Goal: Task Accomplishment & Management: Use online tool/utility

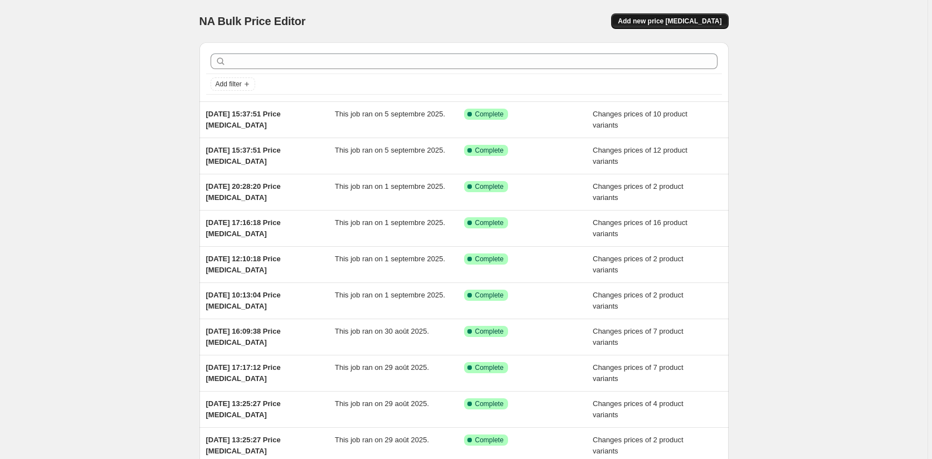
click at [681, 24] on span "Add new price change job" at bounding box center [669, 21] width 104 height 9
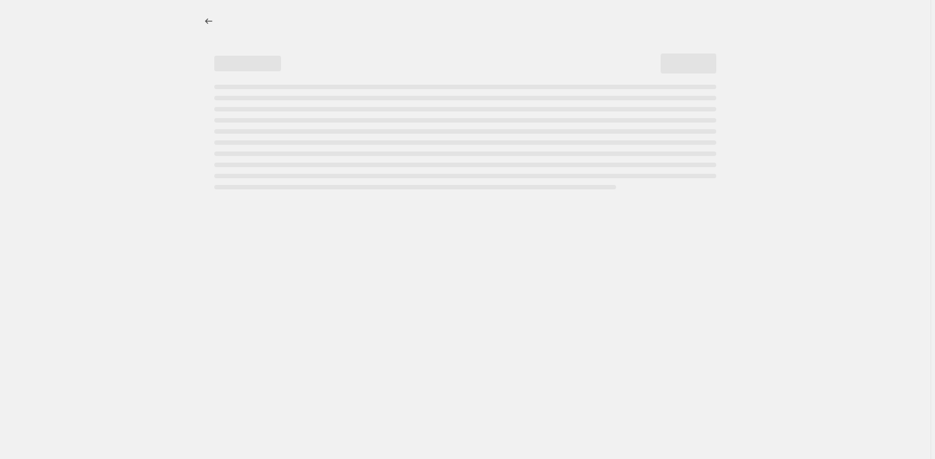
select select "percentage"
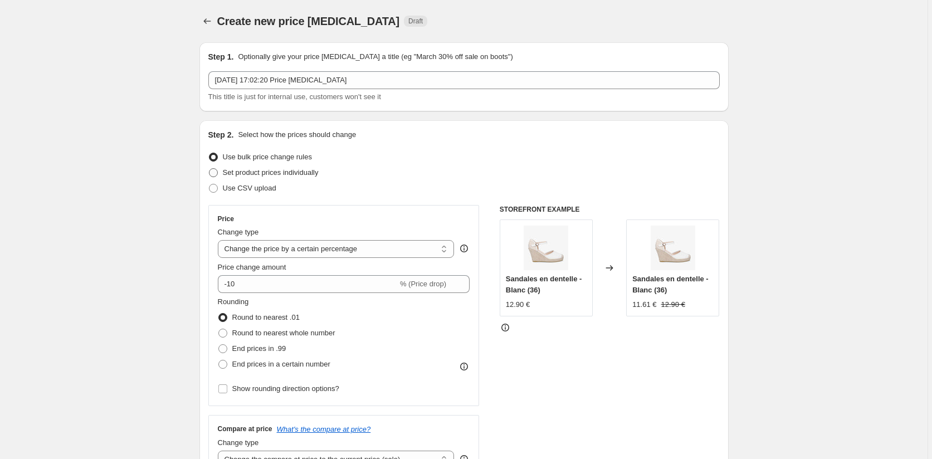
click at [235, 172] on span "Set product prices individually" at bounding box center [271, 172] width 96 height 8
click at [209, 169] on input "Set product prices individually" at bounding box center [209, 168] width 1 height 1
radio input "true"
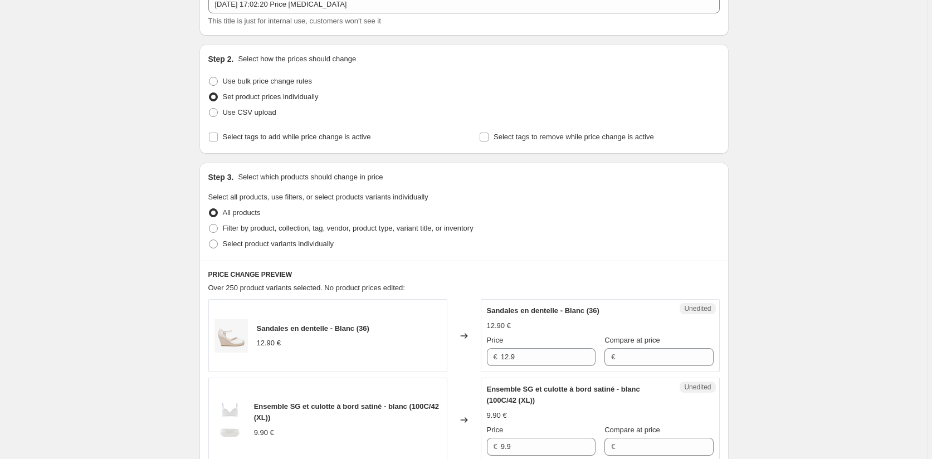
scroll to position [223, 0]
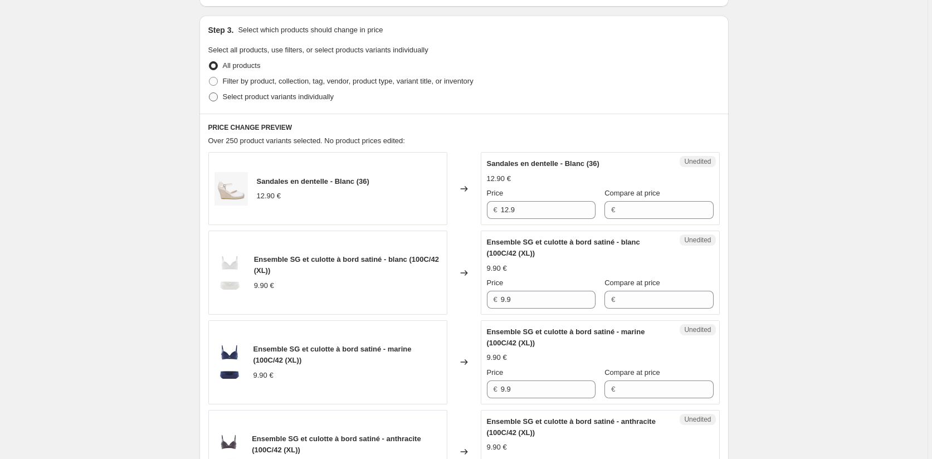
click at [218, 95] on span at bounding box center [213, 97] width 10 height 10
click at [209, 93] on input "Select product variants individually" at bounding box center [209, 92] width 1 height 1
radio input "true"
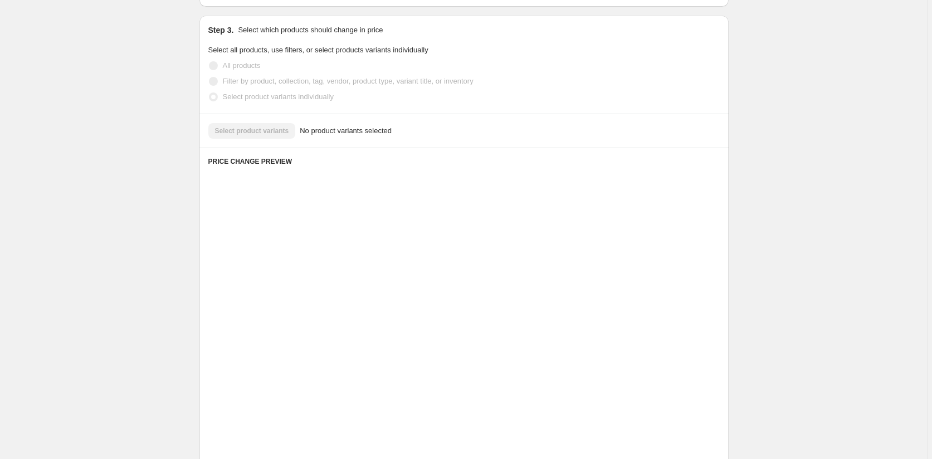
scroll to position [188, 0]
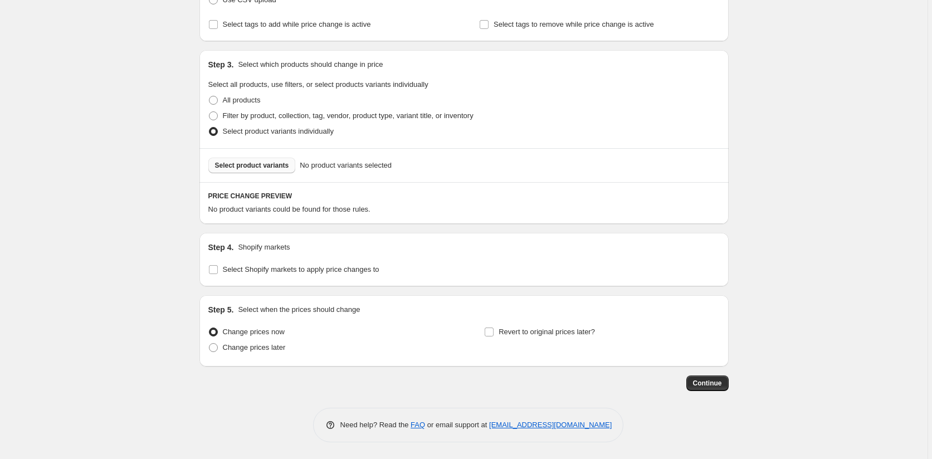
click at [257, 163] on span "Select product variants" at bounding box center [252, 165] width 74 height 9
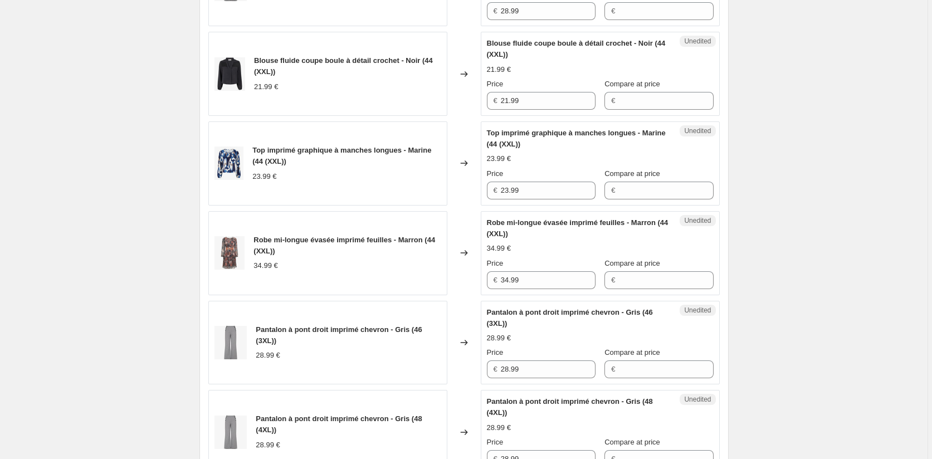
scroll to position [355, 0]
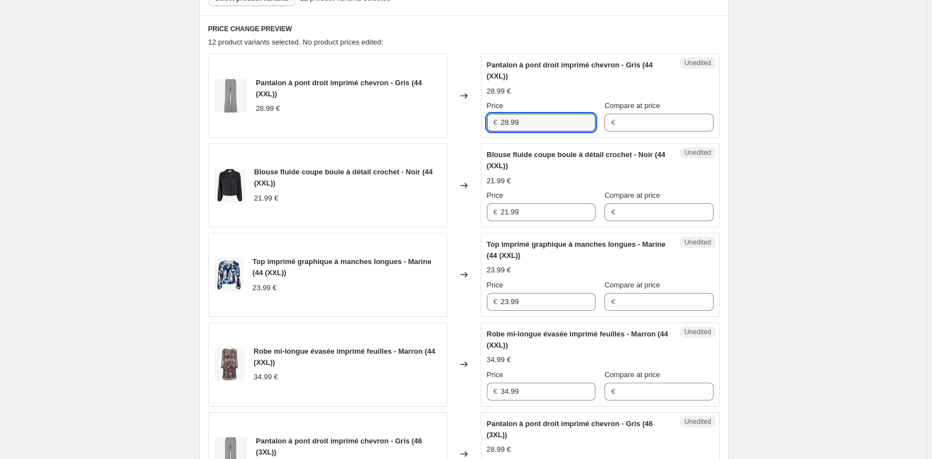
drag, startPoint x: 535, startPoint y: 122, endPoint x: 439, endPoint y: 117, distance: 95.9
click at [439, 117] on div "Pantalon à pont droit imprimé chevron - Gris (44 (XXL)) 28.99 € Changed to Uned…" at bounding box center [463, 95] width 511 height 84
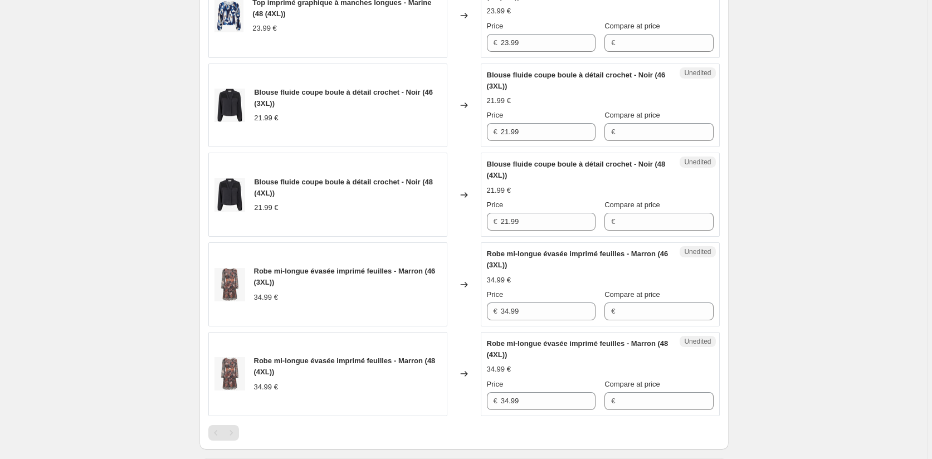
scroll to position [1287, 0]
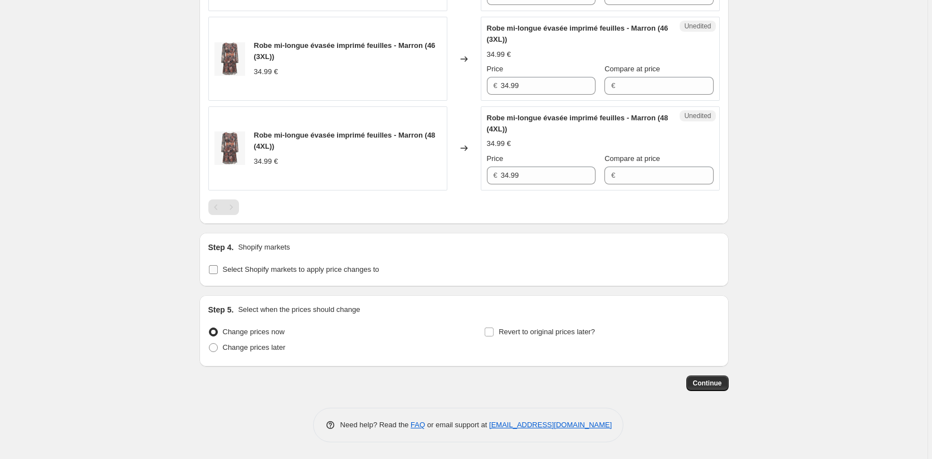
click at [217, 269] on input "Select Shopify markets to apply price changes to" at bounding box center [213, 269] width 9 height 9
checkbox input "true"
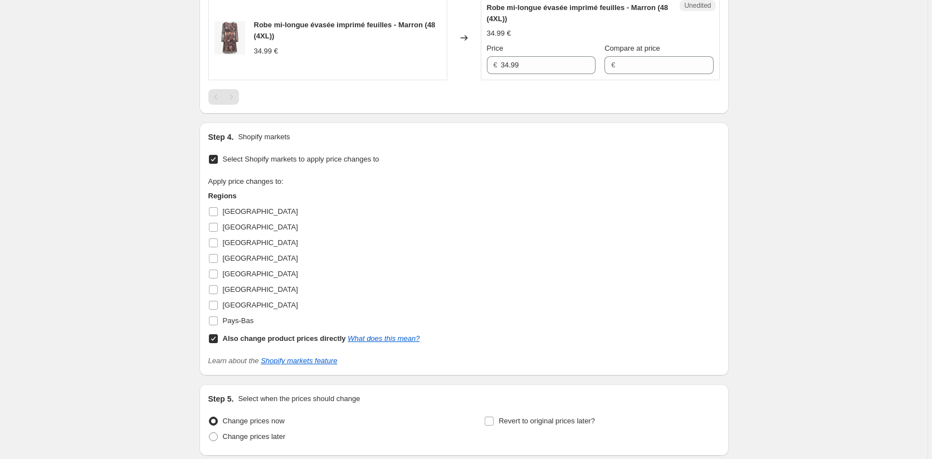
scroll to position [1399, 0]
click at [216, 341] on input "Also change product prices directly What does this mean?" at bounding box center [213, 337] width 9 height 9
checkbox input "false"
click at [217, 209] on input "Allemagne" at bounding box center [213, 210] width 9 height 9
checkbox input "true"
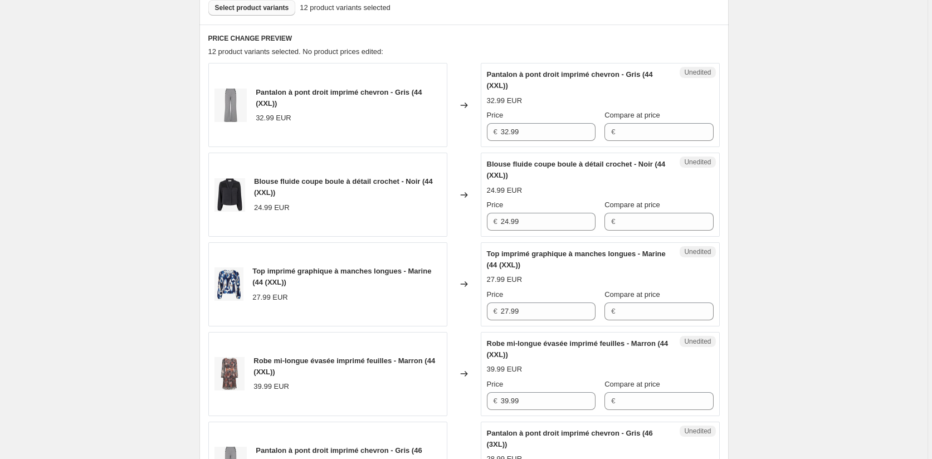
scroll to position [278, 0]
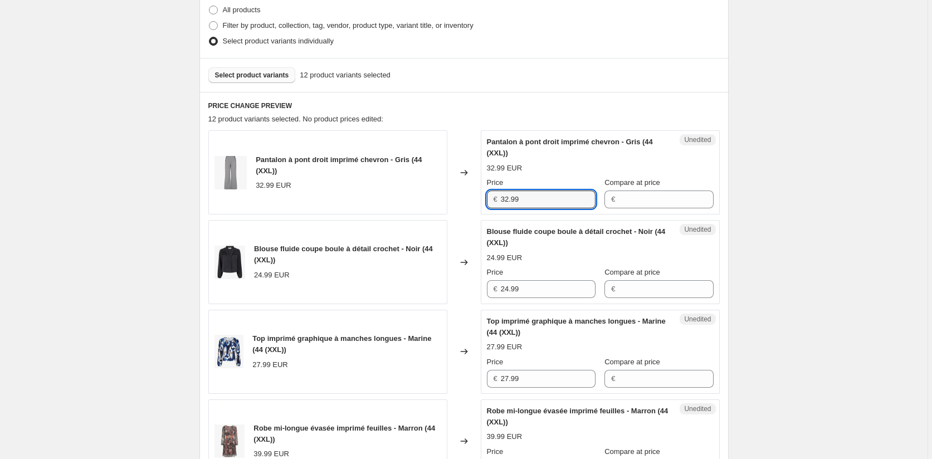
drag, startPoint x: 537, startPoint y: 201, endPoint x: 460, endPoint y: 194, distance: 77.1
click at [460, 194] on div "Pantalon à pont droit imprimé chevron - Gris (44 (XXL)) 32.99 EUR Changed to Un…" at bounding box center [463, 172] width 511 height 84
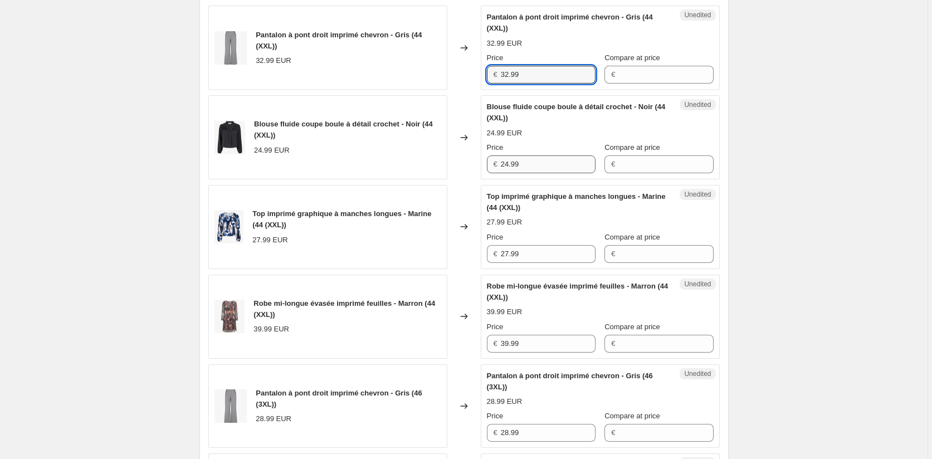
scroll to position [557, 0]
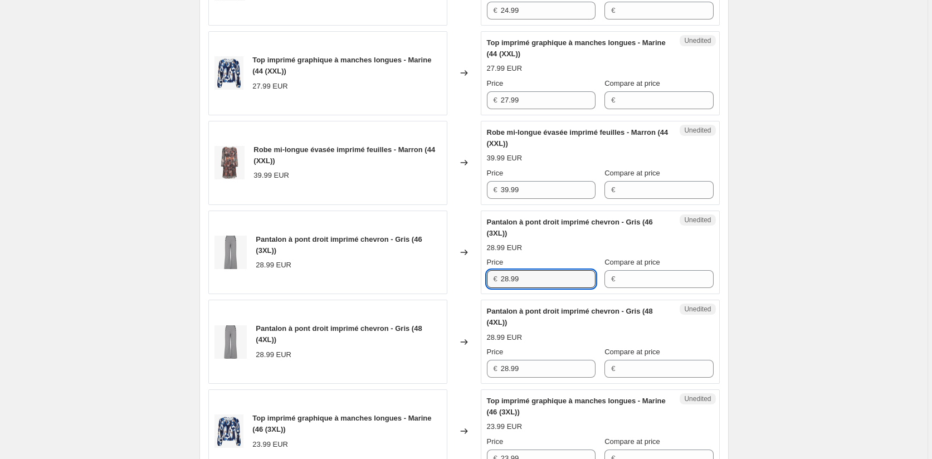
drag, startPoint x: 530, startPoint y: 278, endPoint x: 482, endPoint y: 275, distance: 48.0
click at [482, 275] on div "Pantalon à pont droit imprimé chevron - Gris (46 (3XL)) 28.99 EUR Changed to Un…" at bounding box center [463, 252] width 511 height 84
paste input "32"
type input "32.99"
drag, startPoint x: 524, startPoint y: 364, endPoint x: 467, endPoint y: 364, distance: 56.8
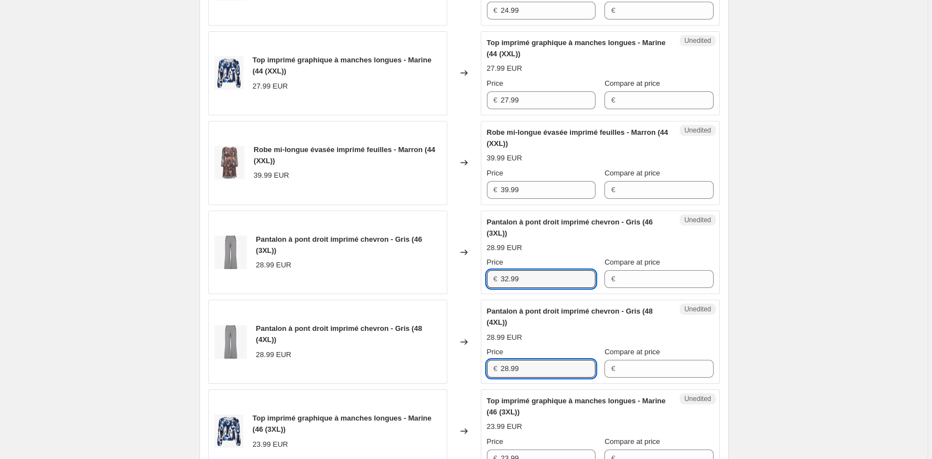
click at [467, 364] on div "Pantalon à pont droit imprimé chevron - Gris (48 (4XL)) 28.99 EUR Changed to Un…" at bounding box center [463, 342] width 511 height 84
paste input "32"
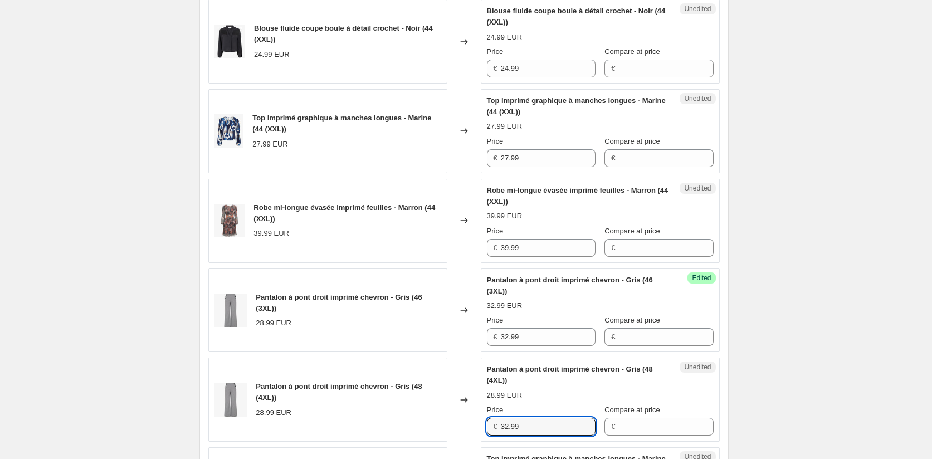
scroll to position [445, 0]
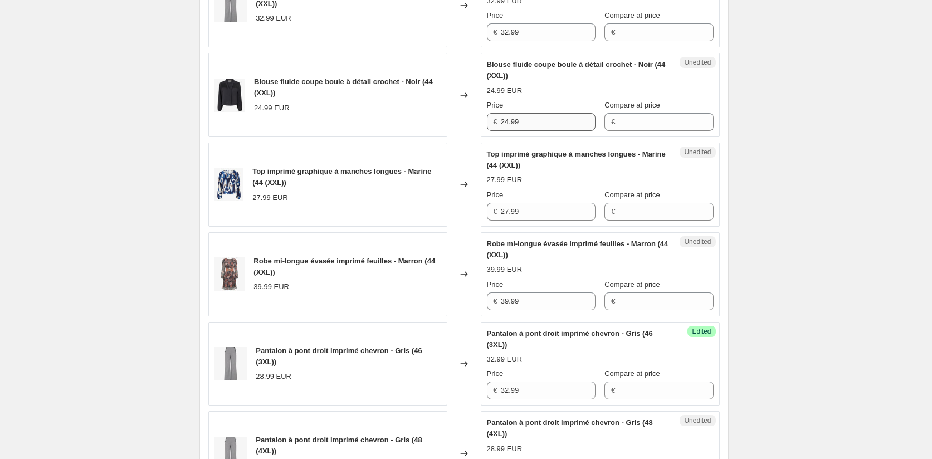
type input "32.99"
drag, startPoint x: 530, startPoint y: 120, endPoint x: 462, endPoint y: 120, distance: 68.5
click at [462, 120] on div "Blouse fluide coupe boule à détail crochet - Noir (44 (XXL)) 24.99 EUR Changed …" at bounding box center [463, 95] width 511 height 84
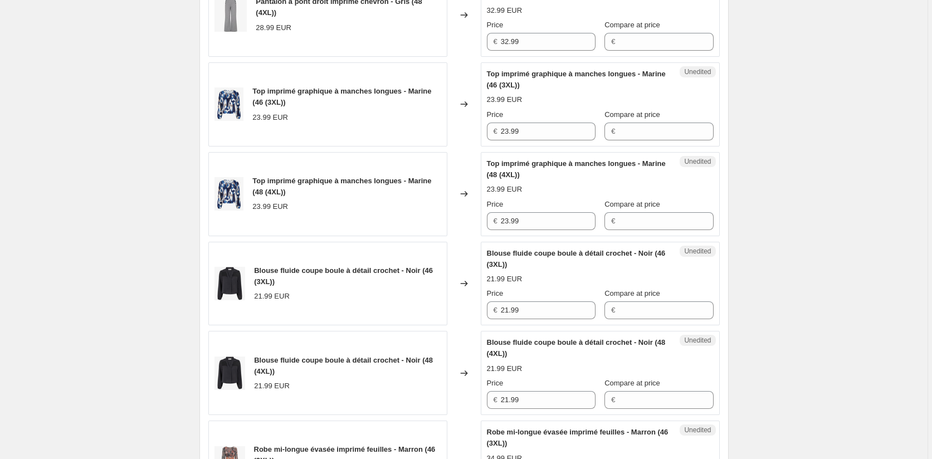
scroll to position [947, 0]
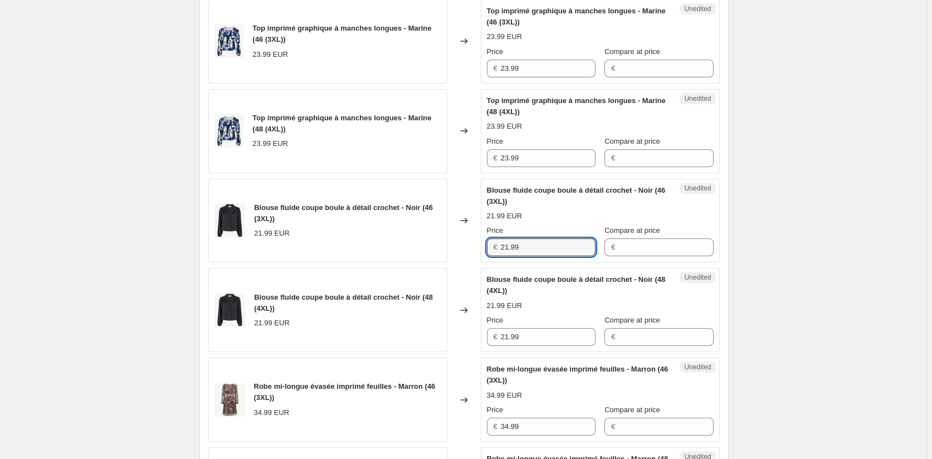
drag, startPoint x: 498, startPoint y: 245, endPoint x: 491, endPoint y: 264, distance: 20.1
click at [483, 245] on div "Unedited Blouse fluide coupe boule à détail crochet - Noir (46 (3XL)) 21.99 EUR…" at bounding box center [600, 221] width 239 height 84
paste input "4"
type input "24.99"
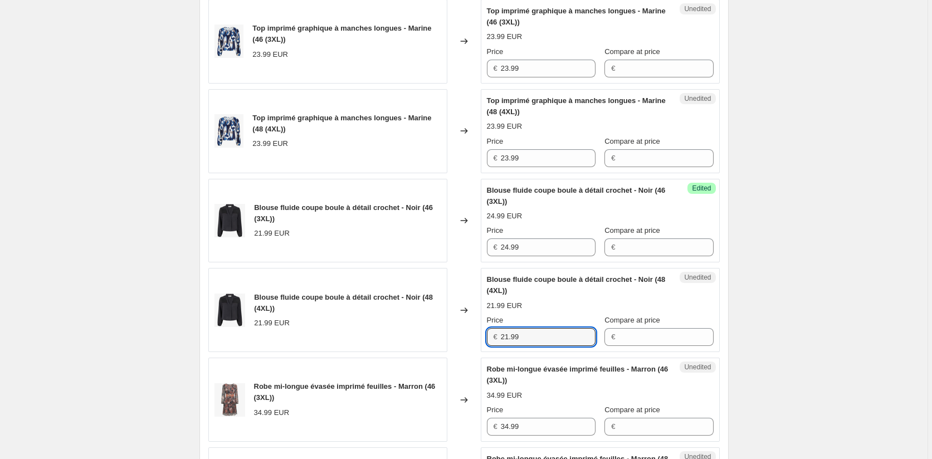
drag, startPoint x: 529, startPoint y: 339, endPoint x: 467, endPoint y: 333, distance: 62.1
click at [467, 333] on div "Blouse fluide coupe boule à détail crochet - Noir (48 (4XL)) 21.99 EUR Changed …" at bounding box center [463, 310] width 511 height 84
paste input "4"
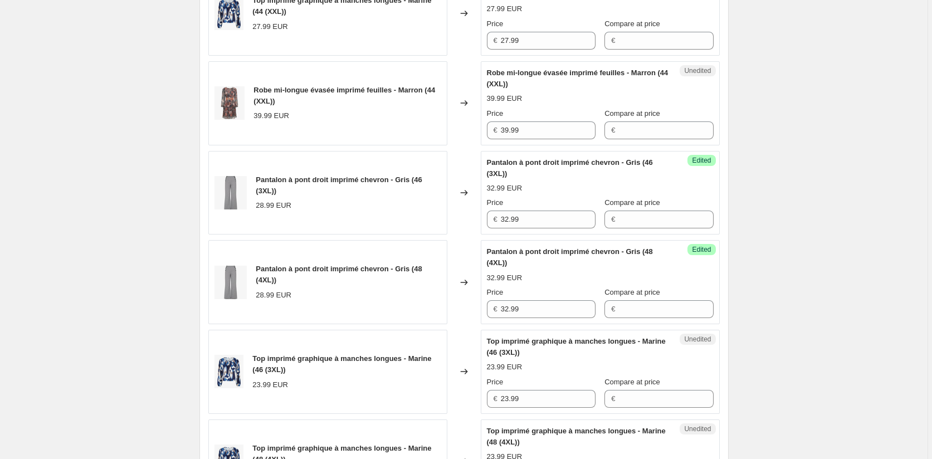
scroll to position [557, 0]
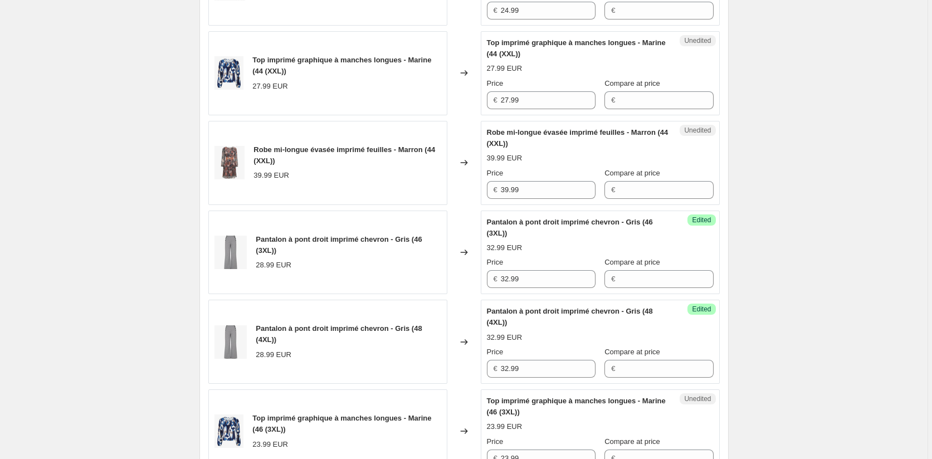
type input "24.99"
click at [449, 97] on div "Top imprimé graphique à manches longues - Marine (44 (XXL)) 27.99 EUR Changed t…" at bounding box center [463, 73] width 511 height 84
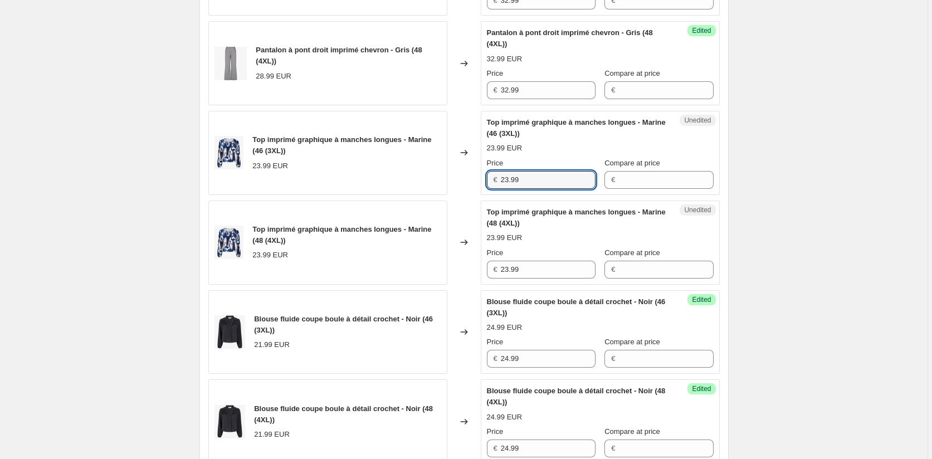
drag, startPoint x: 489, startPoint y: 180, endPoint x: 523, endPoint y: 247, distance: 75.0
click at [465, 180] on div "Top imprimé graphique à manches longues - Marine (46 (3XL)) 23.99 EUR Changed t…" at bounding box center [463, 153] width 511 height 84
paste input "7"
type input "27.99"
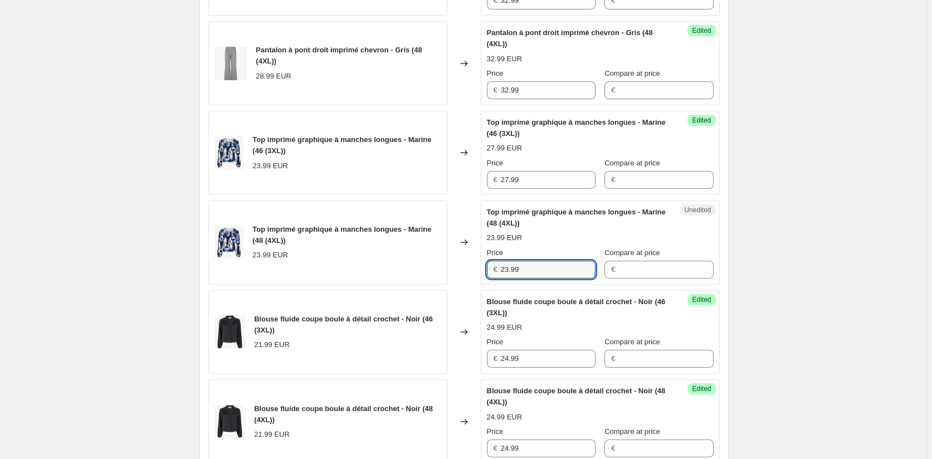
drag, startPoint x: 472, startPoint y: 263, endPoint x: 464, endPoint y: 263, distance: 7.8
click at [464, 263] on div "Top imprimé graphique à manches longues - Marine (48 (4XL)) 23.99 EUR Changed t…" at bounding box center [463, 242] width 511 height 84
paste input "7"
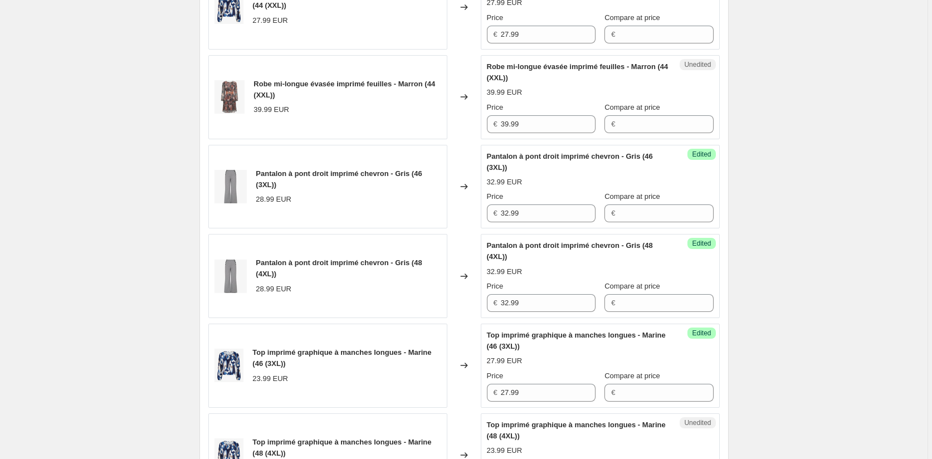
scroll to position [557, 0]
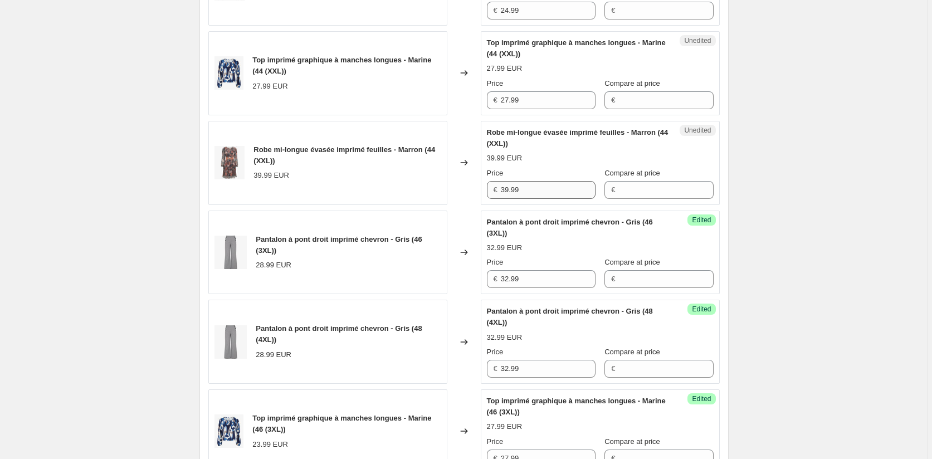
type input "27.99"
drag, startPoint x: 533, startPoint y: 187, endPoint x: 447, endPoint y: 187, distance: 86.3
click at [447, 187] on div "Robe mi-longue évasée imprimé feuilles - Marron (44 (XXL)) 39.99 EUR Changed to…" at bounding box center [463, 163] width 511 height 84
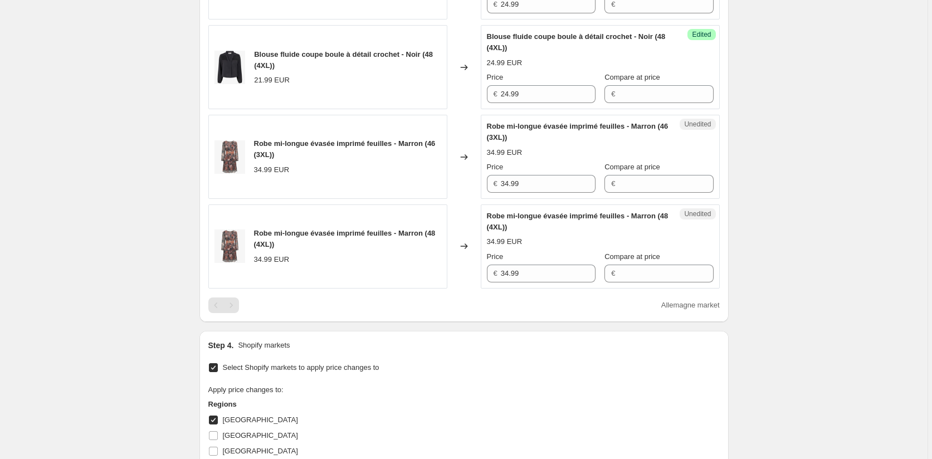
scroll to position [1169, 0]
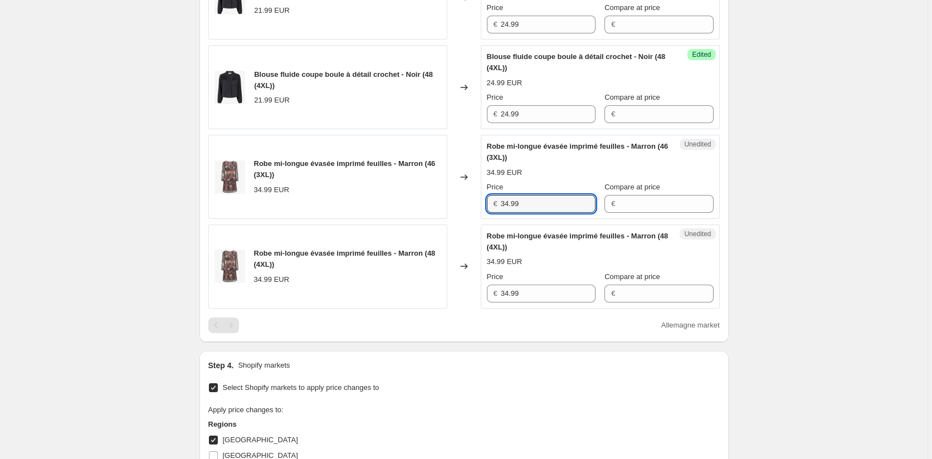
click at [454, 204] on div "Robe mi-longue évasée imprimé feuilles - Marron (46 (3XL)) 34.99 EUR Changed to…" at bounding box center [463, 177] width 511 height 84
paste input "9"
type input "39.99"
drag, startPoint x: 533, startPoint y: 291, endPoint x: 442, endPoint y: 291, distance: 91.3
click at [442, 291] on div "Robe mi-longue évasée imprimé feuilles - Marron (48 (4XL)) 34.99 EUR Changed to…" at bounding box center [463, 266] width 511 height 84
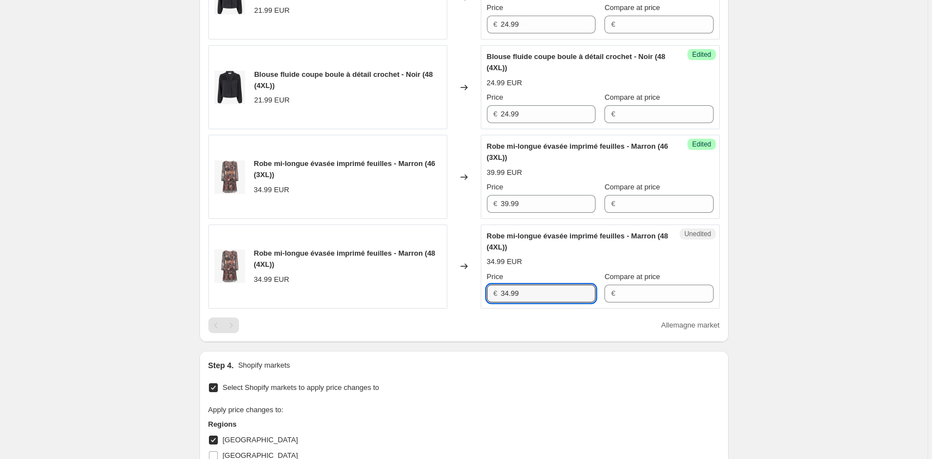
paste input "9"
type input "39.99"
click at [447, 323] on div "Allemagne market" at bounding box center [463, 325] width 511 height 16
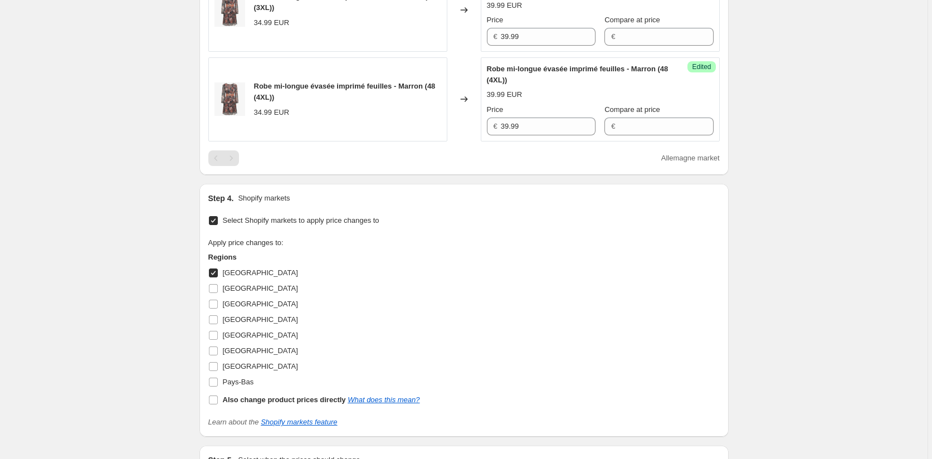
click at [214, 274] on input "Allemagne" at bounding box center [213, 272] width 9 height 9
checkbox input "false"
click at [215, 289] on input "Autriche" at bounding box center [213, 288] width 9 height 9
checkbox input "true"
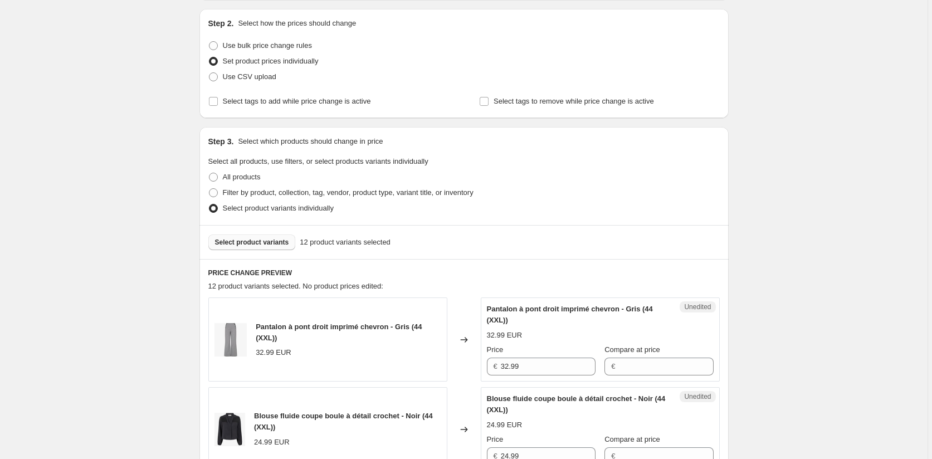
scroll to position [278, 0]
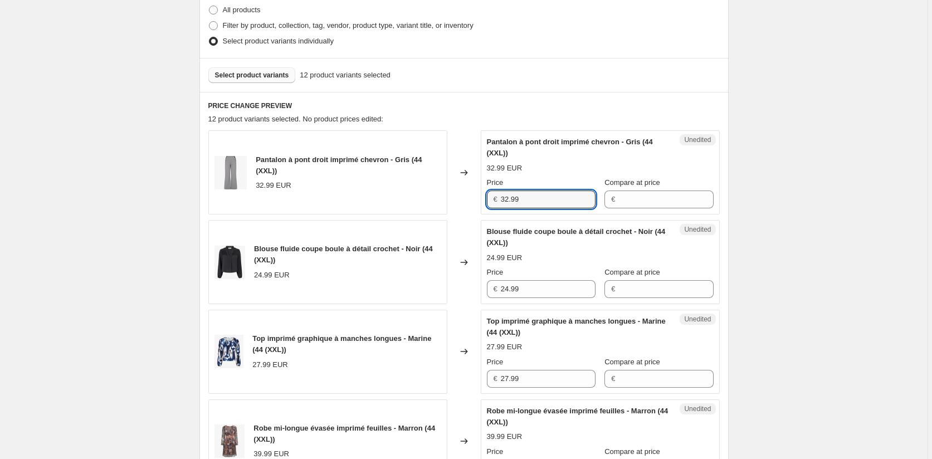
drag, startPoint x: 526, startPoint y: 203, endPoint x: 473, endPoint y: 203, distance: 53.5
click at [473, 203] on div "Pantalon à pont droit imprimé chevron - Gris (44 (XXL)) 32.99 EUR Changed to Un…" at bounding box center [463, 172] width 511 height 84
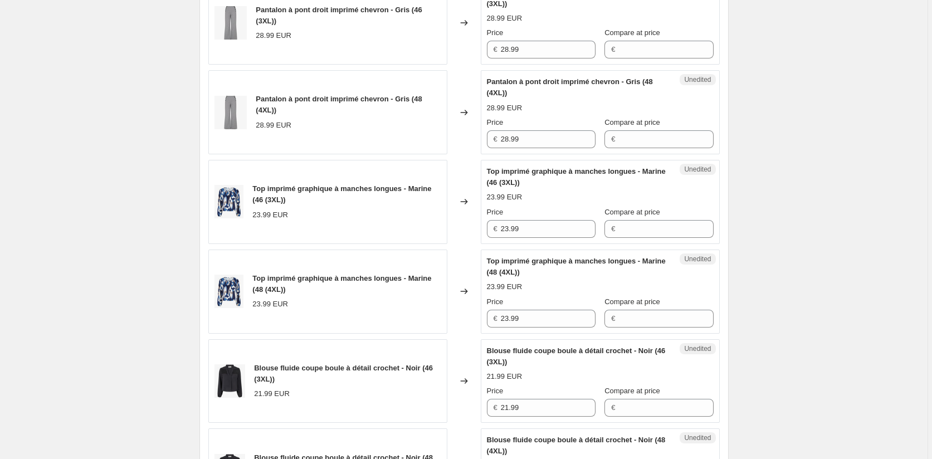
scroll to position [724, 0]
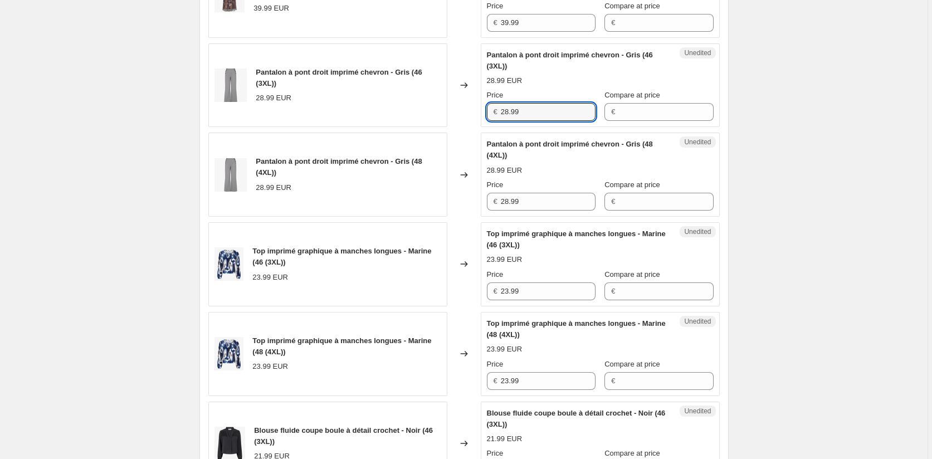
click at [466, 106] on div "Pantalon à pont droit imprimé chevron - Gris (46 (3XL)) 28.99 EUR Changed to Un…" at bounding box center [463, 85] width 511 height 84
paste input "32"
type input "32.99"
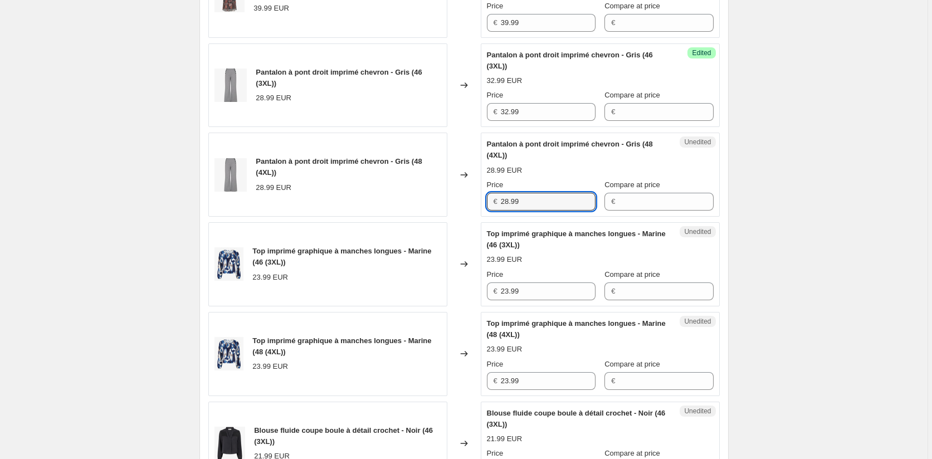
drag, startPoint x: 518, startPoint y: 198, endPoint x: 452, endPoint y: 196, distance: 65.7
click at [452, 196] on div "Pantalon à pont droit imprimé chevron - Gris (48 (4XL)) 28.99 EUR Changed to Un…" at bounding box center [463, 175] width 511 height 84
paste input "32"
type input "32.99"
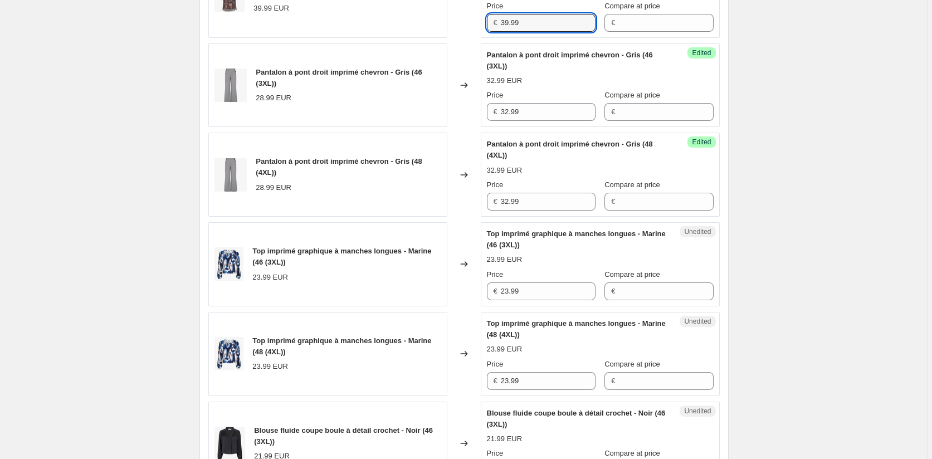
drag, startPoint x: 489, startPoint y: 24, endPoint x: 458, endPoint y: 23, distance: 31.2
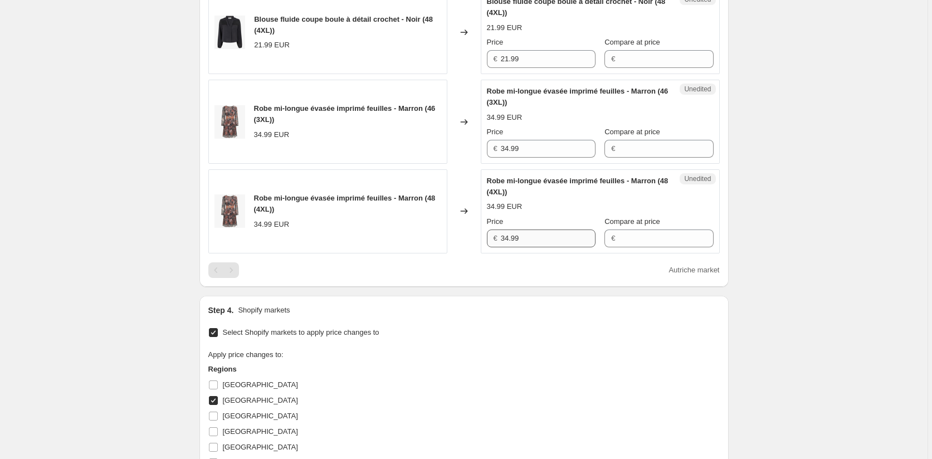
scroll to position [1225, 0]
drag, startPoint x: 498, startPoint y: 145, endPoint x: 452, endPoint y: 144, distance: 46.8
click at [451, 138] on div "Robe mi-longue évasée imprimé feuilles - Marron (46 (3XL)) 34.99 EUR Changed to…" at bounding box center [463, 121] width 511 height 84
paste input "9"
type input "39.99"
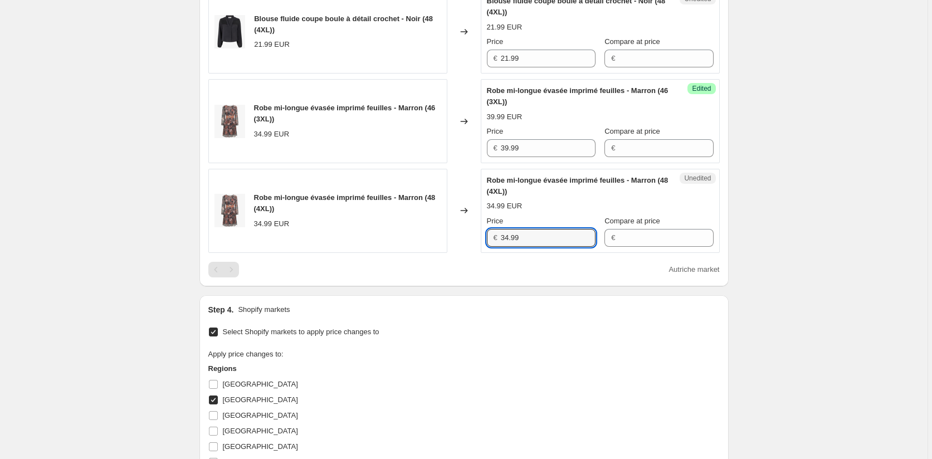
drag, startPoint x: 540, startPoint y: 239, endPoint x: 445, endPoint y: 238, distance: 94.1
click at [445, 238] on div "Robe mi-longue évasée imprimé feuilles - Marron (48 (4XL)) 34.99 EUR Changed to…" at bounding box center [463, 211] width 511 height 84
paste input "9"
type input "39.99"
click at [469, 302] on div "Step 4. Shopify markets Select Shopify markets to apply price changes to Apply …" at bounding box center [463, 421] width 529 height 253
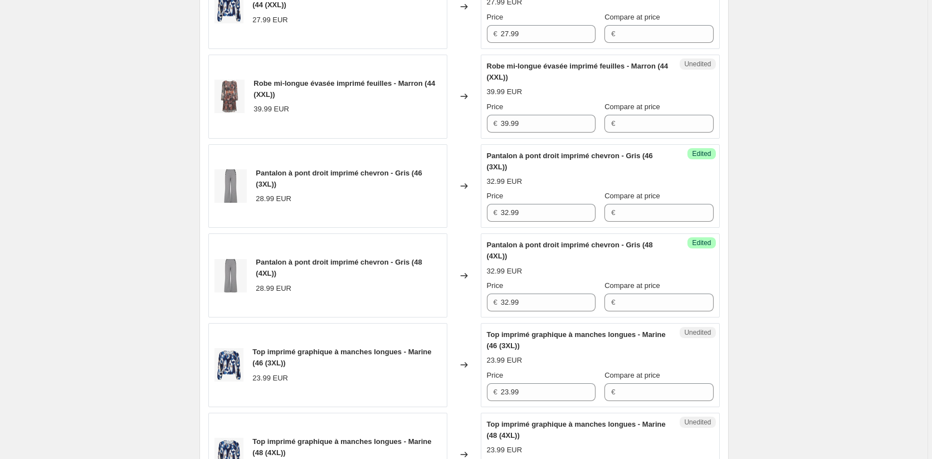
scroll to position [501, 0]
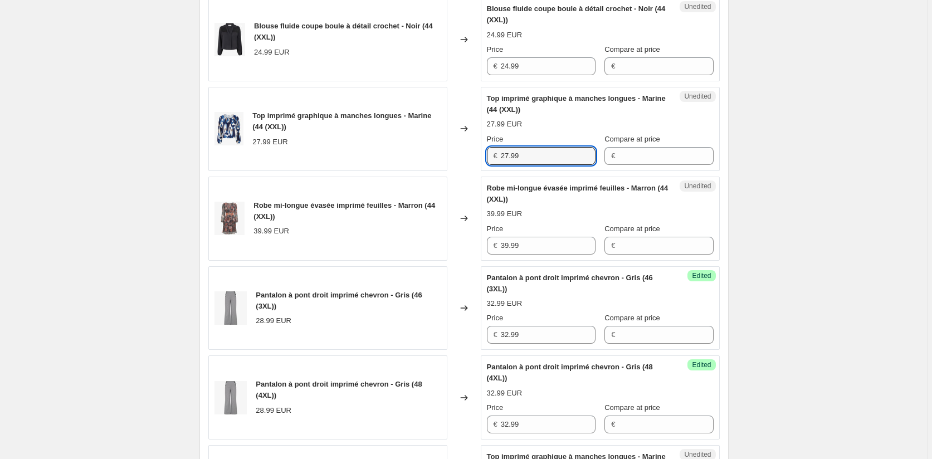
click at [441, 154] on div "Top imprimé graphique à manches longues - Marine (44 (XXL)) 27.99 EUR Changed t…" at bounding box center [463, 129] width 511 height 84
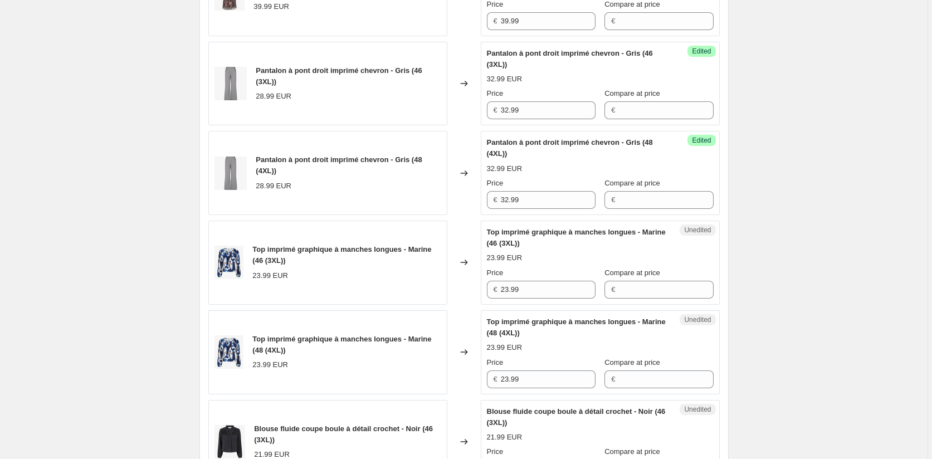
scroll to position [835, 0]
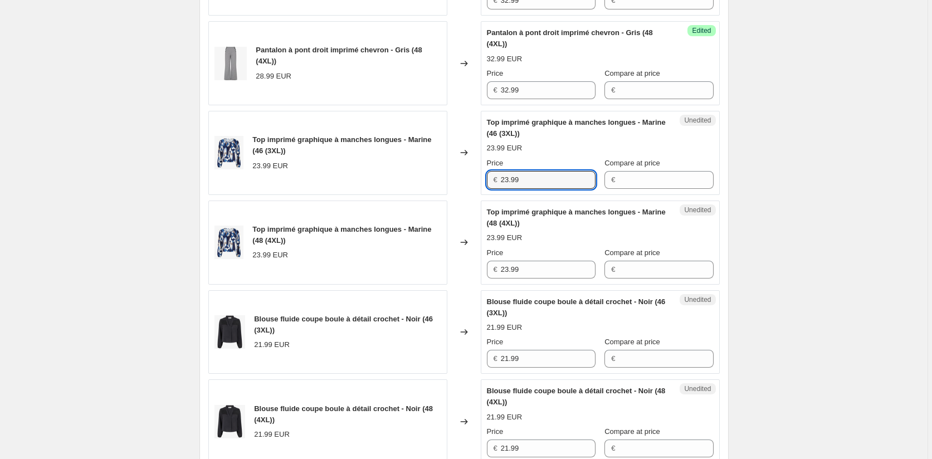
drag, startPoint x: 494, startPoint y: 177, endPoint x: 469, endPoint y: 177, distance: 25.1
click at [469, 177] on div "Top imprimé graphique à manches longues - Marine (46 (3XL)) 23.99 EUR Changed t…" at bounding box center [463, 153] width 511 height 84
paste input "7"
type input "27.99"
click at [449, 264] on div "Top imprimé graphique à manches longues - Marine (48 (4XL)) 23.99 EUR Changed t…" at bounding box center [463, 242] width 511 height 84
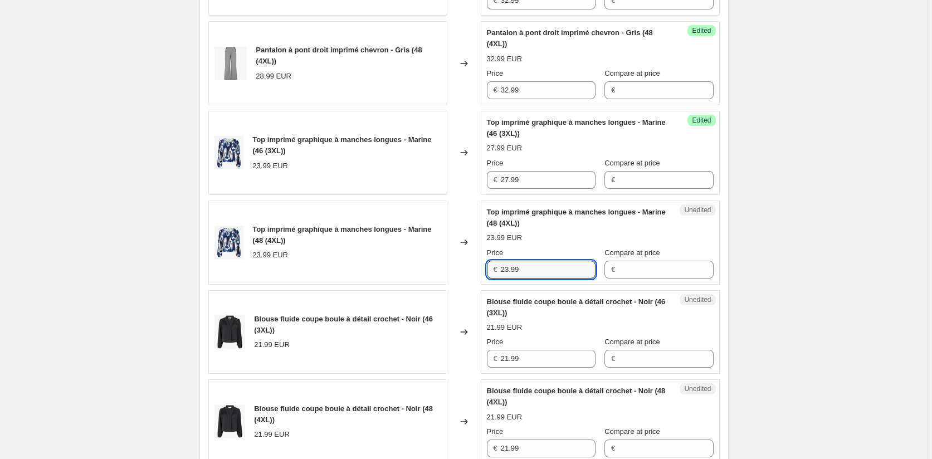
paste input "7"
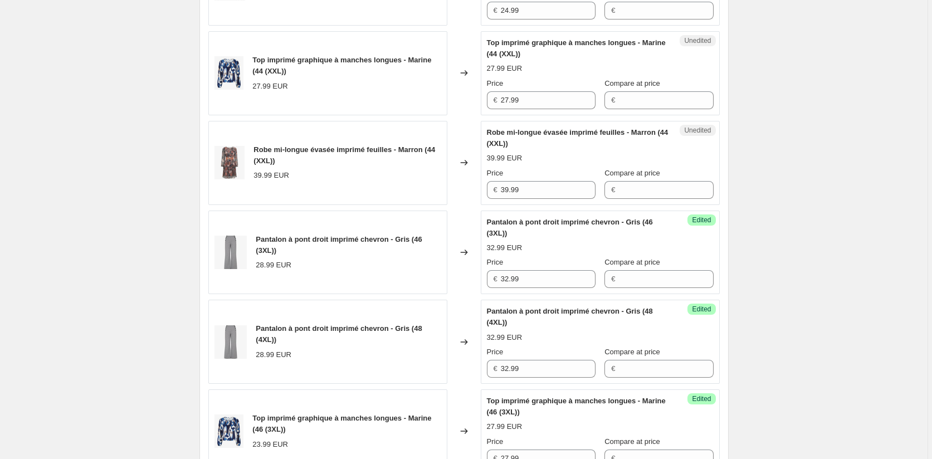
scroll to position [278, 0]
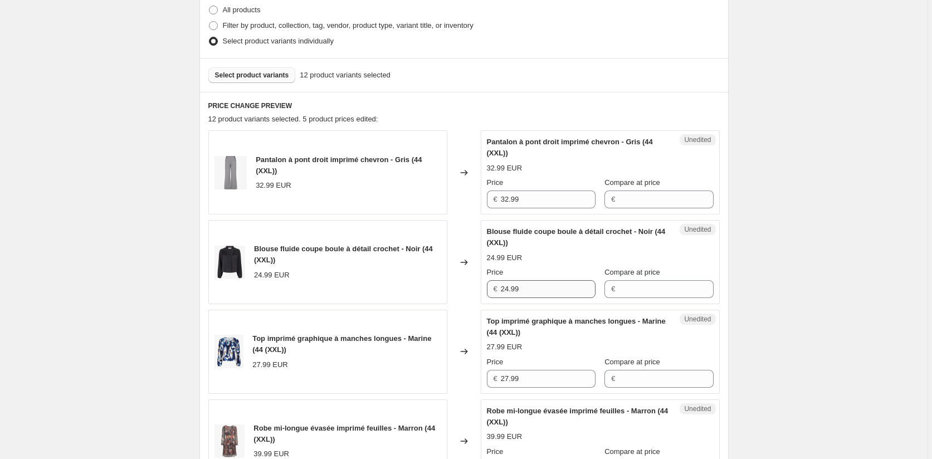
type input "27.99"
drag, startPoint x: 532, startPoint y: 284, endPoint x: 442, endPoint y: 285, distance: 90.2
click at [442, 285] on div "Blouse fluide coupe boule à détail crochet - Noir (44 (XXL)) 24.99 EUR Changed …" at bounding box center [463, 262] width 511 height 84
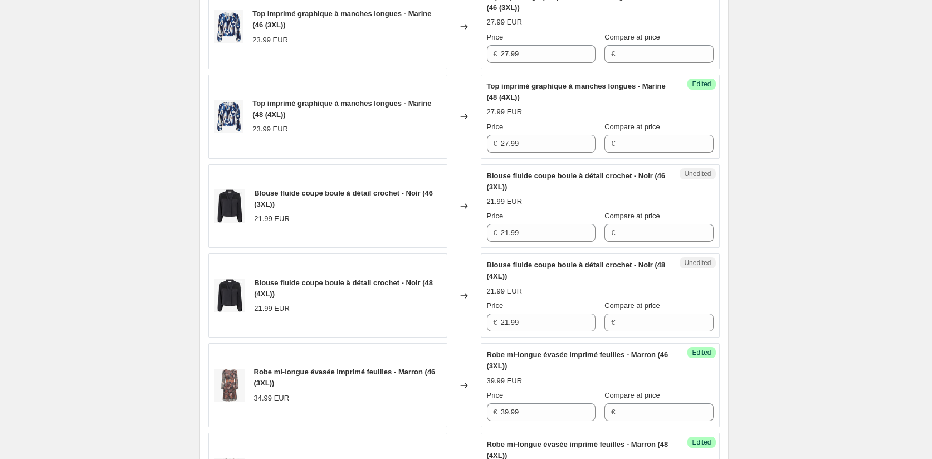
scroll to position [1058, 0]
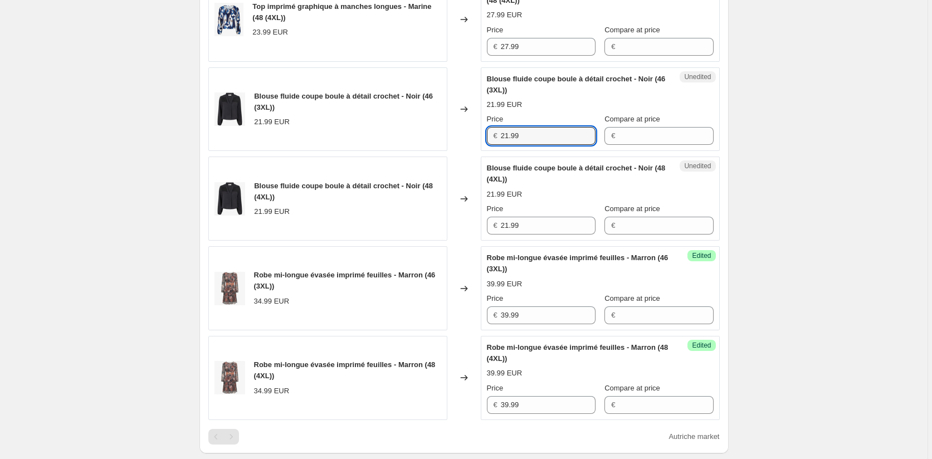
drag, startPoint x: 529, startPoint y: 136, endPoint x: 465, endPoint y: 139, distance: 63.6
click at [463, 132] on div "Blouse fluide coupe boule à détail crochet - Noir (46 (3XL)) 21.99 EUR Changed …" at bounding box center [463, 109] width 511 height 84
paste input "4"
type input "24.99"
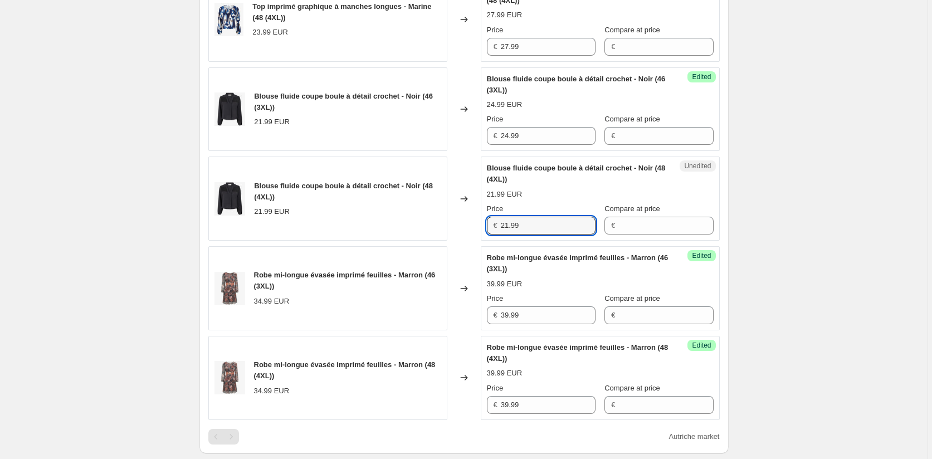
drag, startPoint x: 513, startPoint y: 223, endPoint x: 437, endPoint y: 218, distance: 77.0
click at [438, 218] on div "Blouse fluide coupe boule à détail crochet - Noir (48 (4XL)) 21.99 EUR Changed …" at bounding box center [463, 198] width 511 height 84
paste input "4"
type input "24.99"
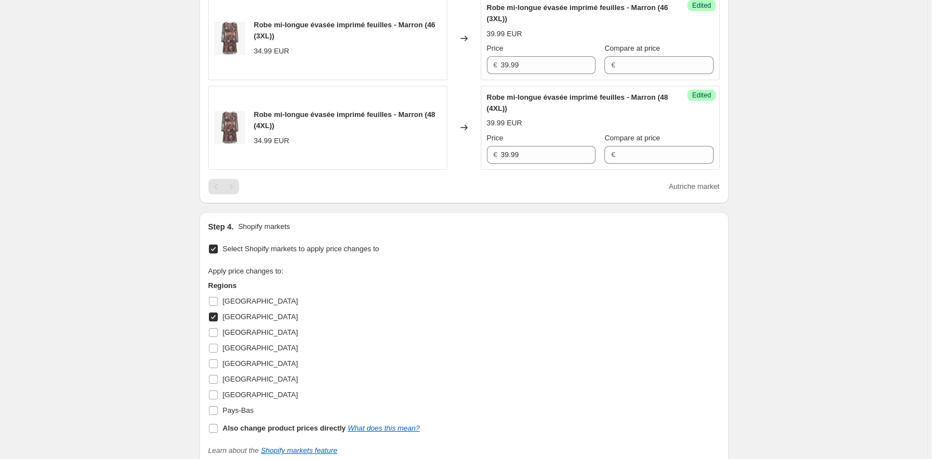
scroll to position [1487, 0]
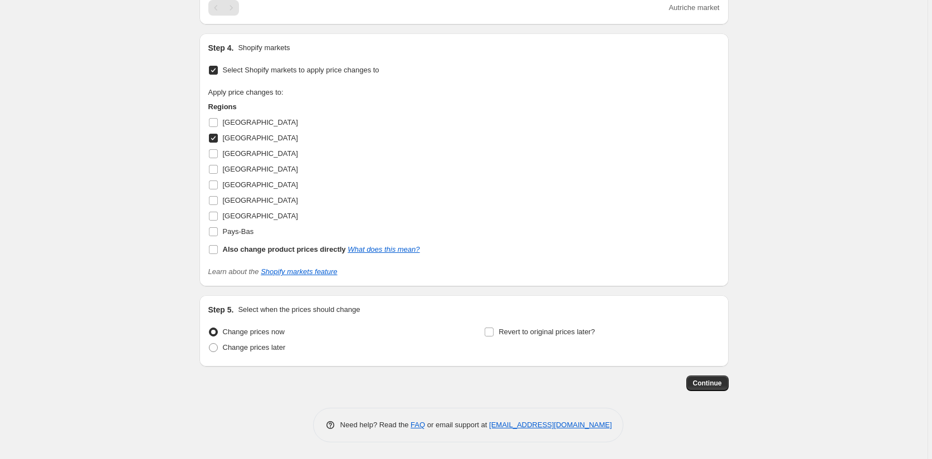
click at [213, 138] on input "Autriche" at bounding box center [213, 138] width 9 height 9
checkbox input "false"
click at [212, 233] on input "Pays-Bas" at bounding box center [213, 231] width 9 height 9
checkbox input "true"
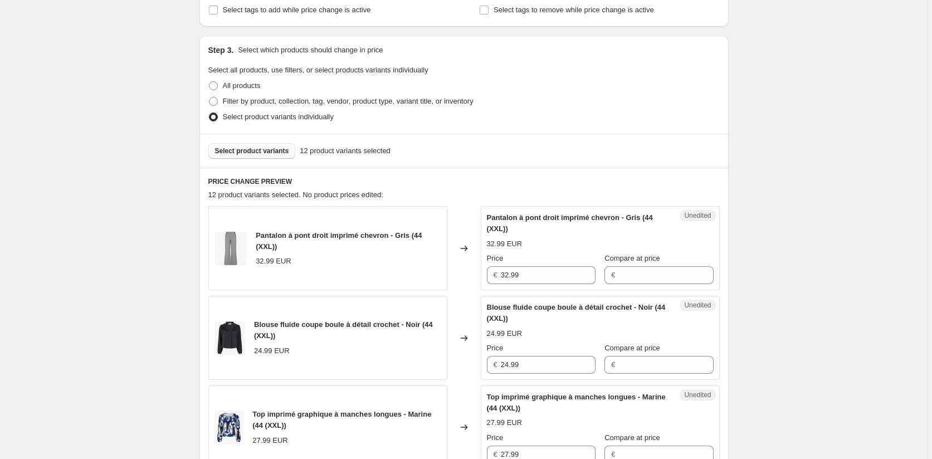
scroll to position [150, 0]
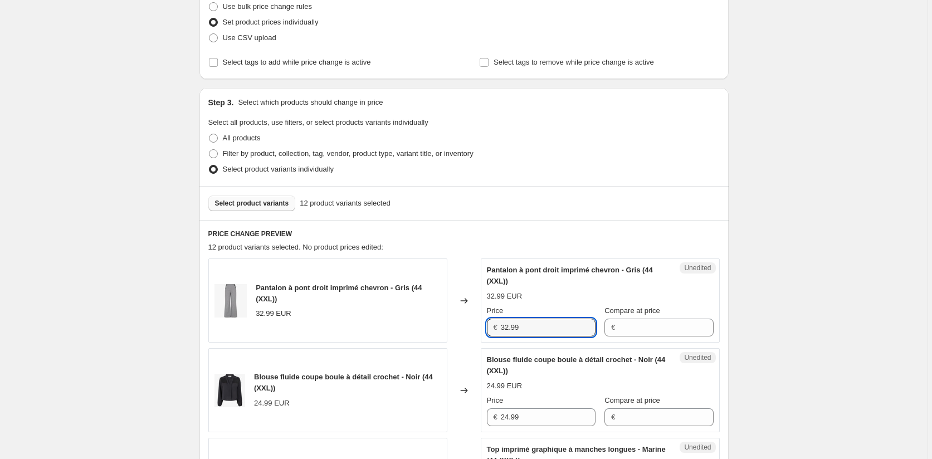
drag, startPoint x: 527, startPoint y: 325, endPoint x: 429, endPoint y: 313, distance: 99.2
click at [429, 313] on div "Pantalon à pont droit imprimé chevron - Gris (44 (XXL)) 32.99 EUR Changed to Un…" at bounding box center [463, 300] width 511 height 84
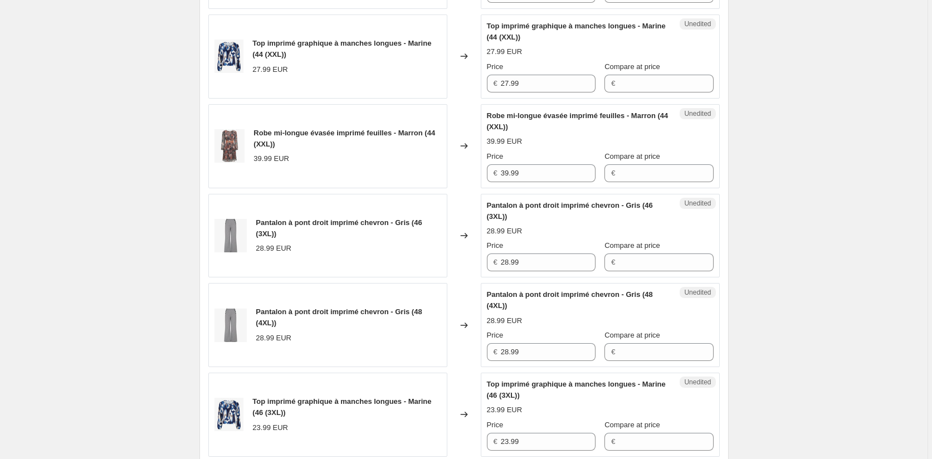
scroll to position [707, 0]
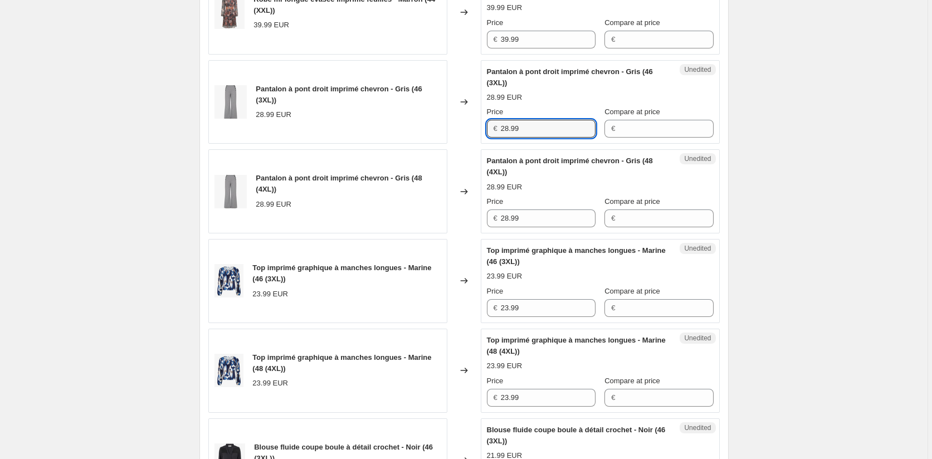
drag, startPoint x: 529, startPoint y: 130, endPoint x: 486, endPoint y: 126, distance: 43.1
click at [486, 126] on div "Unedited Pantalon à pont droit imprimé chevron - Gris (46 (3XL)) 28.99 EUR Pric…" at bounding box center [600, 102] width 239 height 84
paste input "32"
type input "32.99"
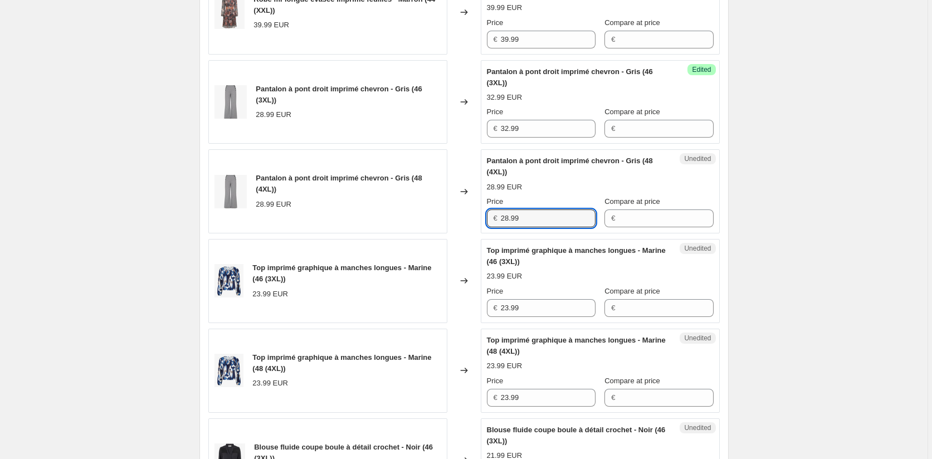
drag, startPoint x: 479, startPoint y: 212, endPoint x: 455, endPoint y: 190, distance: 32.4
click at [450, 208] on div "Pantalon à pont droit imprimé chevron - Gris (48 (4XL)) 28.99 EUR Changed to Un…" at bounding box center [463, 191] width 511 height 84
paste input "32"
type input "32.99"
drag, startPoint x: 481, startPoint y: 39, endPoint x: 457, endPoint y: 40, distance: 23.4
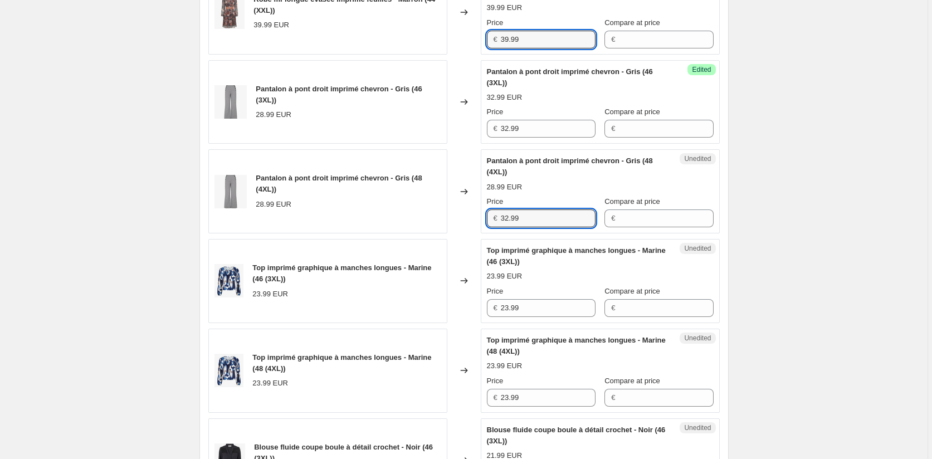
click at [457, 39] on div "Robe mi-longue évasée imprimé feuilles - Marron (44 (XXL)) 39.99 EUR Changed to…" at bounding box center [463, 12] width 511 height 84
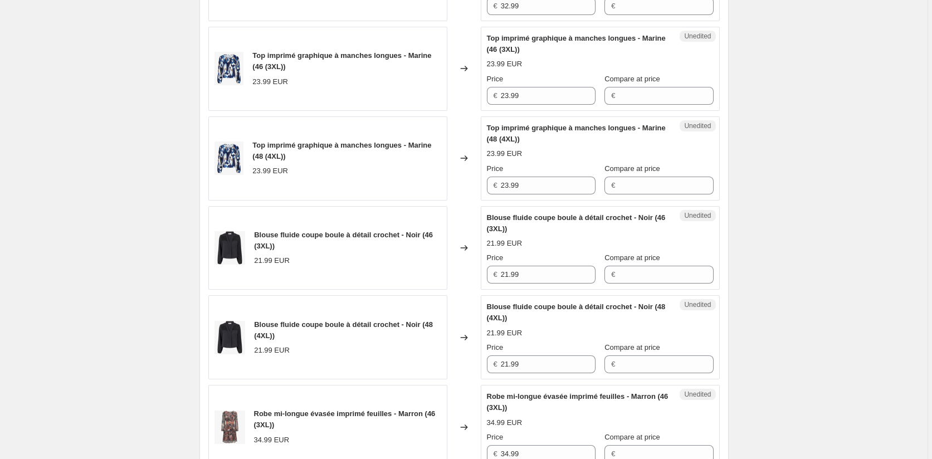
scroll to position [1097, 0]
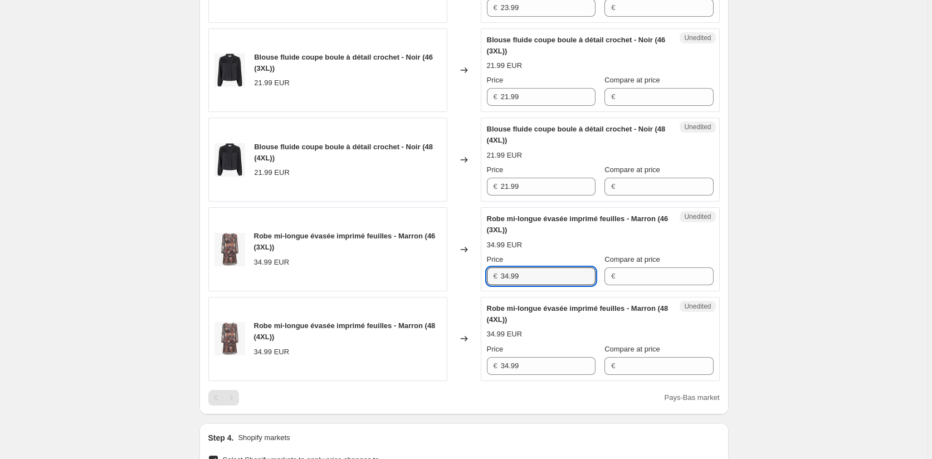
drag, startPoint x: 518, startPoint y: 278, endPoint x: 450, endPoint y: 283, distance: 67.6
click at [449, 278] on div "Robe mi-longue évasée imprimé feuilles - Marron (46 (3XL)) 34.99 EUR Changed to…" at bounding box center [463, 249] width 511 height 84
paste input "9"
type input "39.99"
drag, startPoint x: 536, startPoint y: 365, endPoint x: 455, endPoint y: 366, distance: 80.7
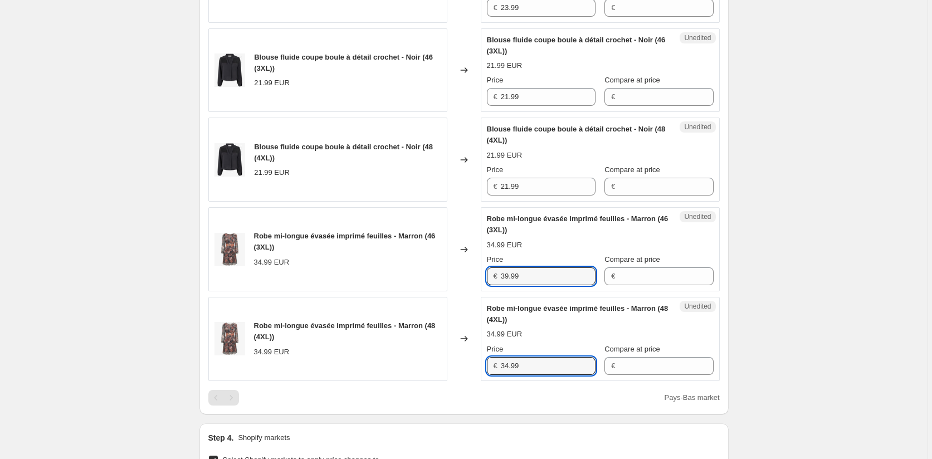
click at [455, 366] on div "Robe mi-longue évasée imprimé feuilles - Marron (48 (4XL)) 34.99 EUR Changed to…" at bounding box center [463, 339] width 511 height 84
paste input "9"
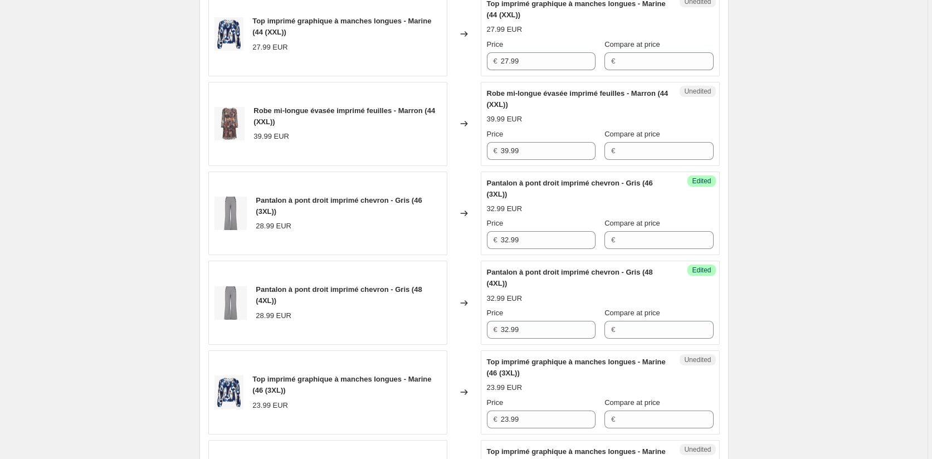
scroll to position [484, 0]
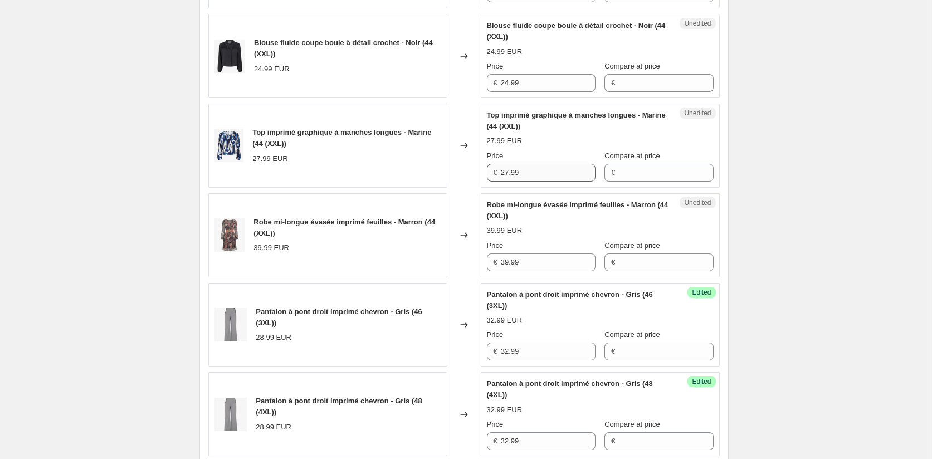
type input "39.99"
drag, startPoint x: 542, startPoint y: 172, endPoint x: 457, endPoint y: 171, distance: 84.6
click at [457, 171] on div "Top imprimé graphique à manches longues - Marine (44 (XXL)) 27.99 EUR Changed t…" at bounding box center [463, 146] width 511 height 84
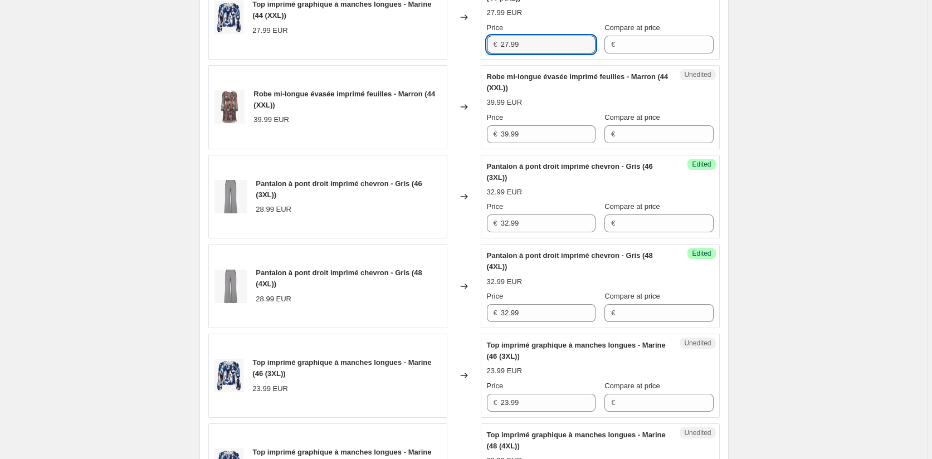
scroll to position [818, 0]
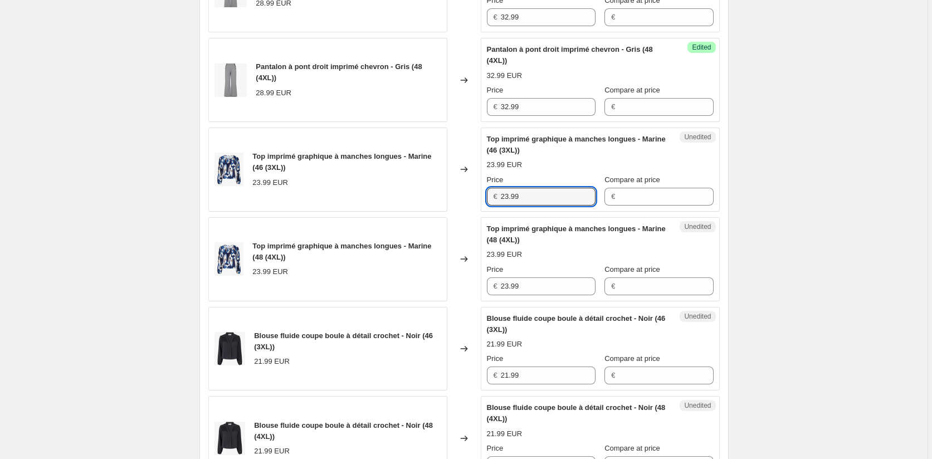
drag, startPoint x: 504, startPoint y: 195, endPoint x: 482, endPoint y: 214, distance: 29.7
click at [477, 193] on div "Top imprimé graphique à manches longues - Marine (46 (3XL)) 23.99 EUR Changed t…" at bounding box center [463, 170] width 511 height 84
paste input "7"
type input "27.99"
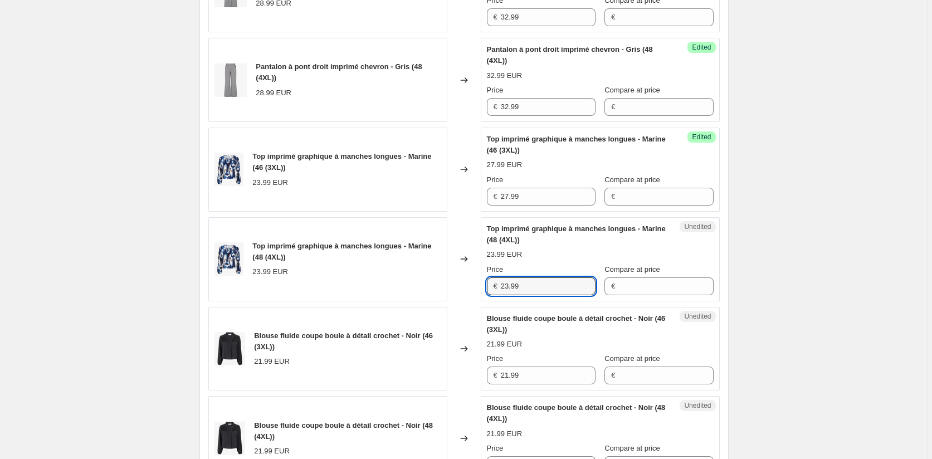
drag, startPoint x: 527, startPoint y: 286, endPoint x: 448, endPoint y: 285, distance: 79.1
click at [448, 285] on div "Top imprimé graphique à manches longues - Marine (48 (4XL)) 23.99 EUR Changed t…" at bounding box center [463, 259] width 511 height 84
paste input "7"
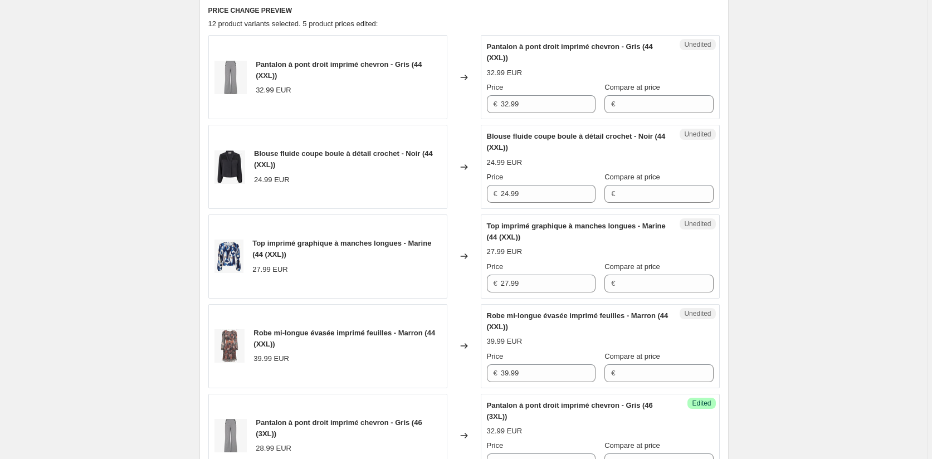
scroll to position [262, 0]
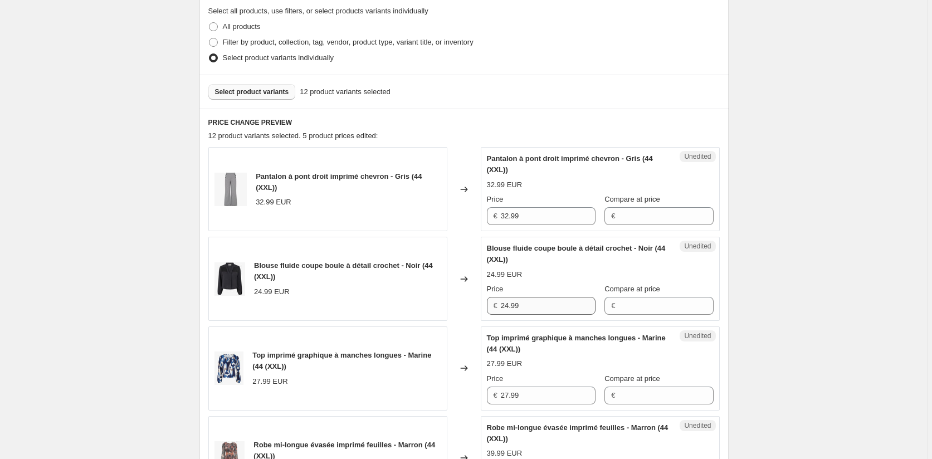
type input "27.99"
drag, startPoint x: 528, startPoint y: 309, endPoint x: 470, endPoint y: 303, distance: 58.2
click at [470, 303] on div "Blouse fluide coupe boule à détail crochet - Noir (44 (XXL)) 24.99 EUR Changed …" at bounding box center [463, 279] width 511 height 84
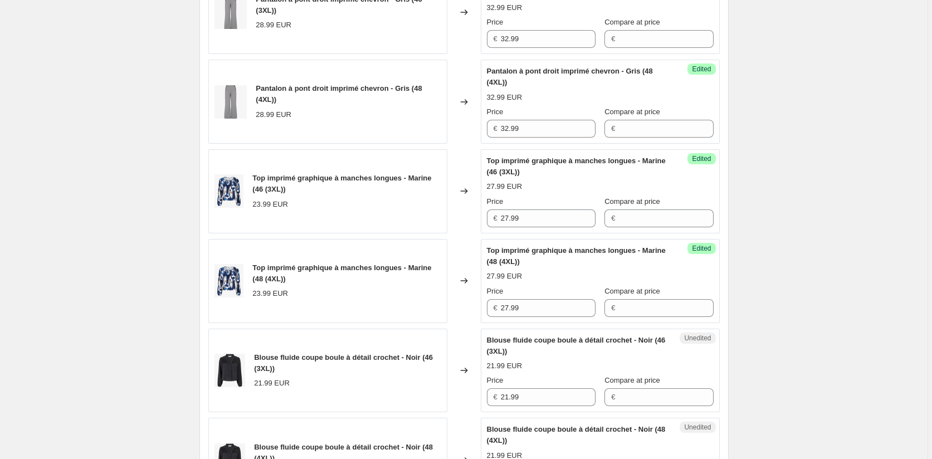
scroll to position [930, 0]
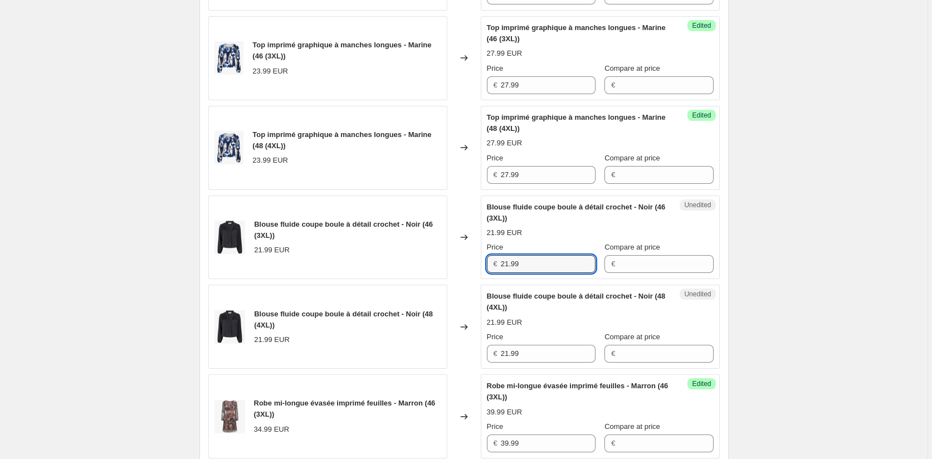
drag, startPoint x: 547, startPoint y: 269, endPoint x: 461, endPoint y: 269, distance: 86.3
click at [461, 269] on div "Blouse fluide coupe boule à détail crochet - Noir (46 (3XL)) 21.99 EUR Changed …" at bounding box center [463, 237] width 511 height 84
paste input "4"
type input "24.99"
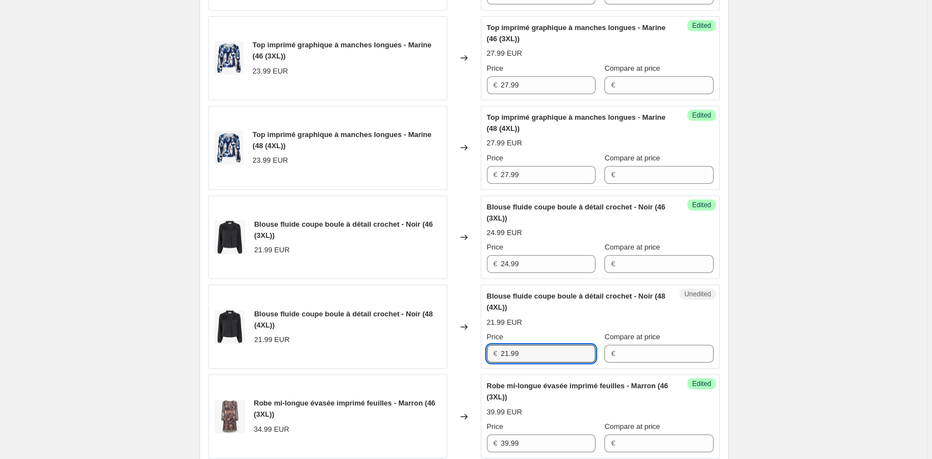
drag, startPoint x: 530, startPoint y: 350, endPoint x: 457, endPoint y: 349, distance: 72.9
click at [457, 349] on div "Blouse fluide coupe boule à détail crochet - Noir (48 (4XL)) 21.99 EUR Changed …" at bounding box center [463, 327] width 511 height 84
paste input "4"
type input "24.99"
click at [806, 344] on div "Create new price change job. This page is ready Create new price change job Dra…" at bounding box center [463, 42] width 927 height 1945
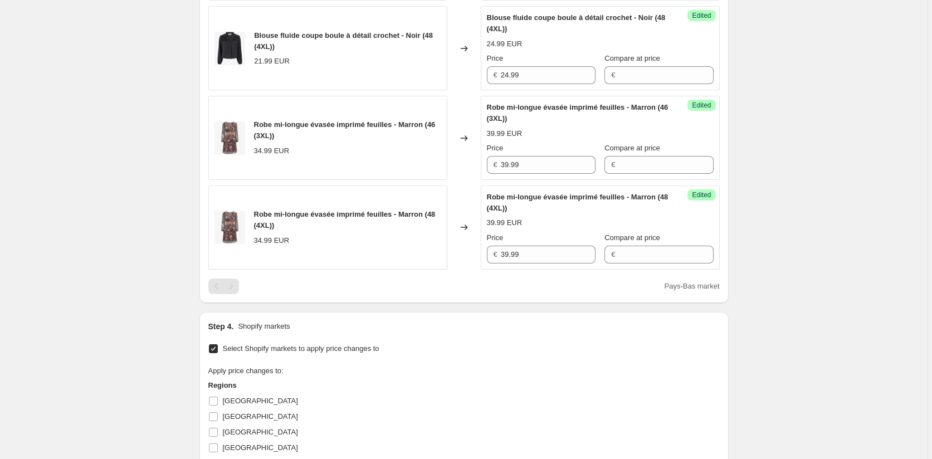
scroll to position [1431, 0]
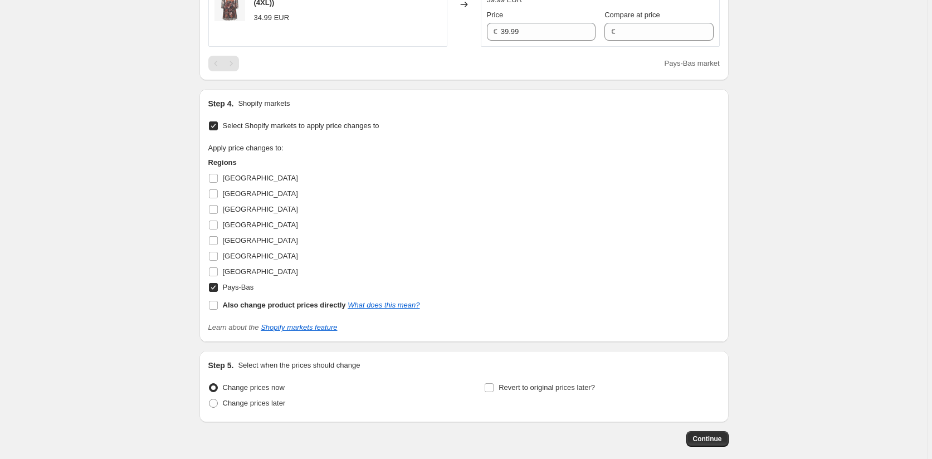
click at [218, 283] on input "Pays-Bas" at bounding box center [213, 287] width 9 height 9
checkbox input "false"
click at [214, 210] on input "Belgique" at bounding box center [213, 209] width 9 height 9
checkbox input "true"
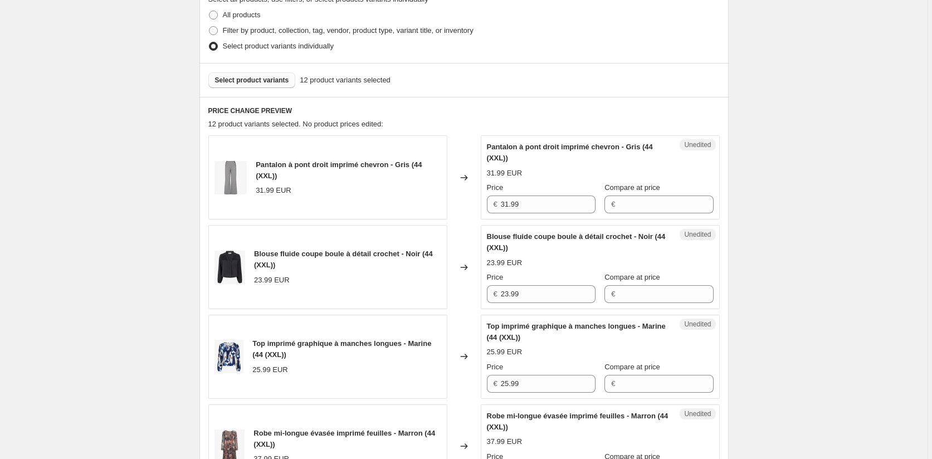
scroll to position [206, 0]
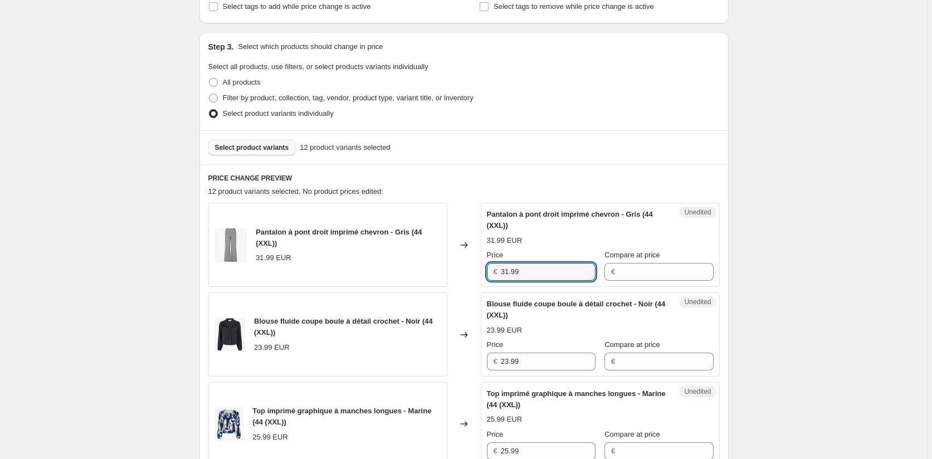
drag, startPoint x: 527, startPoint y: 269, endPoint x: 467, endPoint y: 269, distance: 60.1
click at [467, 269] on div "Pantalon à pont droit imprimé chevron - Gris (44 (XXL)) 31.99 EUR Changed to Un…" at bounding box center [463, 245] width 511 height 84
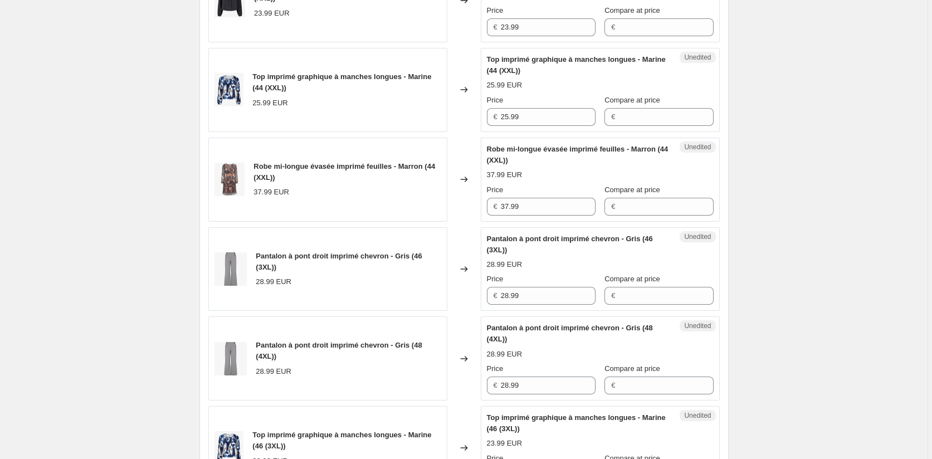
scroll to position [707, 0]
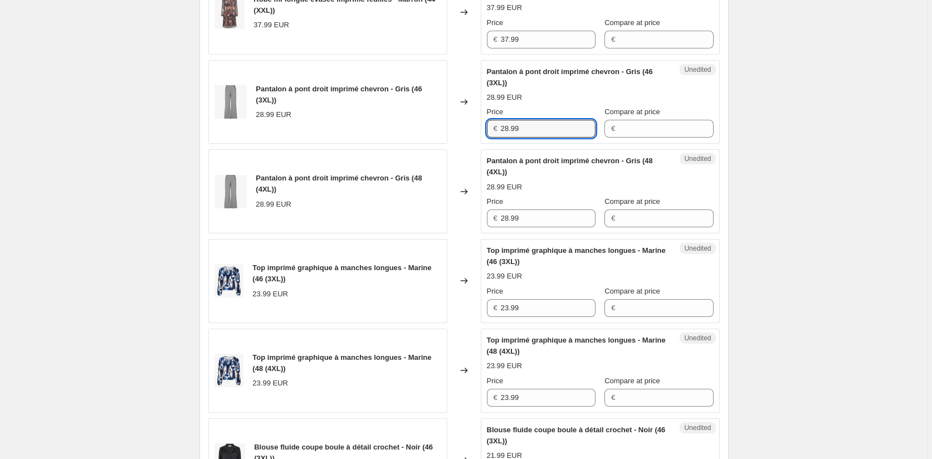
drag, startPoint x: 542, startPoint y: 131, endPoint x: 474, endPoint y: 125, distance: 68.2
click at [474, 125] on div "Pantalon à pont droit imprimé chevron - Gris (46 (3XL)) 28.99 EUR Changed to Un…" at bounding box center [463, 102] width 511 height 84
paste input "31"
type input "31.99"
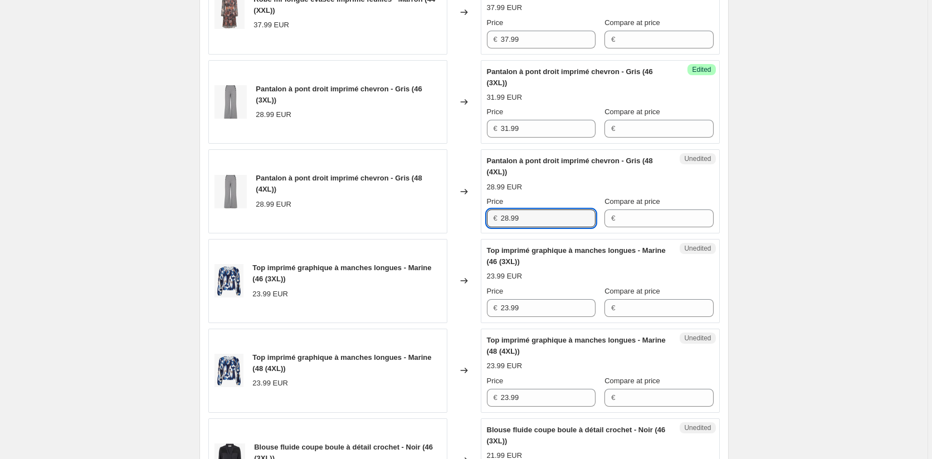
drag, startPoint x: 461, startPoint y: 211, endPoint x: 454, endPoint y: 190, distance: 22.2
click at [444, 208] on div "Pantalon à pont droit imprimé chevron - Gris (48 (4XL)) 28.99 EUR Changed to Un…" at bounding box center [463, 191] width 511 height 84
paste input "31"
type input "31.99"
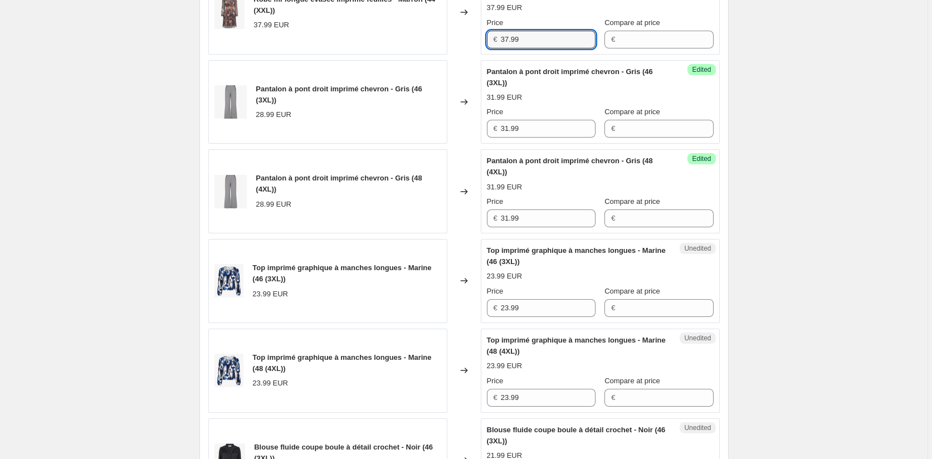
drag, startPoint x: 533, startPoint y: 45, endPoint x: 499, endPoint y: 43, distance: 34.0
click at [499, 43] on div "€ 37.99" at bounding box center [541, 40] width 109 height 18
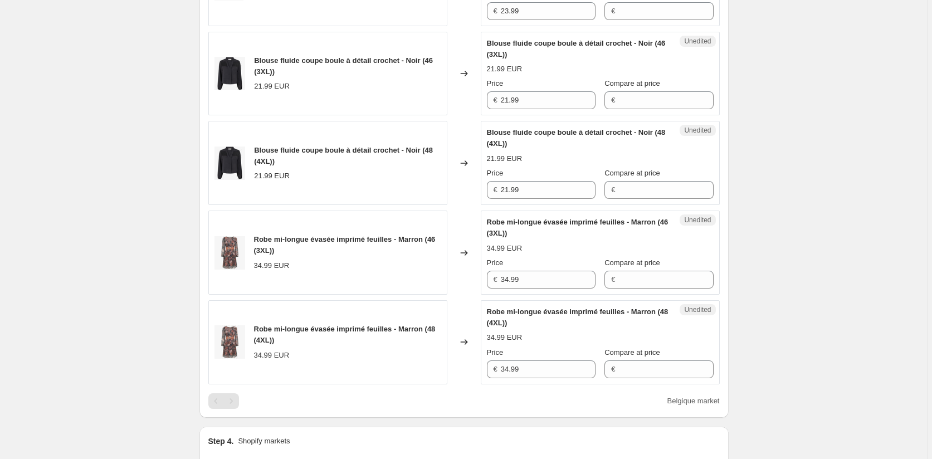
scroll to position [1097, 0]
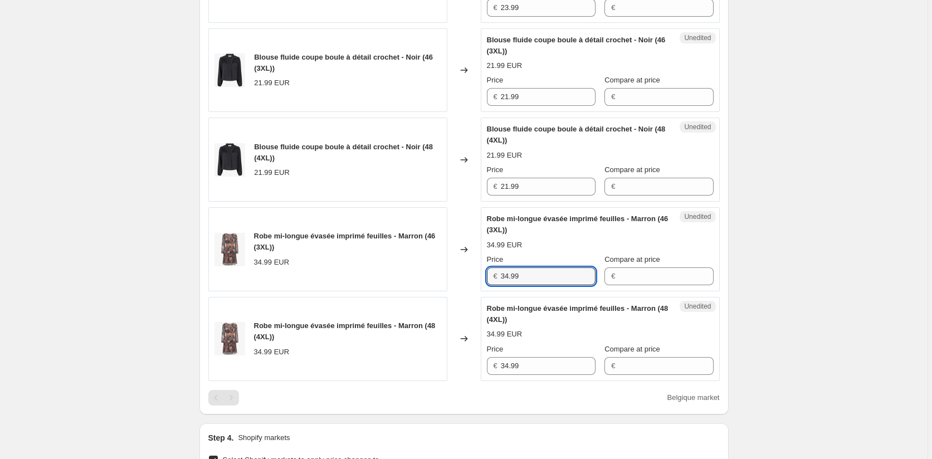
drag, startPoint x: 502, startPoint y: 275, endPoint x: 467, endPoint y: 275, distance: 35.1
click at [468, 275] on div "Robe mi-longue évasée imprimé feuilles - Marron (46 (3XL)) 34.99 EUR Changed to…" at bounding box center [463, 249] width 511 height 84
paste input "7"
type input "37.99"
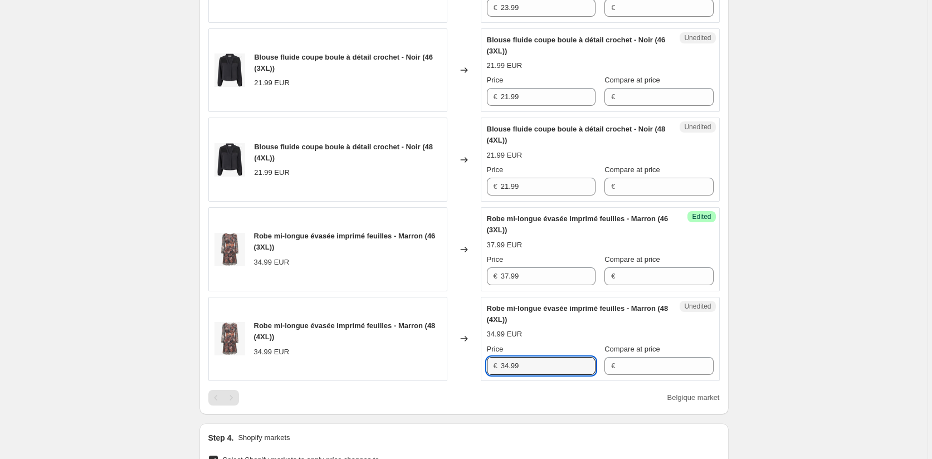
drag, startPoint x: 531, startPoint y: 370, endPoint x: 461, endPoint y: 364, distance: 69.9
click at [461, 364] on div "Robe mi-longue évasée imprimé feuilles - Marron (48 (4XL)) 34.99 EUR Changed to…" at bounding box center [463, 339] width 511 height 84
paste input "7"
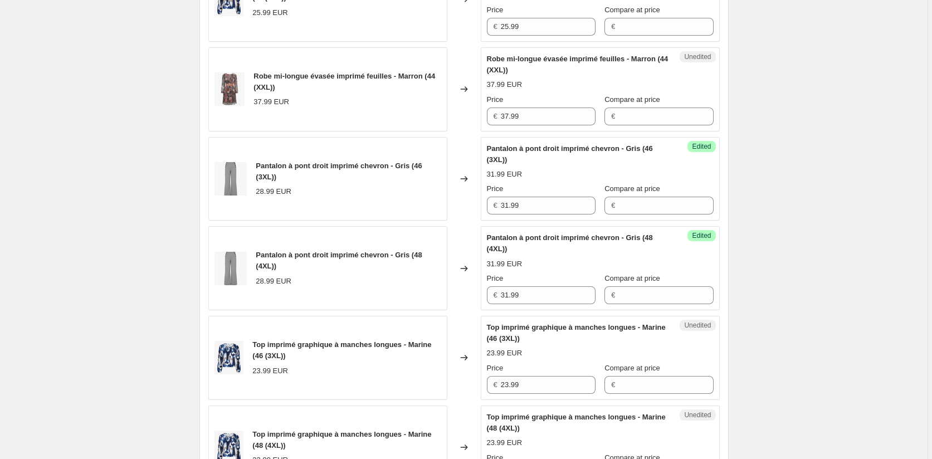
scroll to position [484, 0]
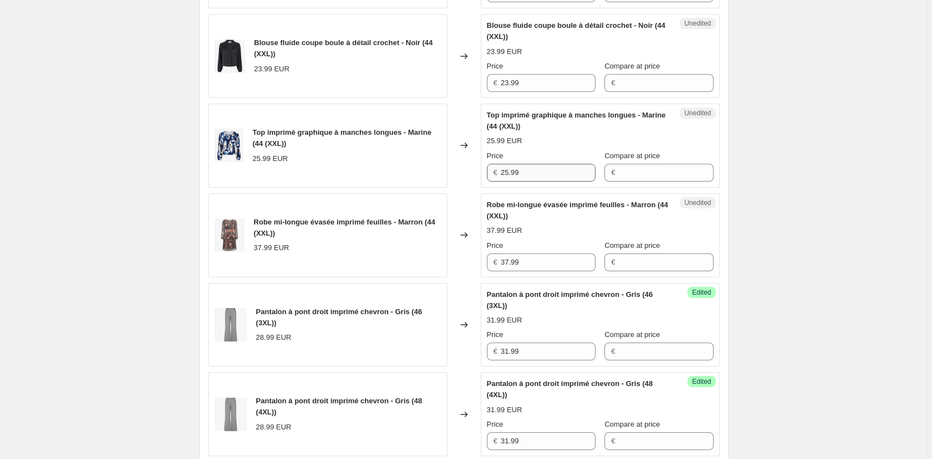
type input "37.99"
drag, startPoint x: 528, startPoint y: 172, endPoint x: 430, endPoint y: 173, distance: 98.6
click at [430, 173] on div "Top imprimé graphique à manches longues - Marine (44 (XXL)) 25.99 EUR Changed t…" at bounding box center [463, 146] width 511 height 84
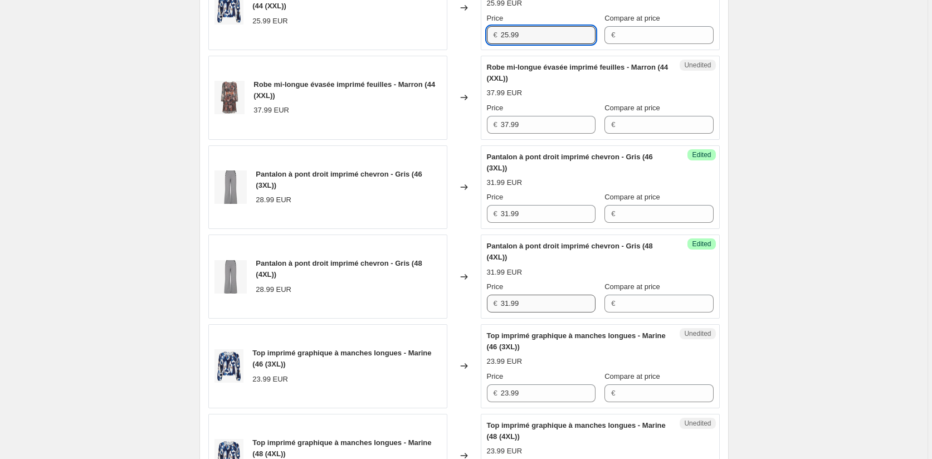
scroll to position [763, 0]
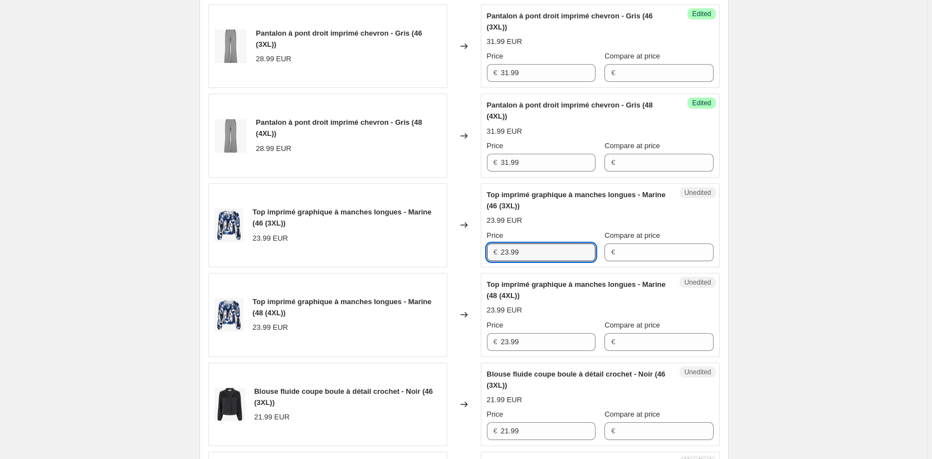
drag, startPoint x: 532, startPoint y: 252, endPoint x: 462, endPoint y: 252, distance: 69.6
click at [462, 252] on div "Top imprimé graphique à manches longues - Marine (46 (3XL)) 23.99 EUR Changed t…" at bounding box center [463, 225] width 511 height 84
paste input "5"
type input "25.99"
drag, startPoint x: 534, startPoint y: 347, endPoint x: 468, endPoint y: 338, distance: 66.3
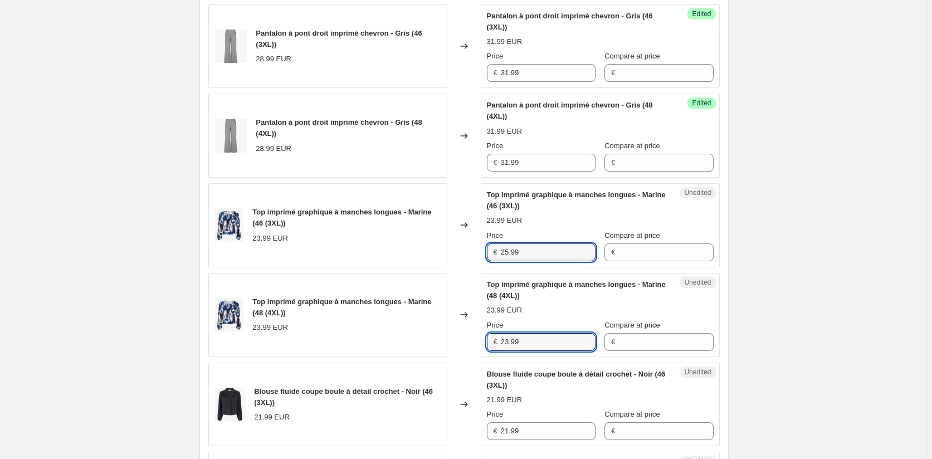
click at [469, 338] on div "Top imprimé graphique à manches longues - Marine (48 (4XL)) 23.99 EUR Changed t…" at bounding box center [463, 315] width 511 height 84
paste input "5"
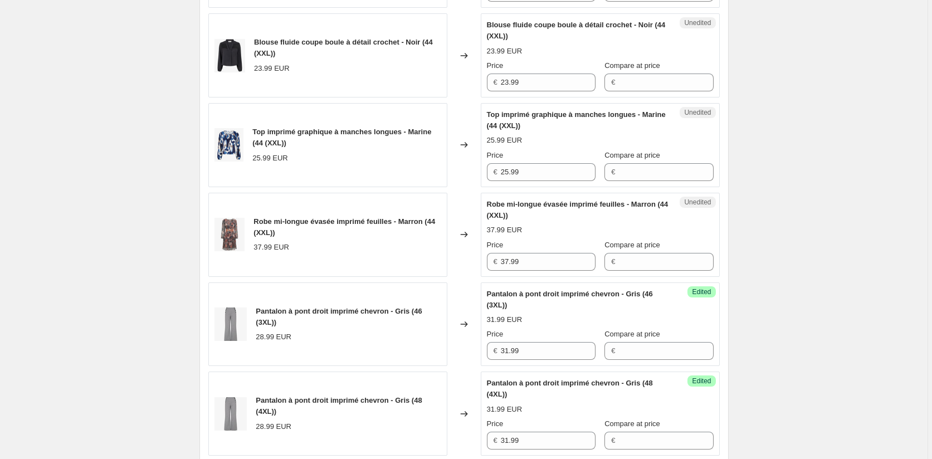
scroll to position [484, 0]
type input "25.99"
drag, startPoint x: 527, startPoint y: 85, endPoint x: 485, endPoint y: 163, distance: 88.7
click at [456, 81] on div "Blouse fluide coupe boule à détail crochet - Noir (44 (XXL)) 23.99 EUR Changed …" at bounding box center [463, 56] width 511 height 84
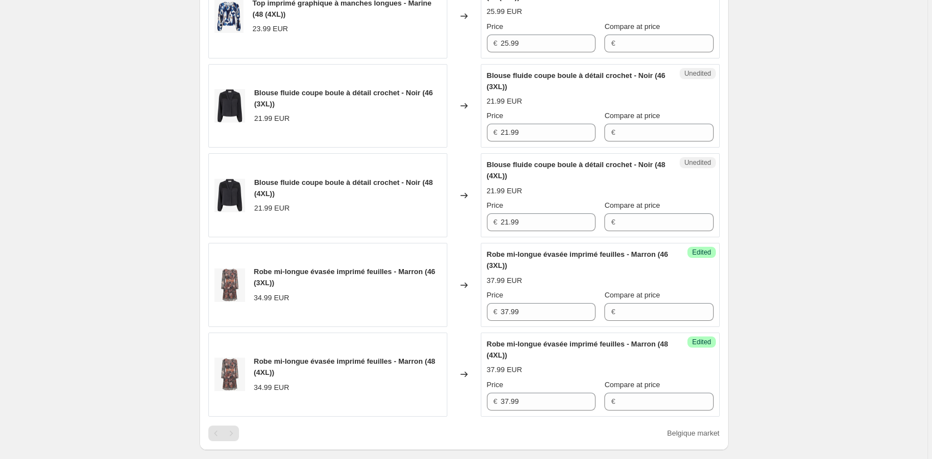
scroll to position [1041, 0]
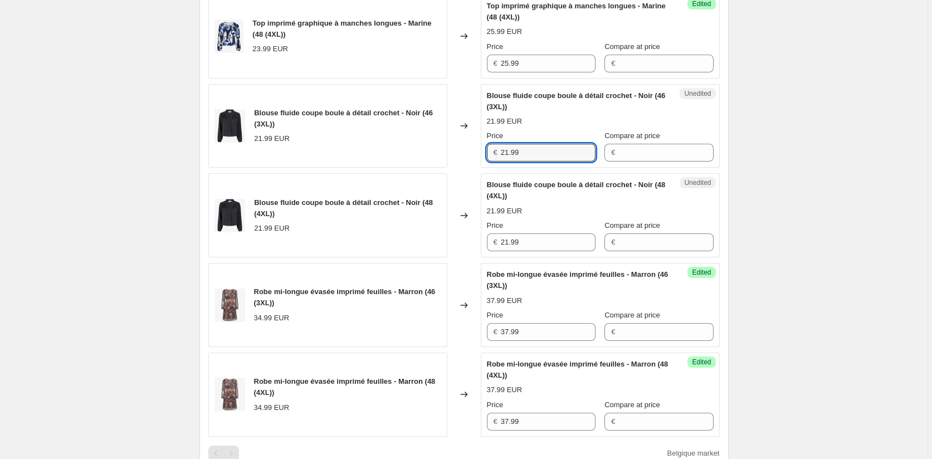
drag, startPoint x: 531, startPoint y: 151, endPoint x: 459, endPoint y: 149, distance: 71.3
click at [459, 149] on div "Blouse fluide coupe boule à détail crochet - Noir (46 (3XL)) 21.99 EUR Changed …" at bounding box center [463, 126] width 511 height 84
paste input "3"
type input "23.99"
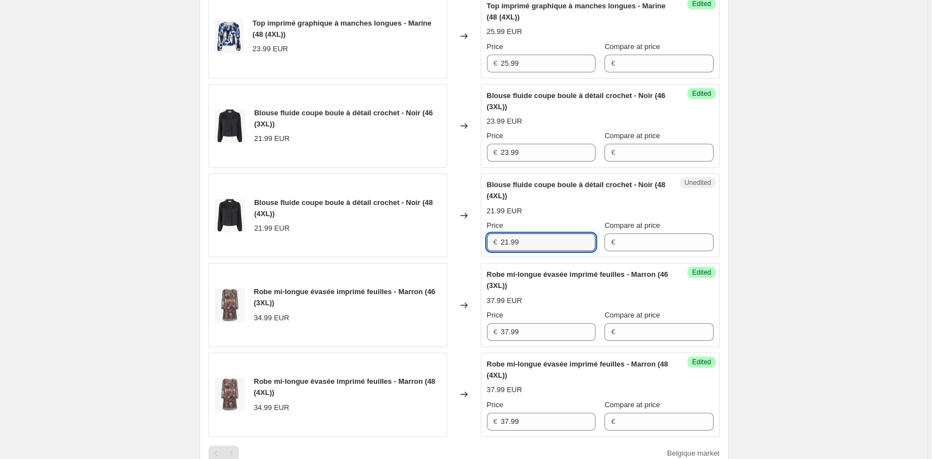
drag, startPoint x: 530, startPoint y: 242, endPoint x: 474, endPoint y: 242, distance: 56.2
click at [474, 242] on div "Blouse fluide coupe boule à détail crochet - Noir (48 (4XL)) 21.99 EUR Changed …" at bounding box center [463, 215] width 511 height 84
paste input "3"
type input "23.99"
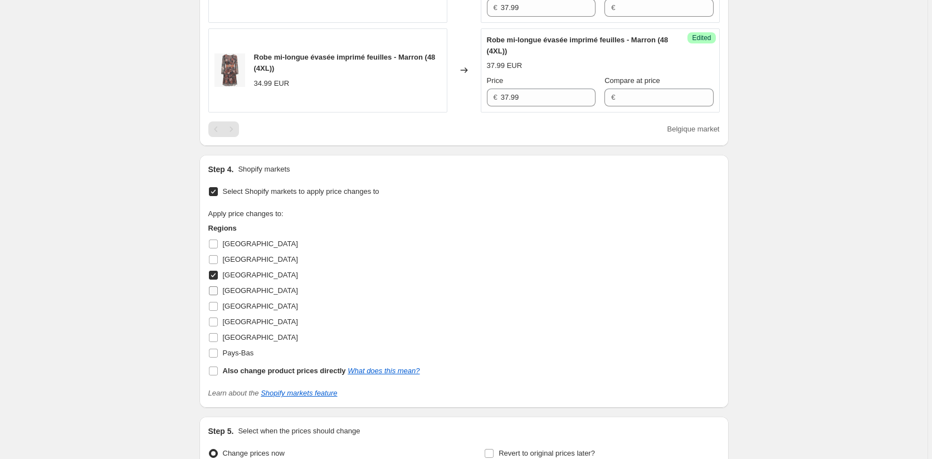
scroll to position [1375, 0]
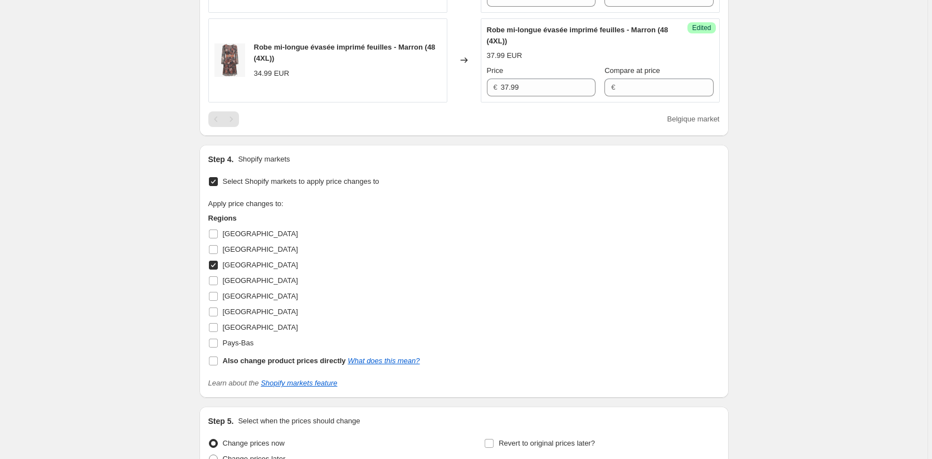
click at [215, 264] on input "Belgique" at bounding box center [213, 265] width 9 height 9
checkbox input "false"
click at [217, 312] on input "Italie" at bounding box center [213, 311] width 9 height 9
checkbox input "true"
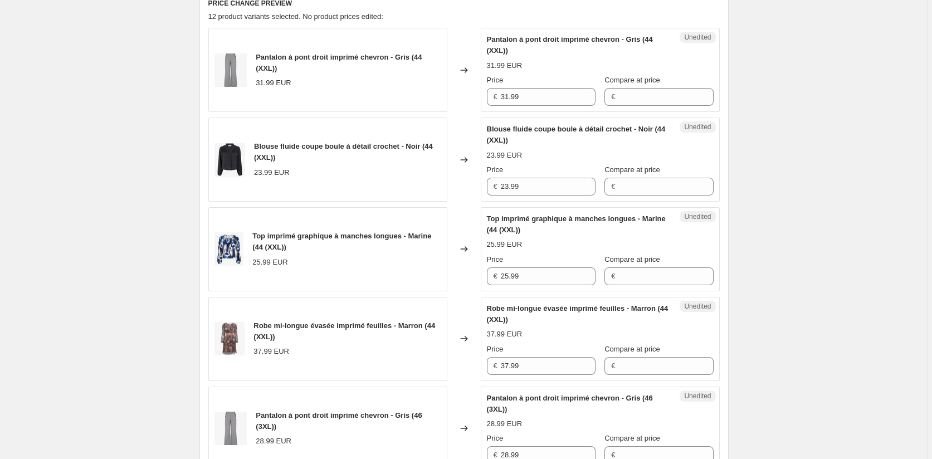
scroll to position [262, 0]
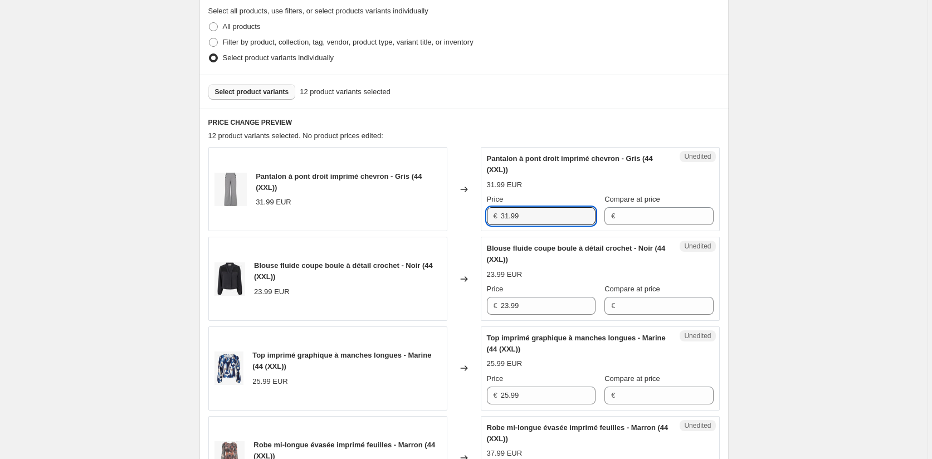
drag, startPoint x: 533, startPoint y: 214, endPoint x: 449, endPoint y: 214, distance: 84.1
click at [449, 214] on div "Pantalon à pont droit imprimé chevron - Gris (44 (XXL)) 31.99 EUR Changed to Un…" at bounding box center [463, 189] width 511 height 84
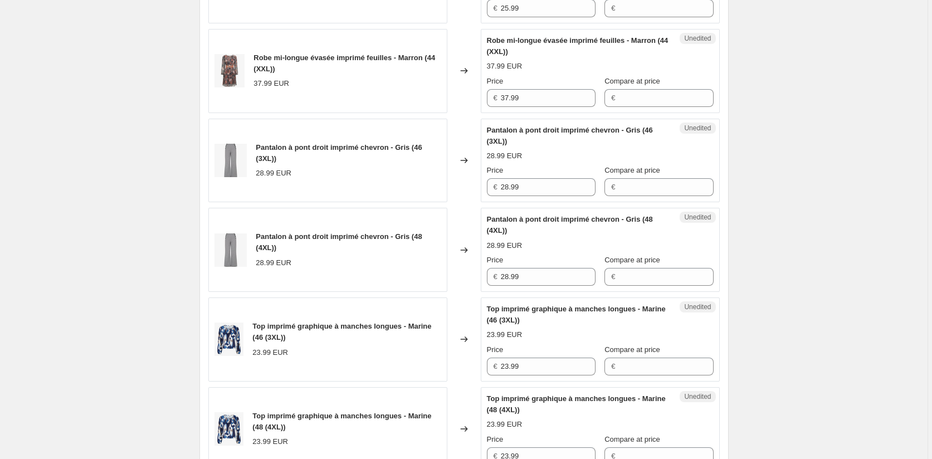
scroll to position [707, 0]
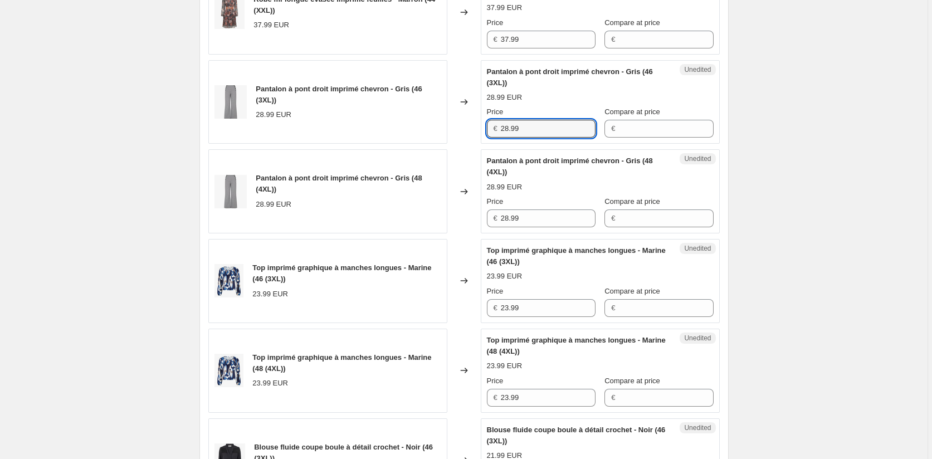
drag, startPoint x: 480, startPoint y: 126, endPoint x: 491, endPoint y: 153, distance: 29.5
click at [470, 125] on div "Pantalon à pont droit imprimé chevron - Gris (46 (3XL)) 28.99 EUR Changed to Un…" at bounding box center [463, 102] width 511 height 84
paste input "31"
type input "31.99"
drag, startPoint x: 542, startPoint y: 223, endPoint x: 439, endPoint y: 205, distance: 105.1
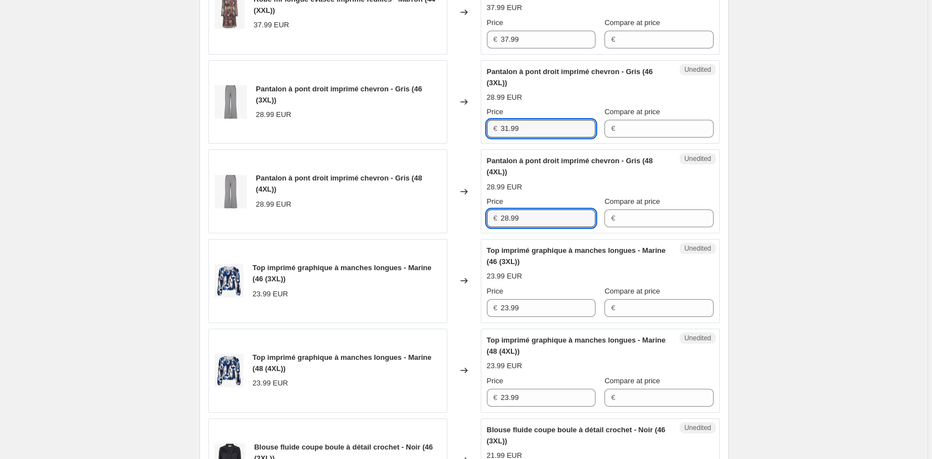
click at [440, 207] on div "Pantalon à pont droit imprimé chevron - Gris (48 (4XL)) 28.99 EUR Changed to Un…" at bounding box center [463, 191] width 511 height 84
paste input "31"
type input "31.99"
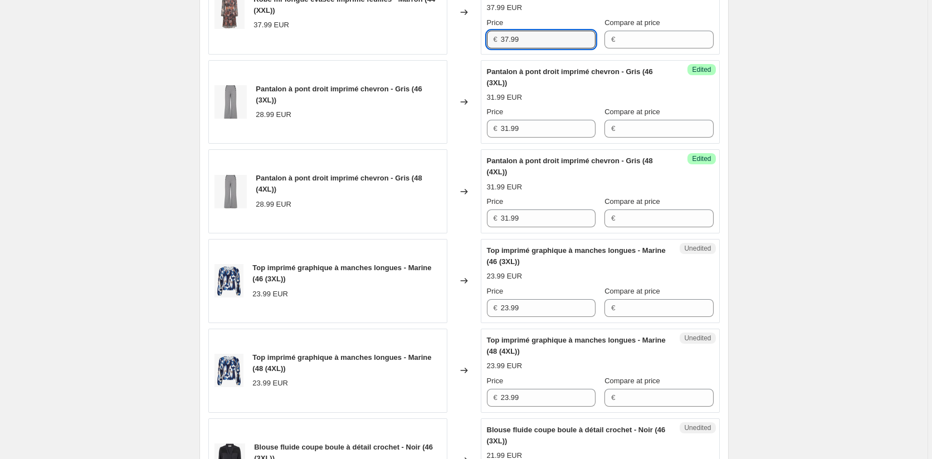
drag, startPoint x: 482, startPoint y: 38, endPoint x: 486, endPoint y: 111, distance: 73.1
click at [470, 38] on div "Robe mi-longue évasée imprimé feuilles - Marron (44 (XXL)) 37.99 EUR Changed to…" at bounding box center [463, 12] width 511 height 84
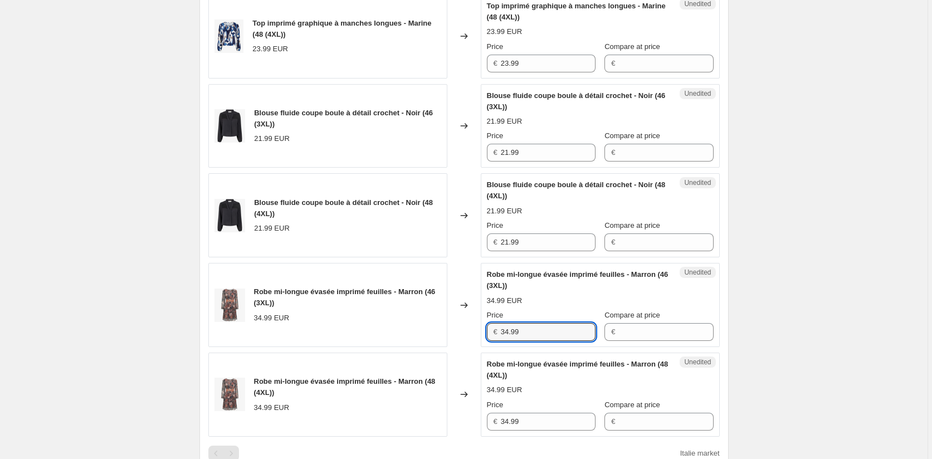
drag, startPoint x: 537, startPoint y: 333, endPoint x: 452, endPoint y: 366, distance: 91.0
click at [410, 338] on div "Robe mi-longue évasée imprimé feuilles - Marron (46 (3XL)) 34.99 EUR Changed to…" at bounding box center [463, 305] width 511 height 84
paste input "7"
type input "37.99"
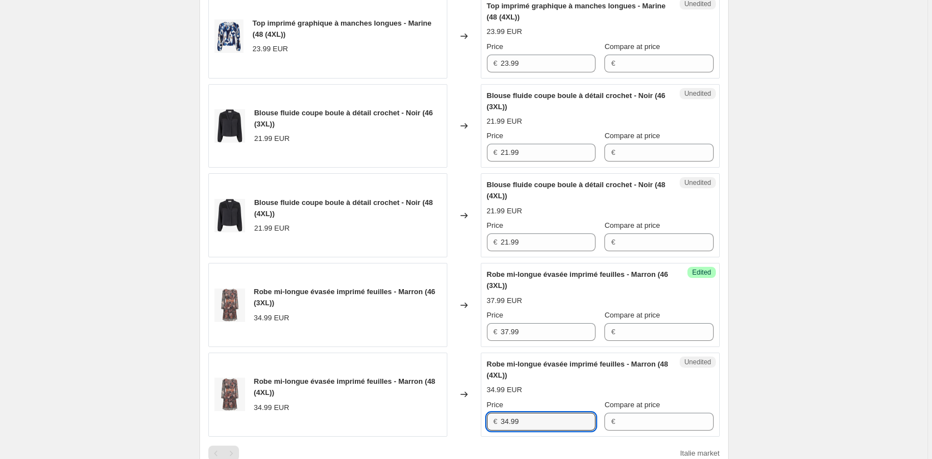
drag, startPoint x: 532, startPoint y: 421, endPoint x: 456, endPoint y: 422, distance: 76.3
click at [456, 422] on div "Robe mi-longue évasée imprimé feuilles - Marron (48 (4XL)) 34.99 EUR Changed to…" at bounding box center [463, 394] width 511 height 84
paste input "7"
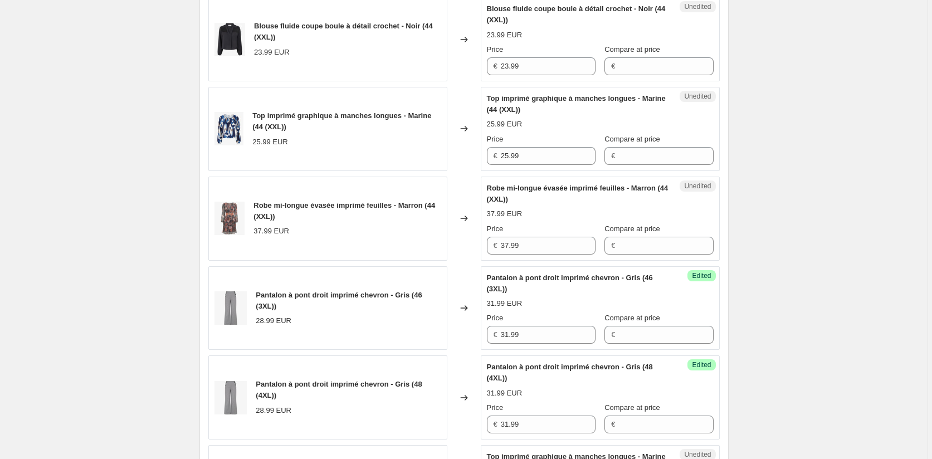
scroll to position [484, 0]
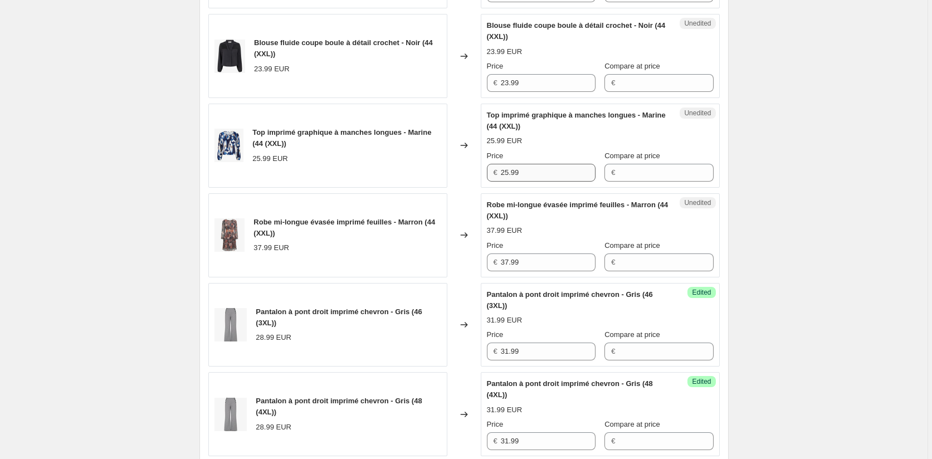
type input "37.99"
drag
click at [442, 171] on div "Top imprimé graphique à manches longues - Marine (44 (XXL)) 25.99 EUR Changed t…" at bounding box center [463, 146] width 511 height 84
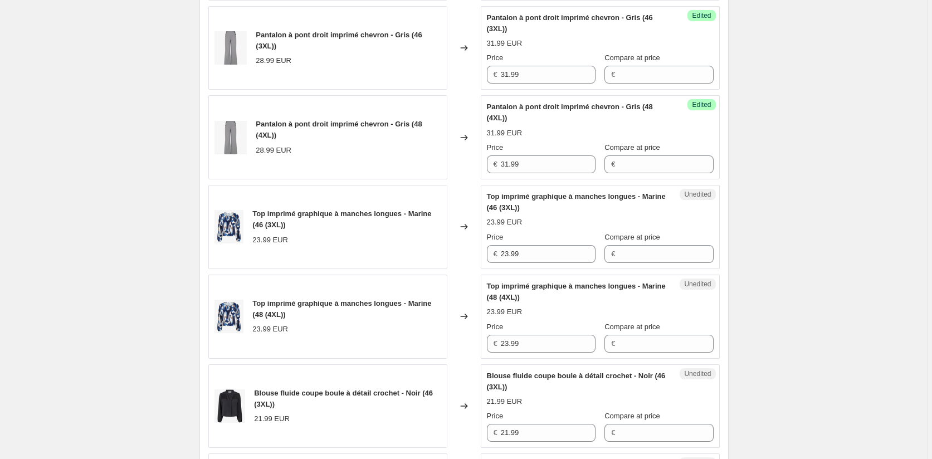
scroll to position [763, 0]
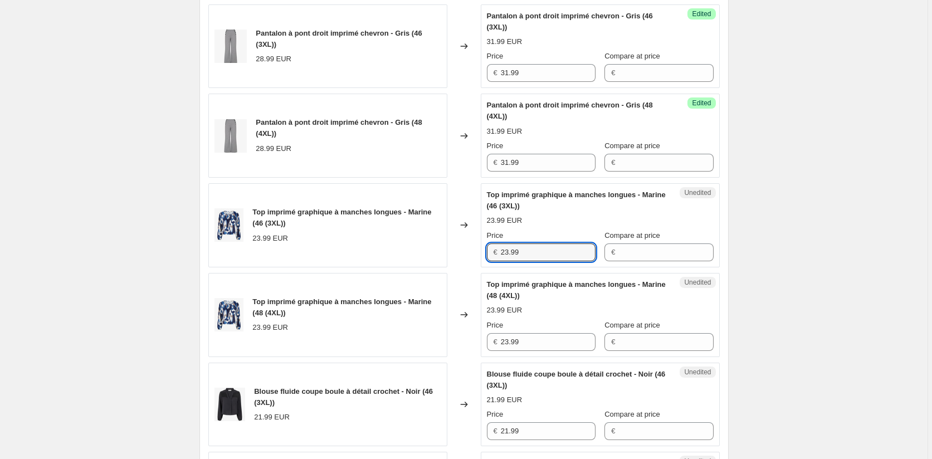
click at [457, 253] on div "Top imprimé graphique à manches longues - Marine (46 (3XL)) 23.99 EUR Changed t…" at bounding box center [463, 225] width 511 height 84
paste input "5"
type input "25.99"
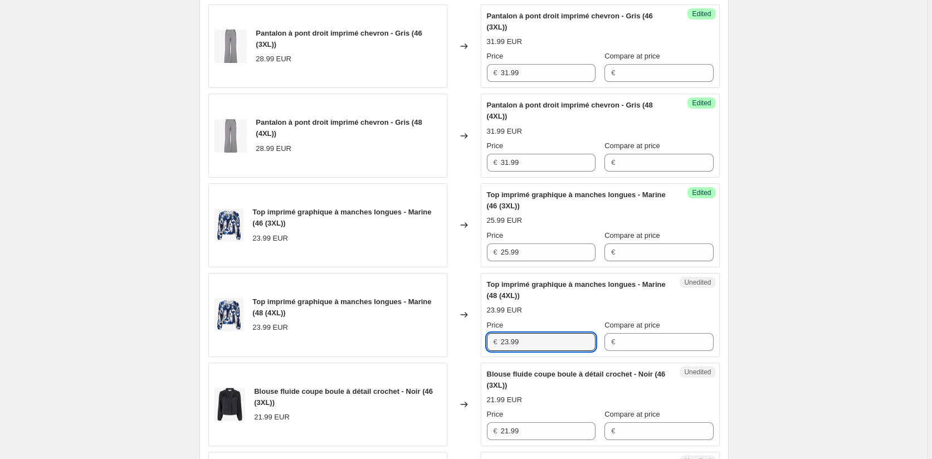
click at [450, 340] on div "Top imprimé graphique à manches longues - Marine (48 (4XL)) 23.99 EUR Changed t…" at bounding box center [463, 315] width 511 height 84
paste input "5"
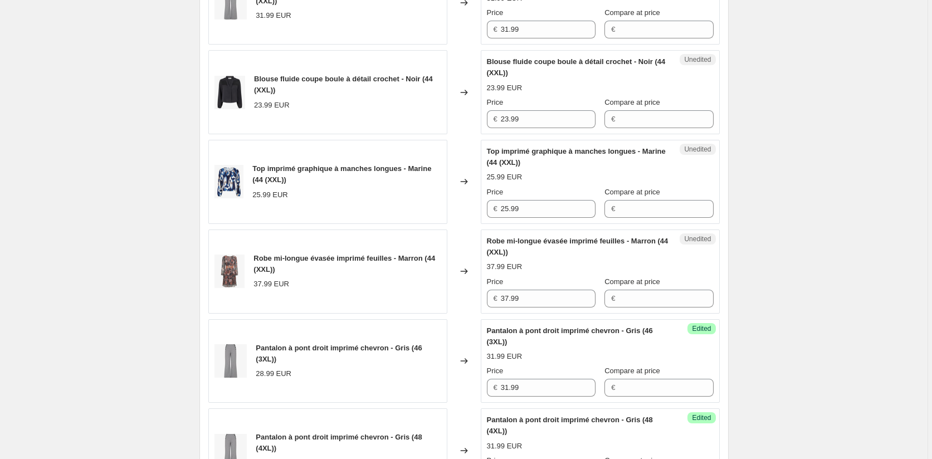
scroll to position [429, 0]
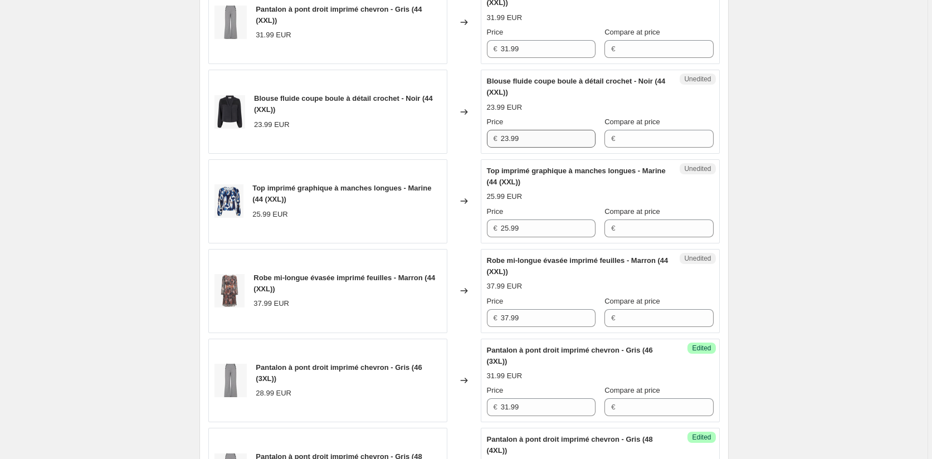
type input "25.99"
click at [467, 135] on div "Blouse fluide coupe boule à détail crochet - Noir (44 (XXL)) 23.99 EUR Changed …" at bounding box center [463, 112] width 511 height 84
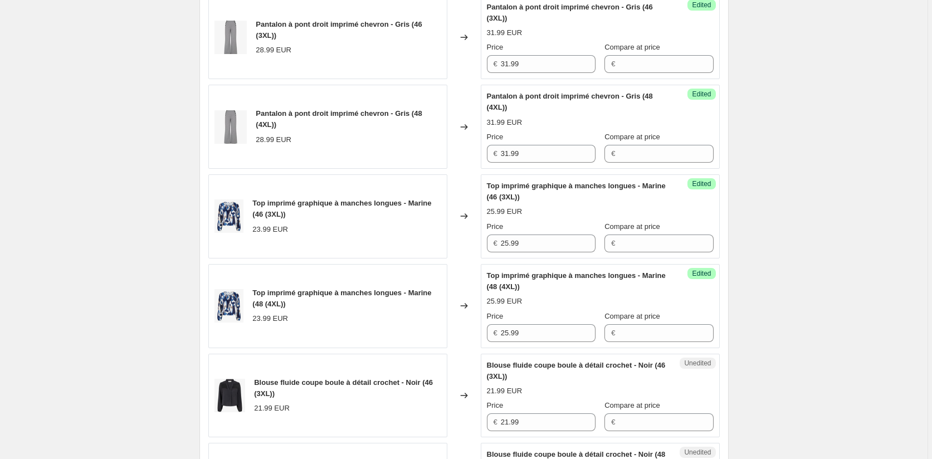
scroll to position [930, 0]
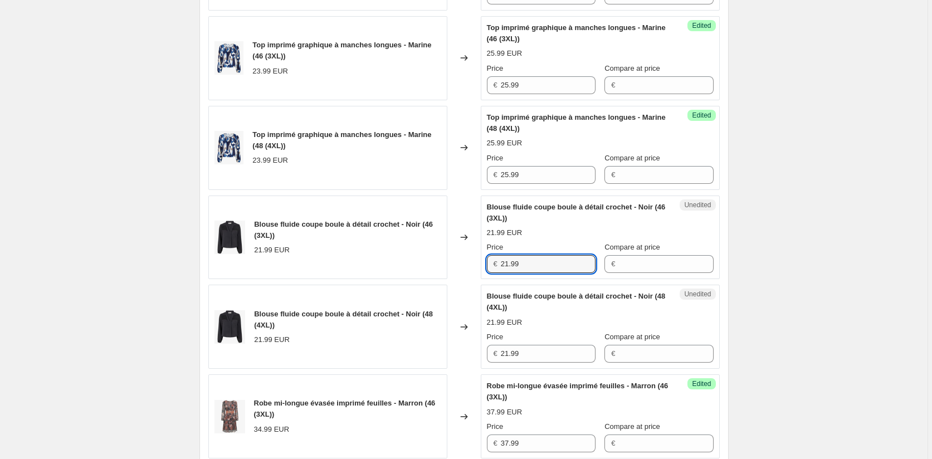
click at [455, 259] on div "Blouse fluide coupe boule à détail crochet - Noir (46 (3XL)) 21.99 EUR Changed …" at bounding box center [463, 237] width 511 height 84
paste input "3"
type input "23.99"
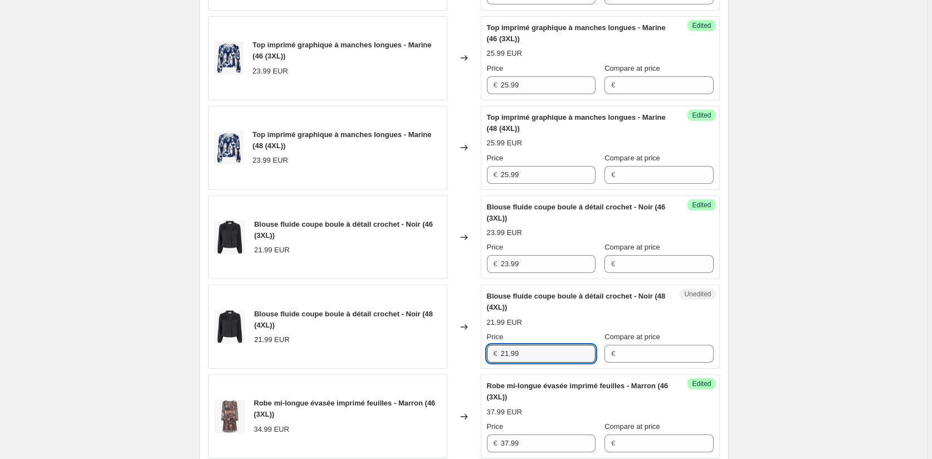
click at [463, 357] on div "Blouse fluide coupe boule à détail crochet - Noir (48 (4XL)) 21.99 EUR Changed …" at bounding box center [463, 327] width 511 height 84
paste input "3"
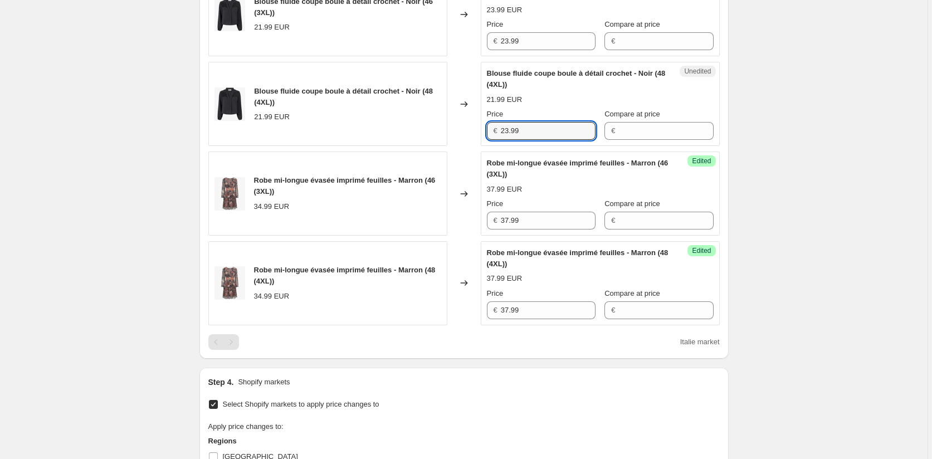
type input "23.99"
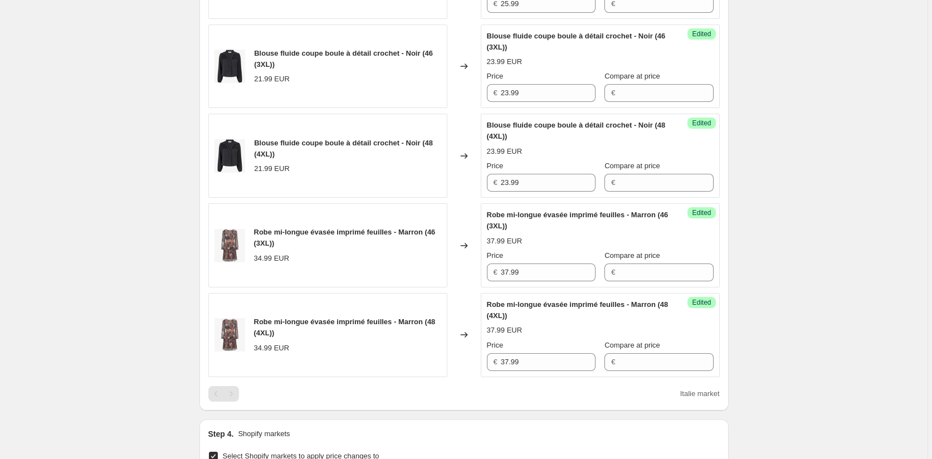
scroll to position [1375, 0]
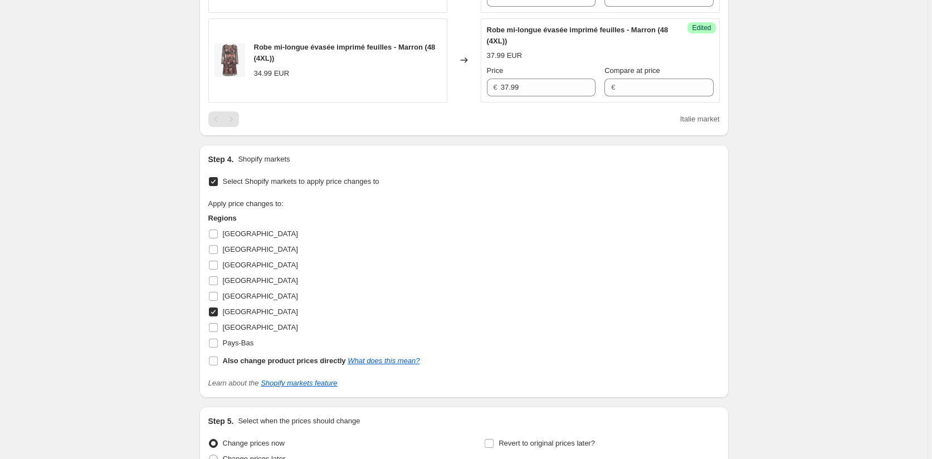
click at [213, 309] on input "Italie" at bounding box center [213, 311] width 9 height 9
checkbox input "false"
click at [217, 327] on input "Luxembourg" at bounding box center [213, 327] width 9 height 9
checkbox input "true"
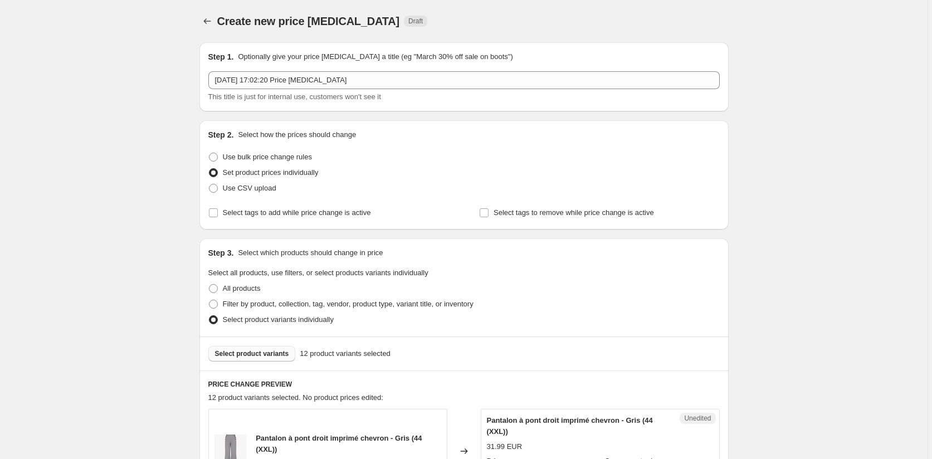
scroll to position [223, 0]
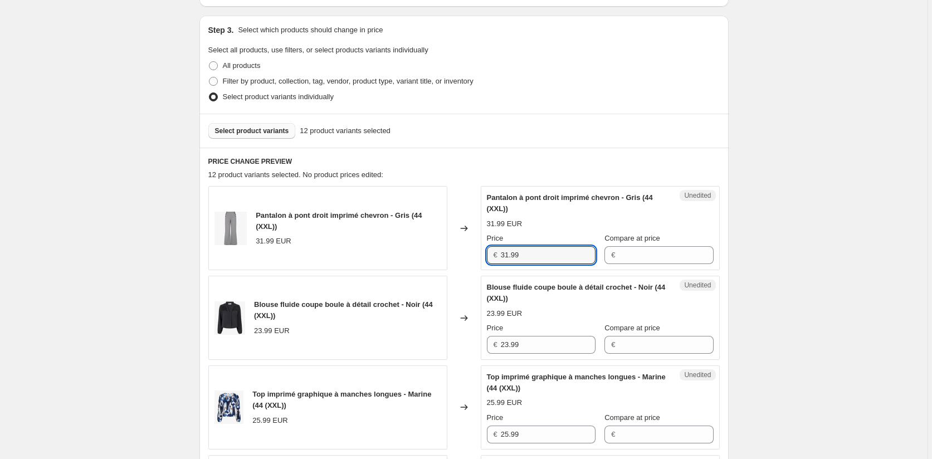
drag, startPoint x: 533, startPoint y: 254, endPoint x: 442, endPoint y: 254, distance: 90.8
click at [442, 254] on div "Pantalon à pont droit imprimé chevron - Gris (44 (XXL)) 31.99 EUR Changed to Un…" at bounding box center [463, 228] width 511 height 84
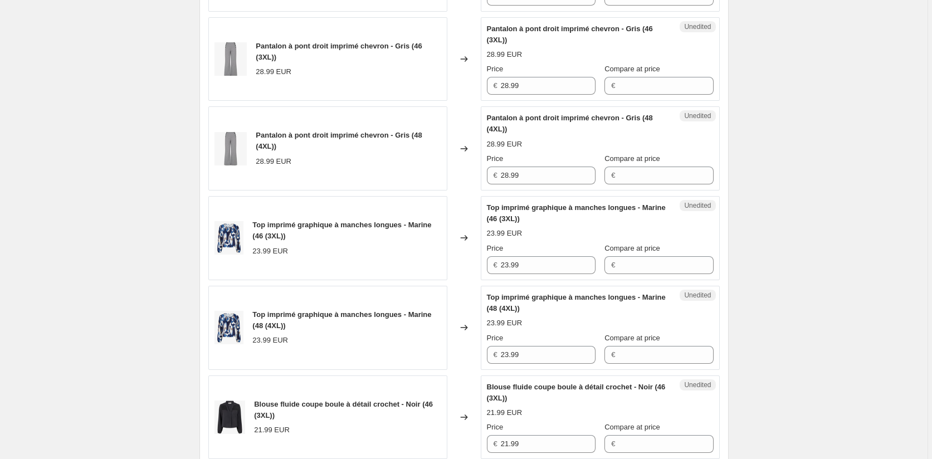
scroll to position [668, 0]
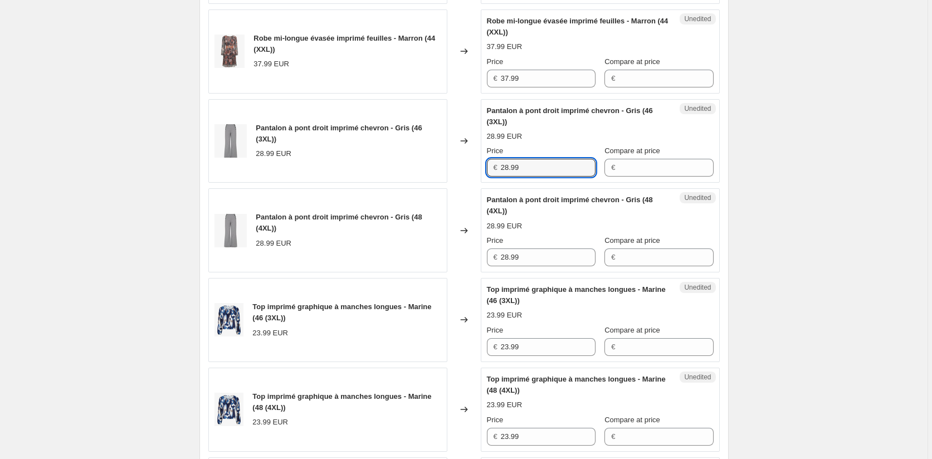
drag, startPoint x: 528, startPoint y: 169, endPoint x: 481, endPoint y: 166, distance: 47.4
click at [481, 166] on div "Pantalon à pont droit imprimé chevron - Gris (46 (3XL)) 28.99 EUR Changed to Un…" at bounding box center [463, 141] width 511 height 84
paste input "31"
type input "31.99"
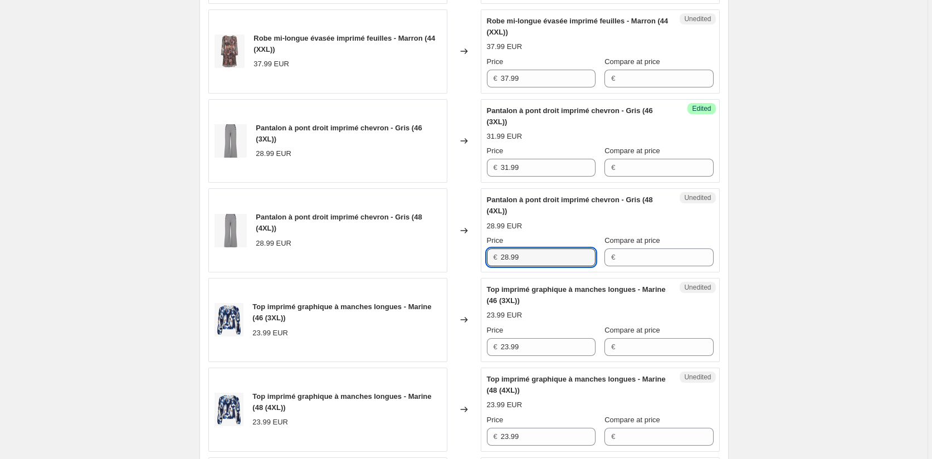
drag, startPoint x: 455, startPoint y: 246, endPoint x: 418, endPoint y: 240, distance: 37.8
click at [418, 240] on div "Pantalon à pont droit imprimé chevron - Gris (48 (4XL)) 28.99 EUR Changed to Un…" at bounding box center [463, 230] width 511 height 84
paste input "31"
type input "31.99"
click at [463, 82] on div "Robe mi-longue évasée imprimé feuilles - Marron (44 (XXL)) 37.99 EUR Changed to…" at bounding box center [463, 51] width 511 height 84
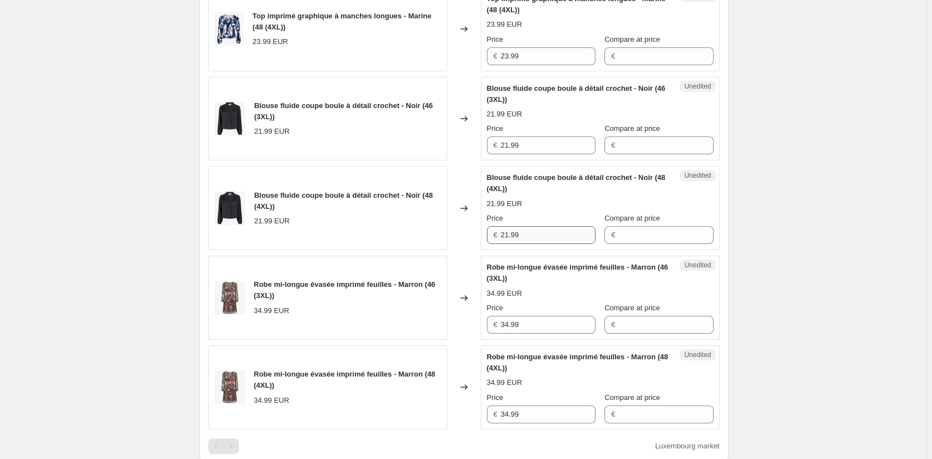
scroll to position [1114, 0]
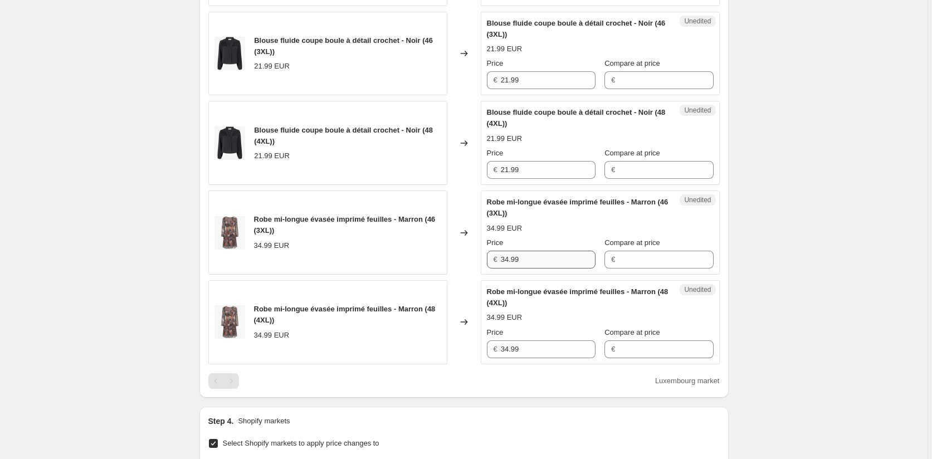
drag, startPoint x: 535, startPoint y: 269, endPoint x: 535, endPoint y: 263, distance: 6.1
click at [535, 268] on div "Unedited Robe mi-longue évasée imprimé feuilles - Marron (46 (3XL)) 34.99 EUR P…" at bounding box center [600, 232] width 239 height 84
drag, startPoint x: 535, startPoint y: 261, endPoint x: 492, endPoint y: 281, distance: 46.6
click at [486, 256] on div "Unedited Robe mi-longue évasée imprimé feuilles - Marron (46 (3XL)) 34.99 EUR P…" at bounding box center [600, 232] width 239 height 84
paste input "7"
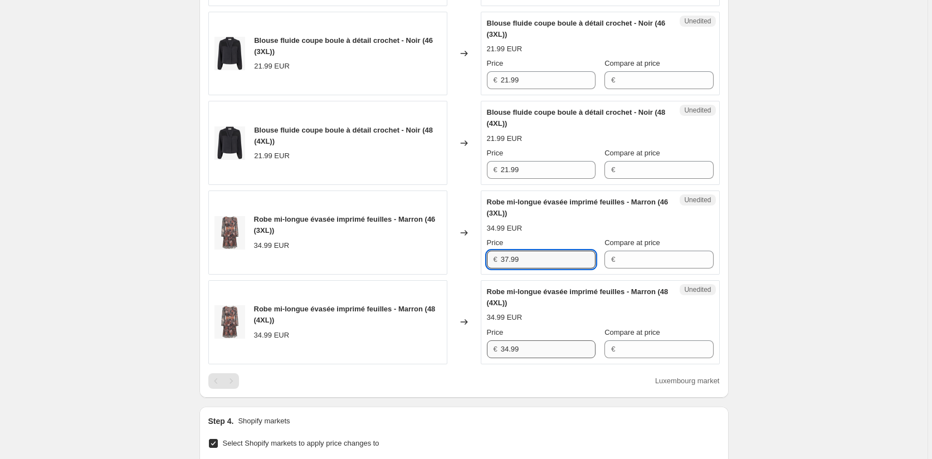
type input "37.99"
drag, startPoint x: 533, startPoint y: 347, endPoint x: 454, endPoint y: 347, distance: 79.6
click at [454, 347] on div "Robe mi-longue évasée imprimé feuilles - Marron (48 (4XL)) 34.99 EUR Changed to…" at bounding box center [463, 322] width 511 height 84
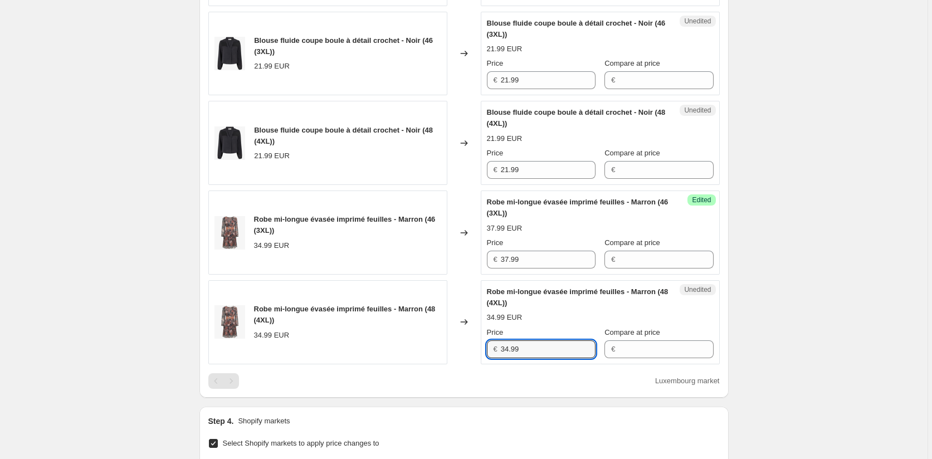
paste input "7"
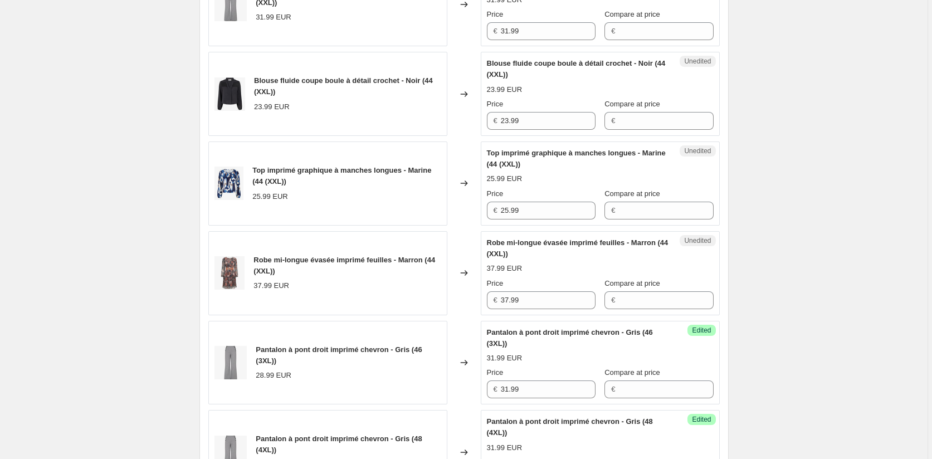
scroll to position [445, 0]
type input "37.99"
click at [475, 205] on div "Top imprimé graphique à manches longues - Marine (44 (XXL)) 25.99 EUR Changed t…" at bounding box center [463, 185] width 511 height 84
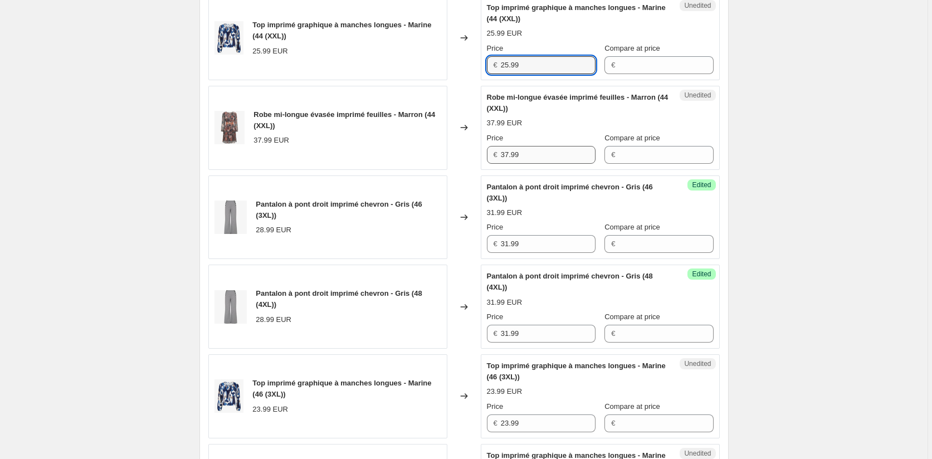
scroll to position [780, 0]
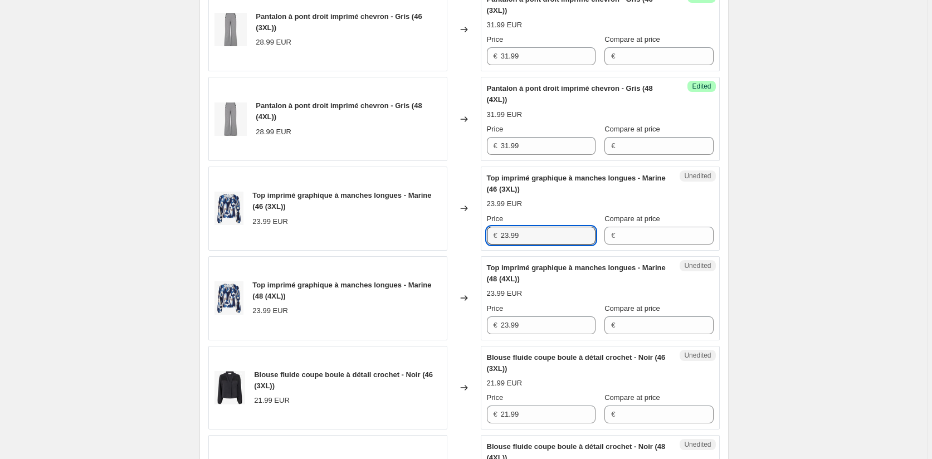
click at [461, 233] on div "Top imprimé graphique à manches longues - Marine (46 (3XL)) 23.99 EUR Changed t…" at bounding box center [463, 208] width 511 height 84
paste input "5"
type input "25.99"
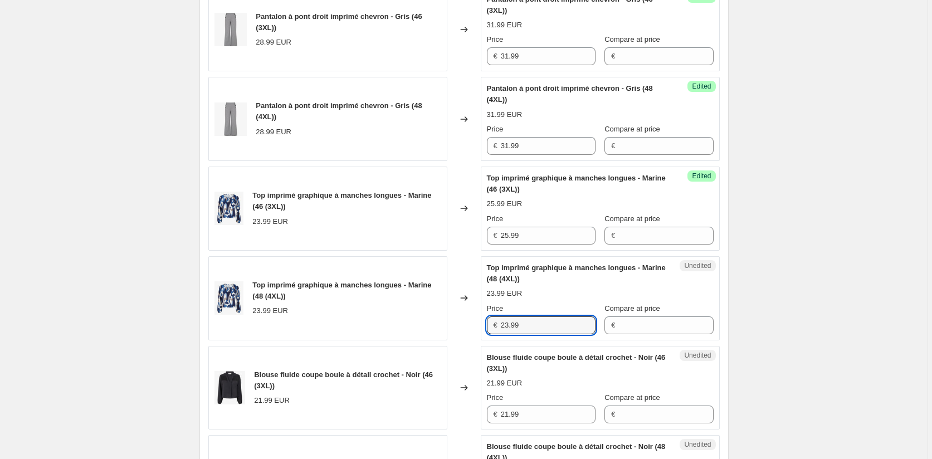
click at [455, 323] on div "Top imprimé graphique à manches longues - Marine (48 (4XL)) 23.99 EUR Changed t…" at bounding box center [463, 298] width 511 height 84
paste input "5"
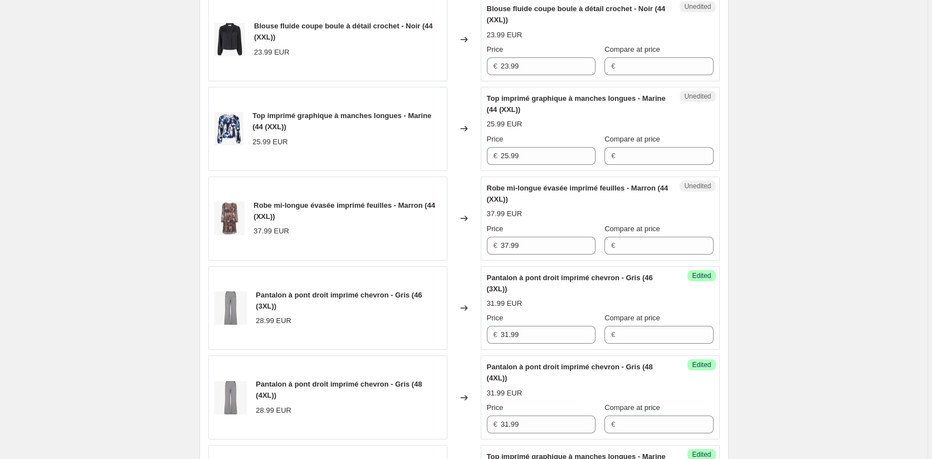
scroll to position [334, 0]
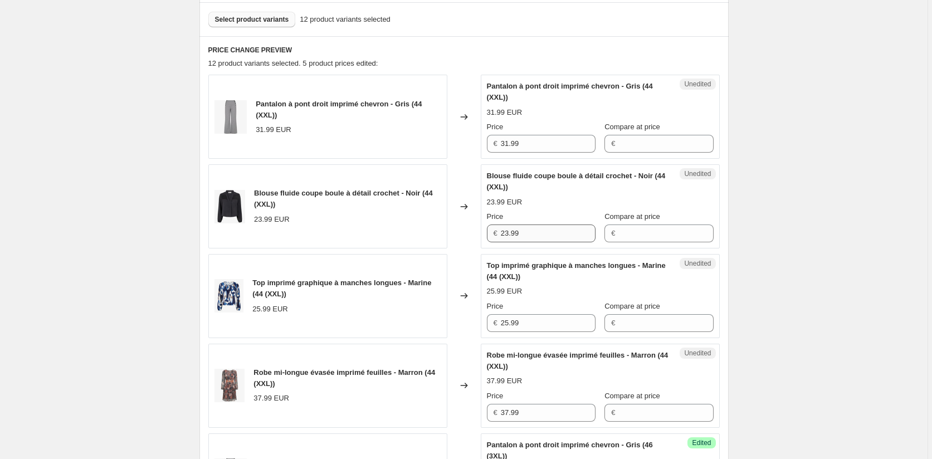
type input "25.99"
drag, startPoint x: 533, startPoint y: 231, endPoint x: 477, endPoint y: 231, distance: 56.2
click at [477, 231] on div "Blouse fluide coupe boule à détail crochet - Noir (44 (XXL)) 23.99 EUR Changed …" at bounding box center [463, 206] width 511 height 84
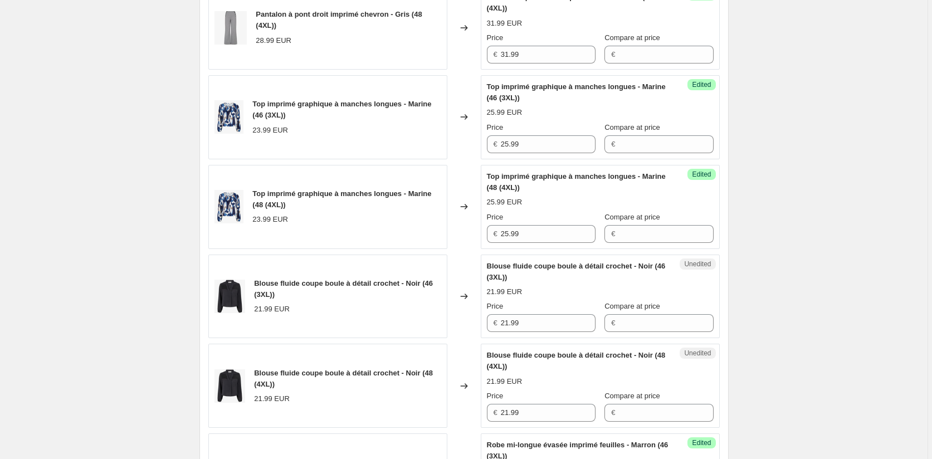
scroll to position [891, 0]
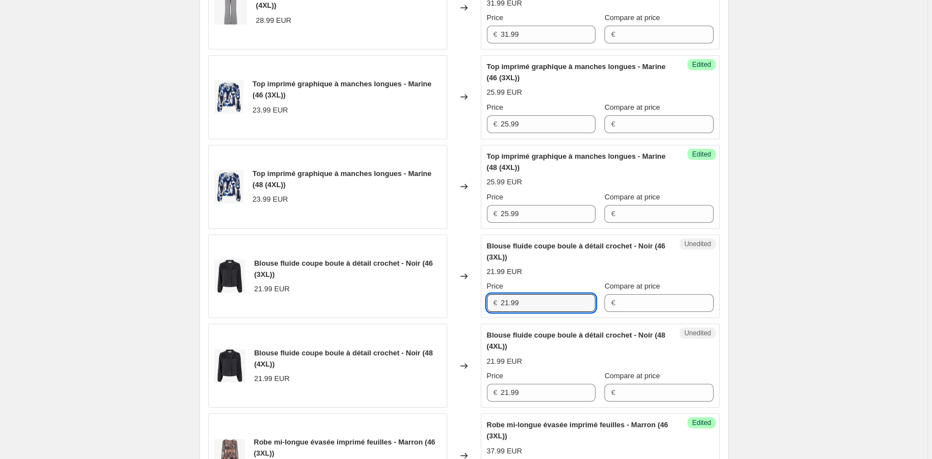
drag, startPoint x: 536, startPoint y: 305, endPoint x: 464, endPoint y: 307, distance: 71.3
click at [470, 305] on div "Blouse fluide coupe boule à détail crochet - Noir (46 (3XL)) 21.99 EUR Changed …" at bounding box center [463, 276] width 511 height 84
paste input "3"
type input "23.99"
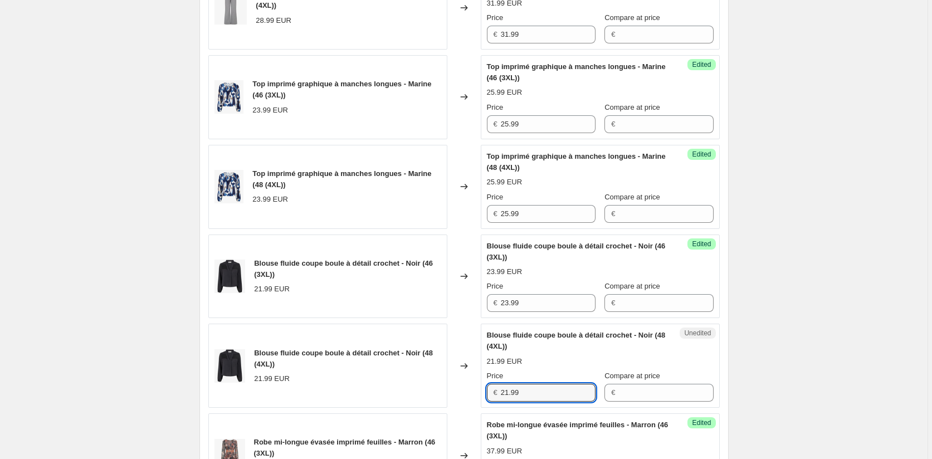
drag, startPoint x: 539, startPoint y: 393, endPoint x: 467, endPoint y: 390, distance: 72.4
click at [467, 391] on div "Blouse fluide coupe boule à détail crochet - Noir (48 (4XL)) 21.99 EUR Changed …" at bounding box center [463, 365] width 511 height 84
paste input "3"
type input "23.99"
click at [805, 335] on div "Create new price change job. This page is ready Create new price change job Dra…" at bounding box center [463, 81] width 927 height 1945
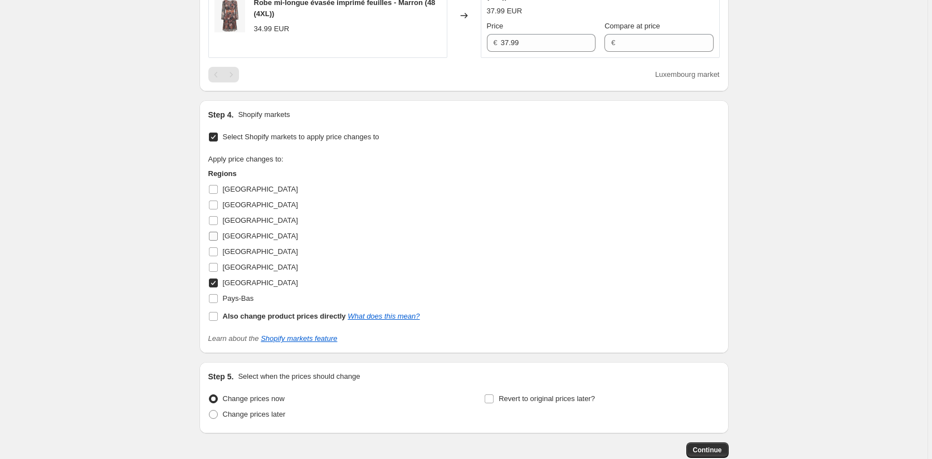
scroll to position [1448, 0]
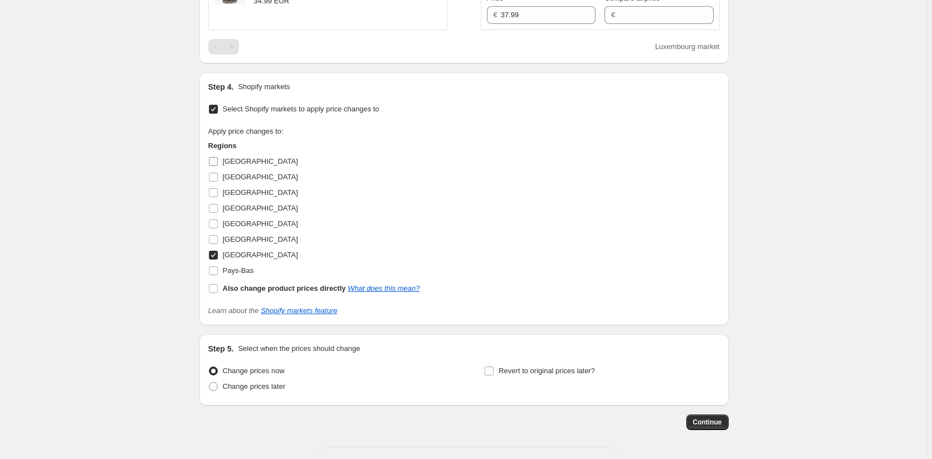
click at [216, 160] on input "Allemagne" at bounding box center [213, 161] width 9 height 9
checkbox input "true"
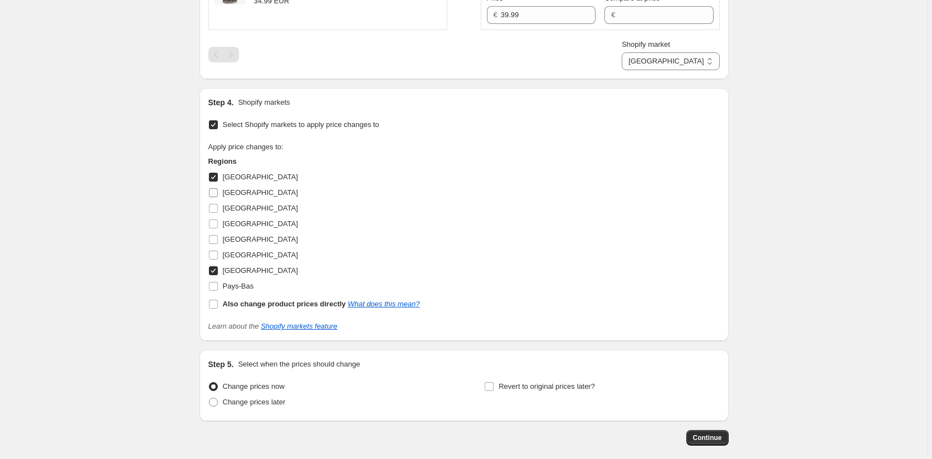
click at [217, 194] on input "Autriche" at bounding box center [213, 192] width 9 height 9
checkbox input "true"
click at [216, 209] on input "Belgique" at bounding box center [213, 208] width 9 height 9
checkbox input "true"
click at [215, 252] on input "Italie" at bounding box center [213, 255] width 9 height 9
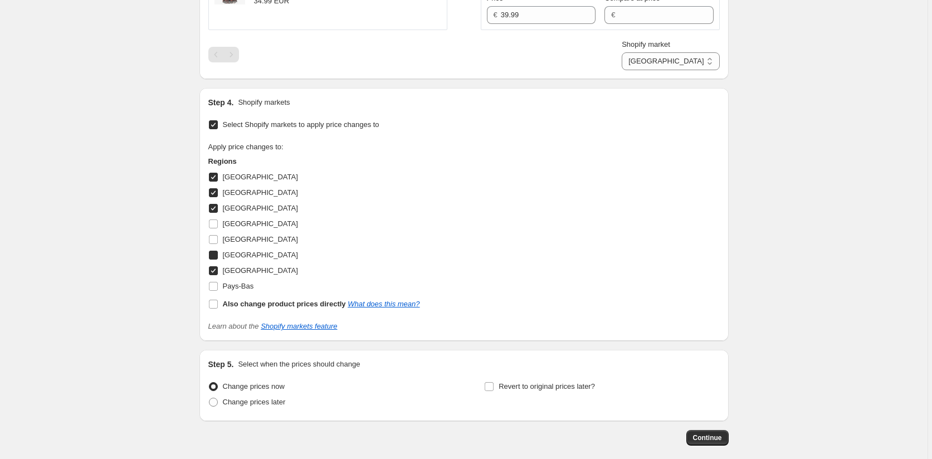
checkbox input "true"
click at [214, 286] on input "Pays-Bas" at bounding box center [213, 286] width 9 height 9
checkbox input "true"
click at [709, 436] on span "Continue" at bounding box center [707, 437] width 29 height 9
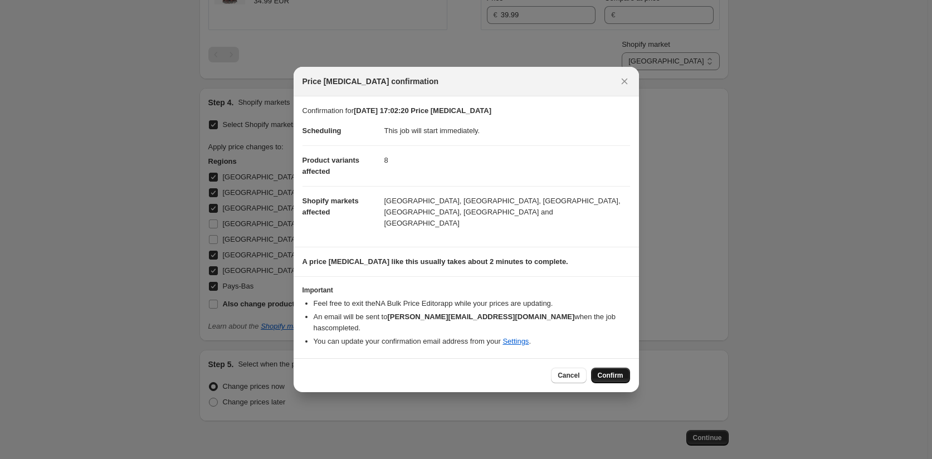
click at [614, 371] on span "Confirm" at bounding box center [610, 375] width 26 height 9
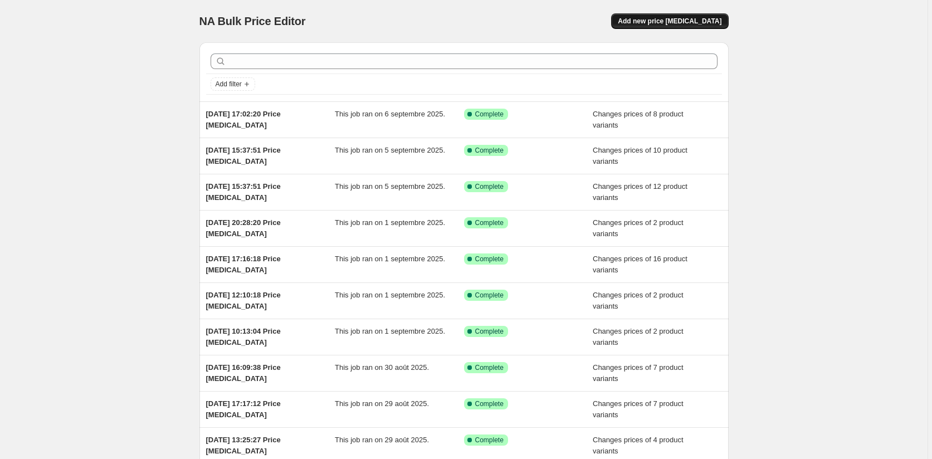
click at [680, 19] on span "Add new price change job" at bounding box center [669, 21] width 104 height 9
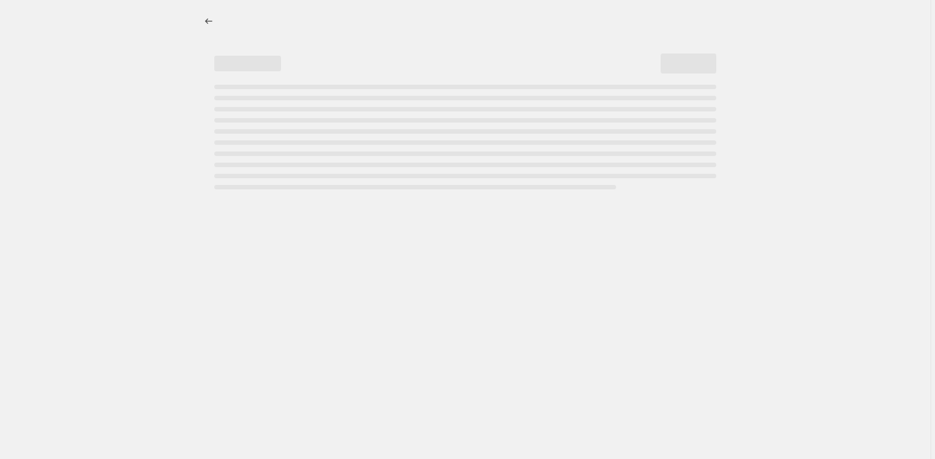
select select "percentage"
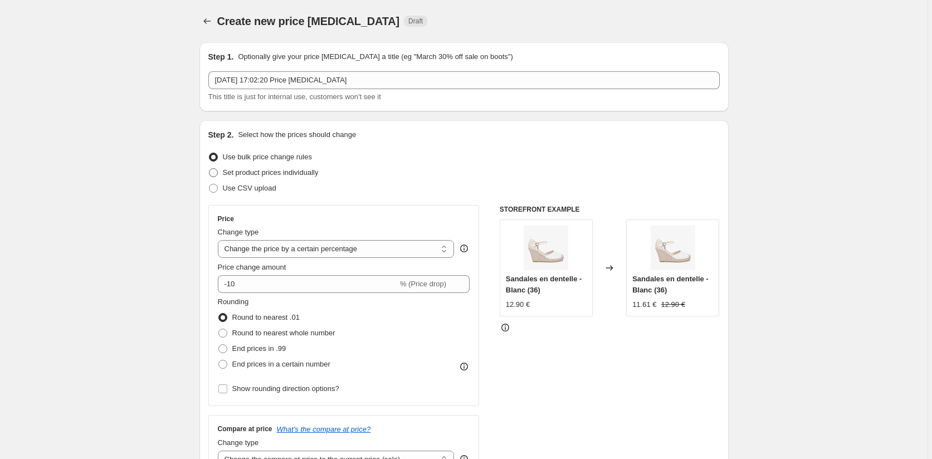
click at [254, 172] on span "Set product prices individually" at bounding box center [271, 172] width 96 height 8
click at [209, 169] on input "Set product prices individually" at bounding box center [209, 168] width 1 height 1
radio input "true"
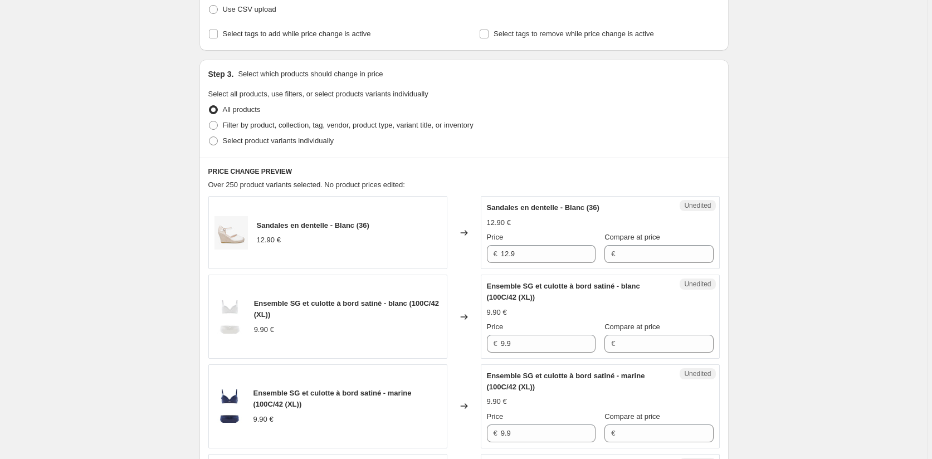
scroll to position [111, 0]
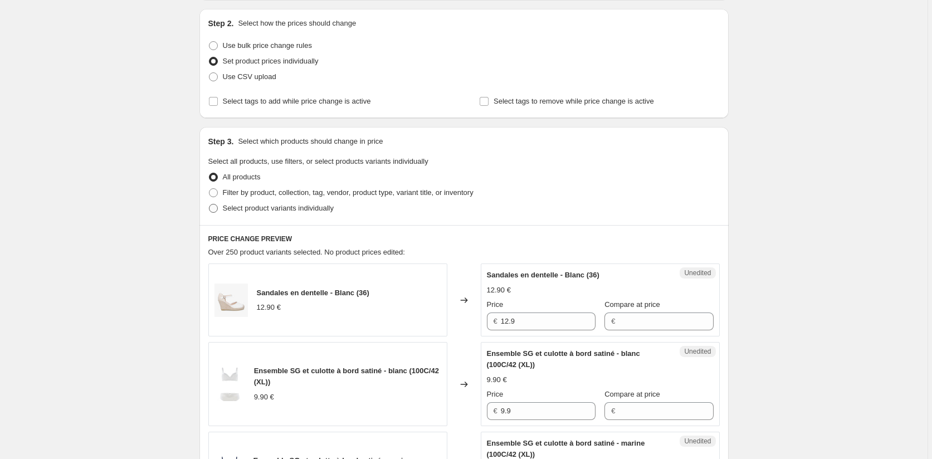
click at [251, 211] on span "Select product variants individually" at bounding box center [278, 208] width 111 height 8
click at [209, 204] on input "Select product variants individually" at bounding box center [209, 204] width 1 height 1
radio input "true"
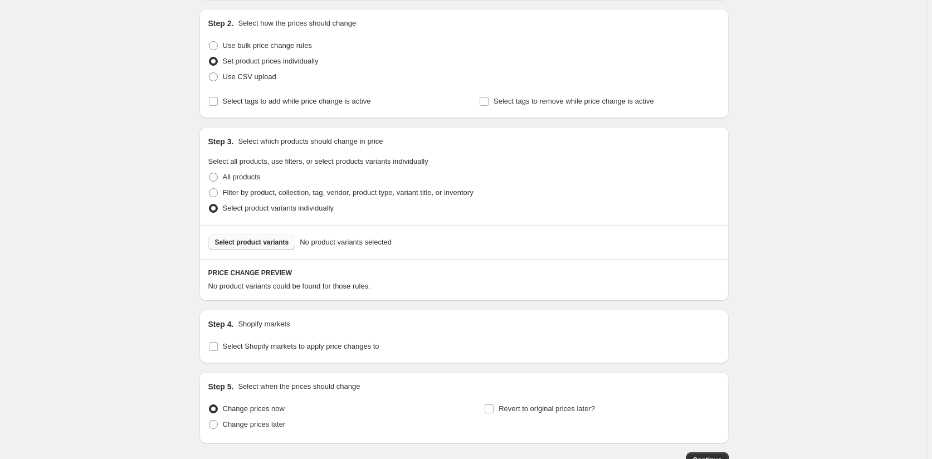
click at [256, 237] on button "Select product variants" at bounding box center [251, 242] width 87 height 16
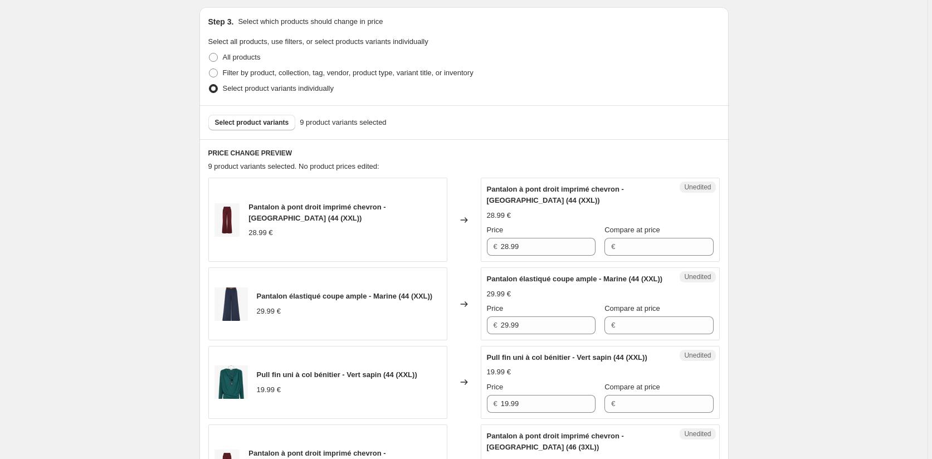
scroll to position [390, 0]
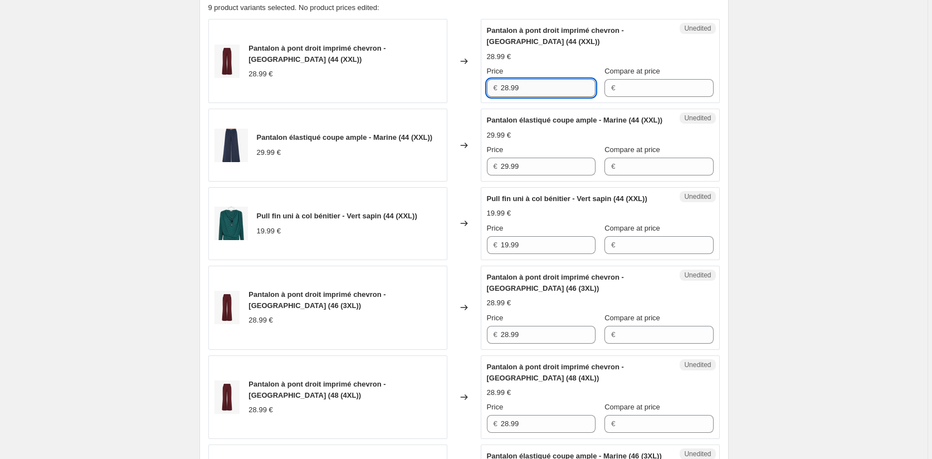
drag, startPoint x: 541, startPoint y: 88, endPoint x: 523, endPoint y: 88, distance: 17.8
click at [523, 88] on input "28.99" at bounding box center [548, 88] width 95 height 18
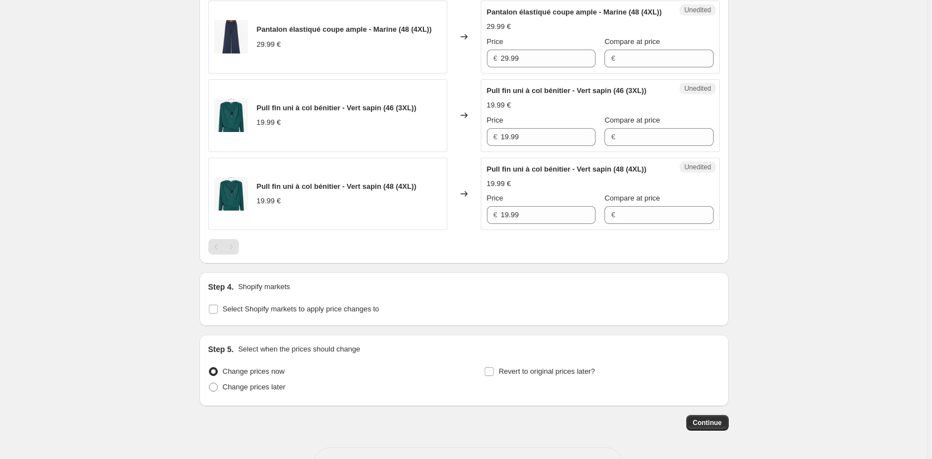
scroll to position [996, 0]
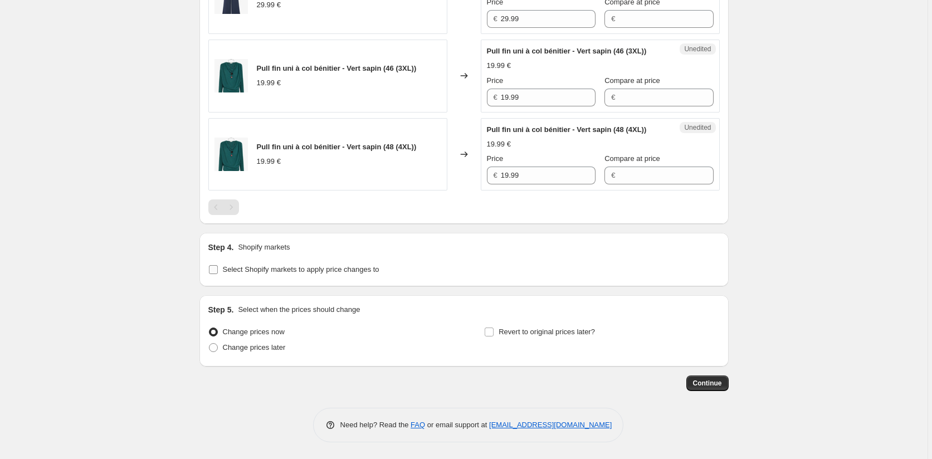
click at [214, 271] on input "Select Shopify markets to apply price changes to" at bounding box center [213, 269] width 9 height 9
checkbox input "true"
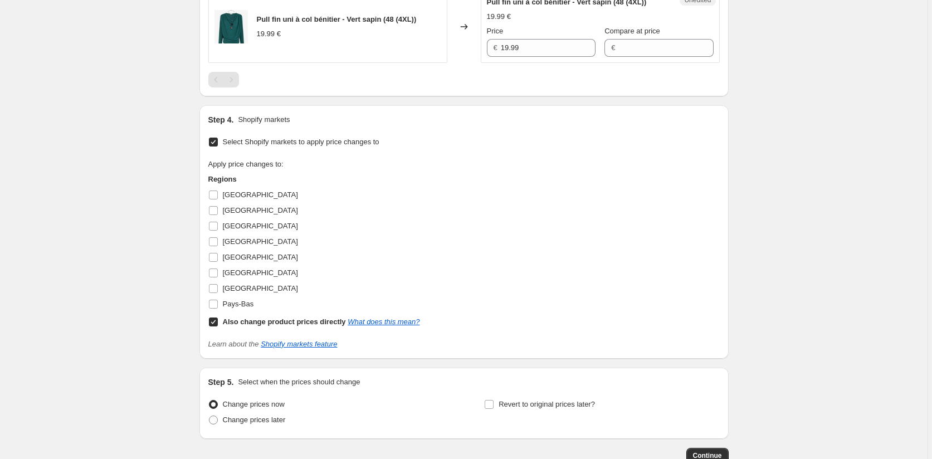
scroll to position [1163, 0]
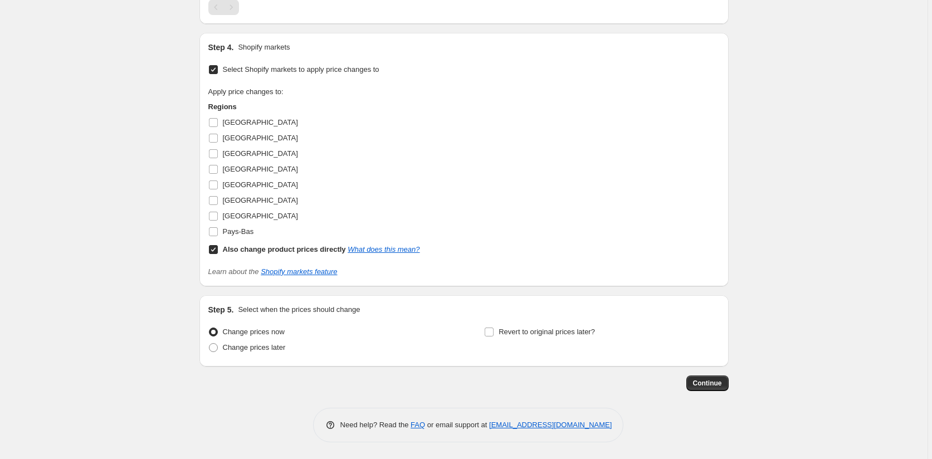
click at [215, 254] on input "Also change product prices directly What does this mean?" at bounding box center [213, 249] width 9 height 9
checkbox input "false"
click at [214, 127] on input "Allemagne" at bounding box center [213, 122] width 9 height 9
checkbox input "true"
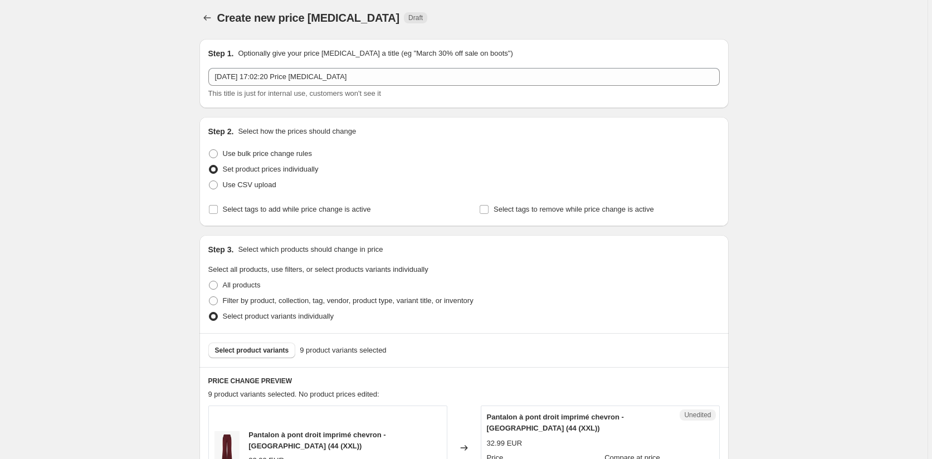
scroll to position [223, 0]
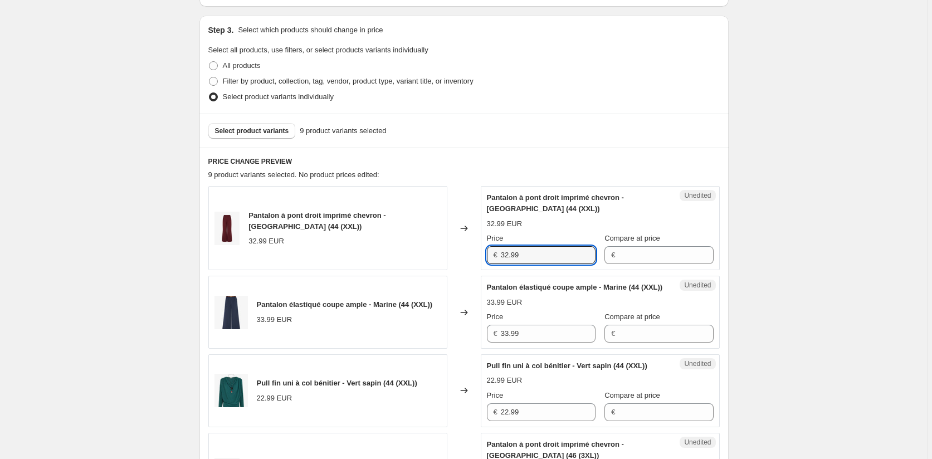
drag, startPoint x: 536, startPoint y: 251, endPoint x: 472, endPoint y: 255, distance: 64.7
click at [472, 255] on div "Pantalon à pont droit imprimé chevron - Bordeaux (44 (XXL)) 32.99 EUR Changed t…" at bounding box center [463, 228] width 511 height 84
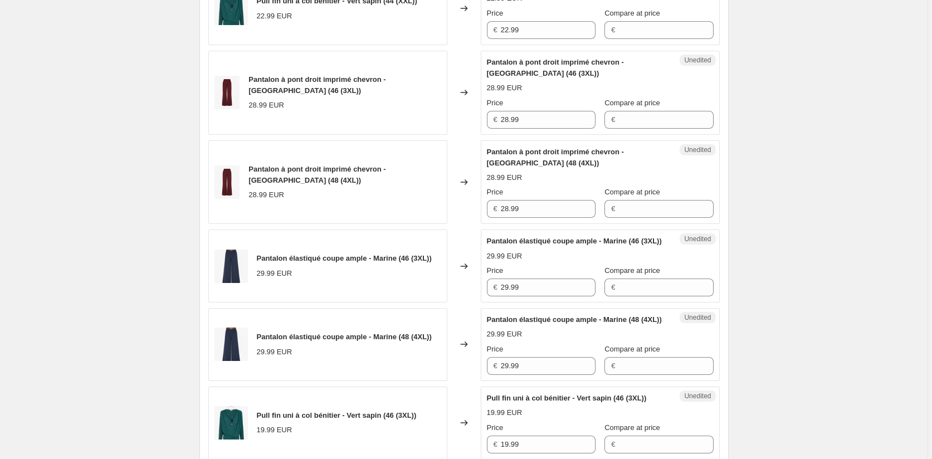
scroll to position [557, 0]
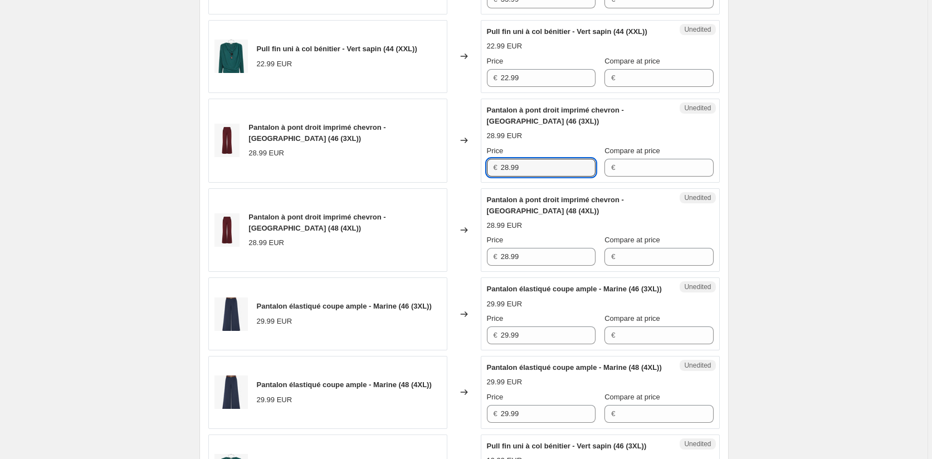
drag, startPoint x: 526, startPoint y: 186, endPoint x: 474, endPoint y: 193, distance: 52.8
click at [474, 183] on div "Pantalon à pont droit imprimé chevron - Bordeaux (46 (3XL)) 28.99 EUR Changed t…" at bounding box center [463, 141] width 511 height 84
paste input "32"
type input "32.99"
click at [482, 272] on div "Unedited Pantalon à pont droit imprimé chevron - Bordeaux (48 (4XL)) 28.99 EUR …" at bounding box center [600, 230] width 239 height 84
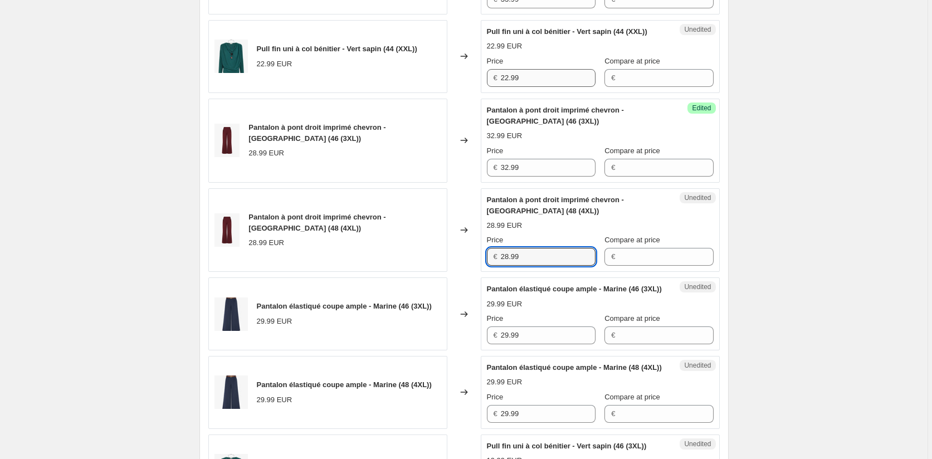
paste input "32"
type input "32.99"
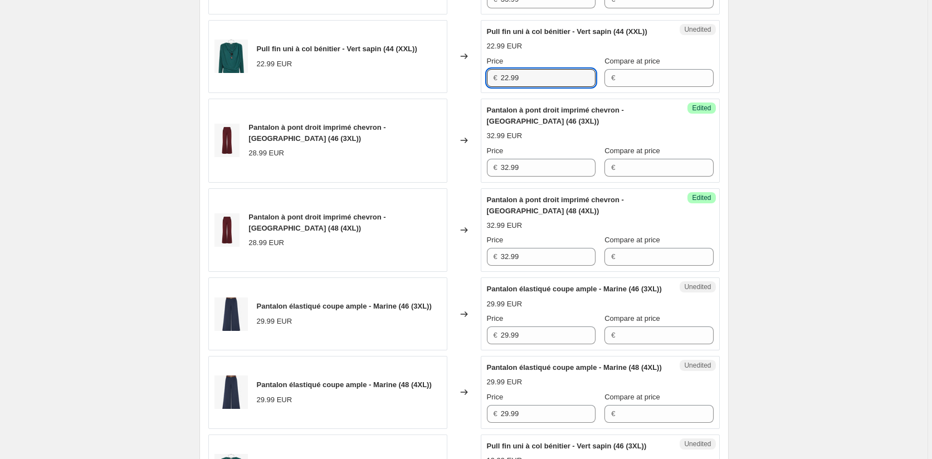
drag, startPoint x: 541, startPoint y: 95, endPoint x: 486, endPoint y: 166, distance: 90.1
click at [473, 93] on div "Pull fin uni à col bénitier - Vert sapin (44 (XXL)) 22.99 EUR Changed to Unedit…" at bounding box center [463, 56] width 511 height 73
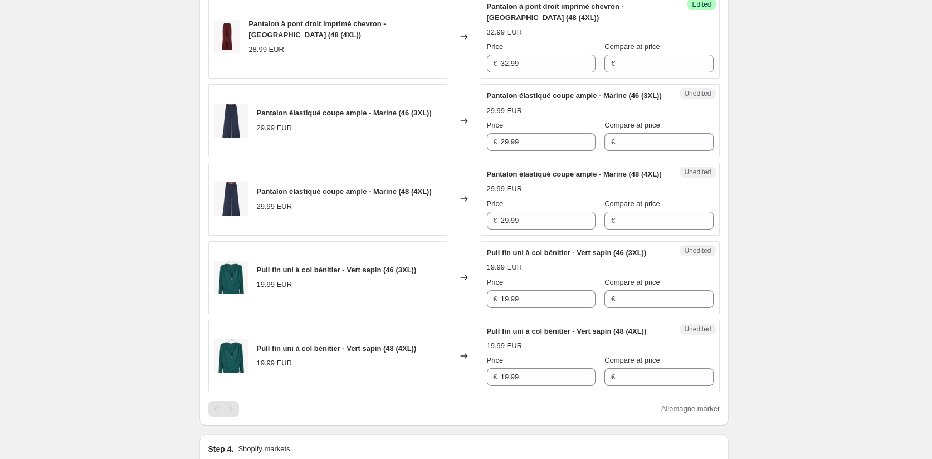
scroll to position [891, 0]
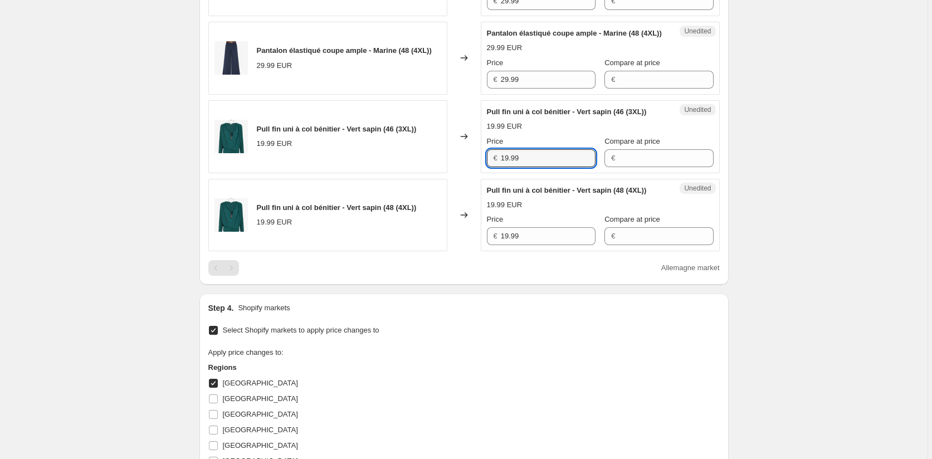
drag, startPoint x: 538, startPoint y: 200, endPoint x: 473, endPoint y: 200, distance: 65.1
click at [473, 173] on div "Pull fin uni à col bénitier - Vert sapin (46 (3XL)) 19.99 EUR Changed to Unedit…" at bounding box center [463, 136] width 511 height 73
paste input "22"
type input "22.99"
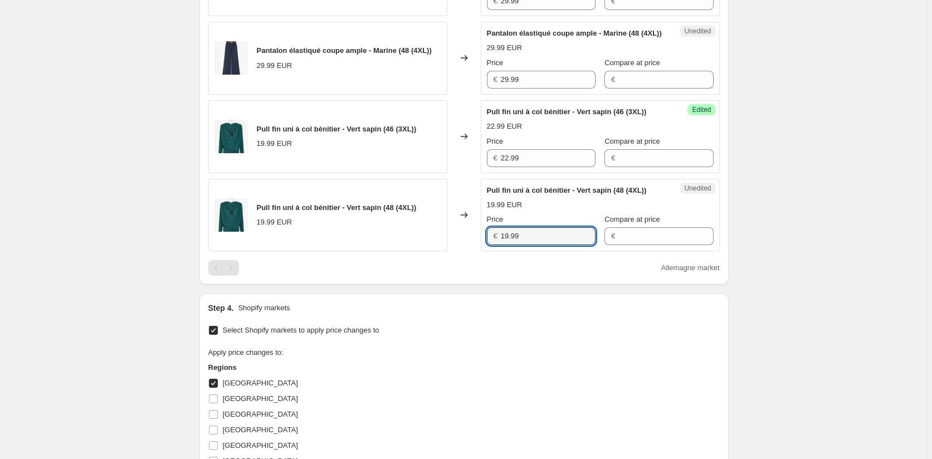
drag, startPoint x: 535, startPoint y: 280, endPoint x: 483, endPoint y: 280, distance: 51.2
click at [486, 252] on div "Unedited Pull fin uni à col bénitier - Vert sapin (48 (4XL)) 19.99 EUR Price € …" at bounding box center [600, 215] width 239 height 73
paste input "22"
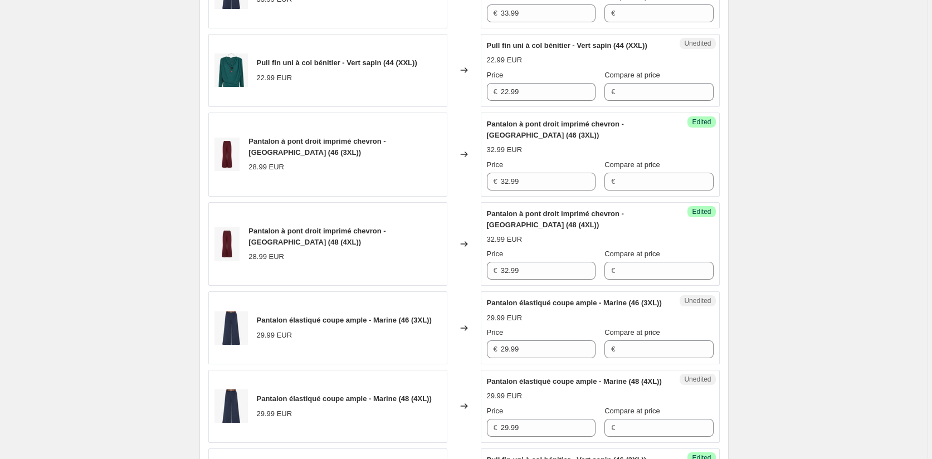
scroll to position [390, 0]
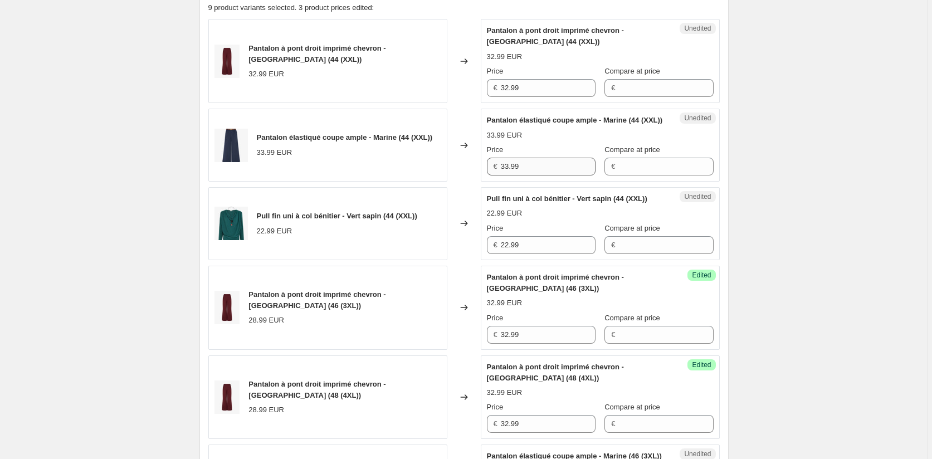
type input "22.99"
drag, startPoint x: 549, startPoint y: 170, endPoint x: 474, endPoint y: 171, distance: 74.6
click at [474, 171] on div "Pantalon élastiqué coupe ample - Marine (44 (XXL)) 33.99 EUR Changed to Unedite…" at bounding box center [463, 145] width 511 height 73
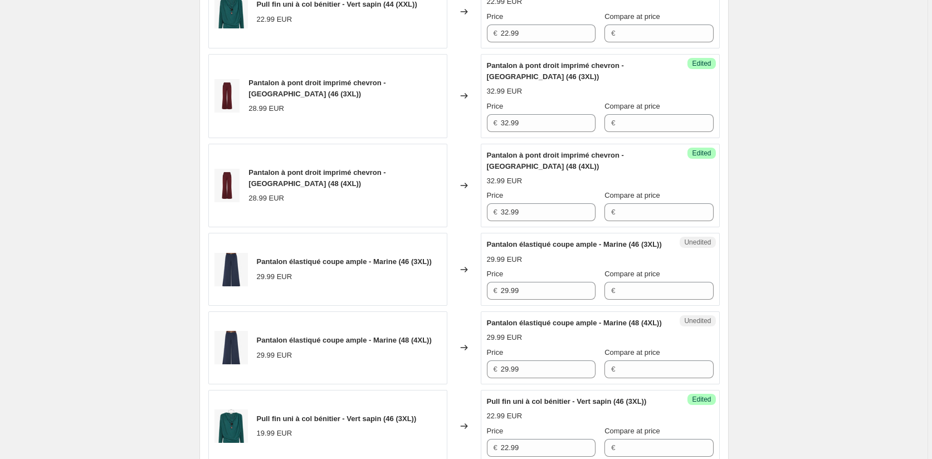
scroll to position [724, 0]
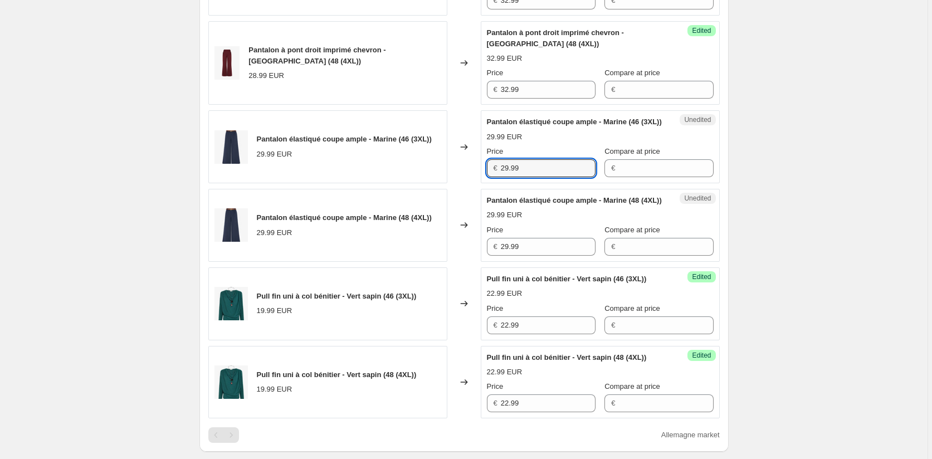
drag, startPoint x: 538, startPoint y: 199, endPoint x: 450, endPoint y: 199, distance: 87.4
click at [450, 183] on div "Pantalon élastiqué coupe ample - Marine (46 (3XL)) 29.99 EUR Changed to Unedite…" at bounding box center [463, 146] width 511 height 73
paste input "33"
type input "33.99"
drag, startPoint x: 539, startPoint y: 290, endPoint x: 464, endPoint y: 289, distance: 75.2
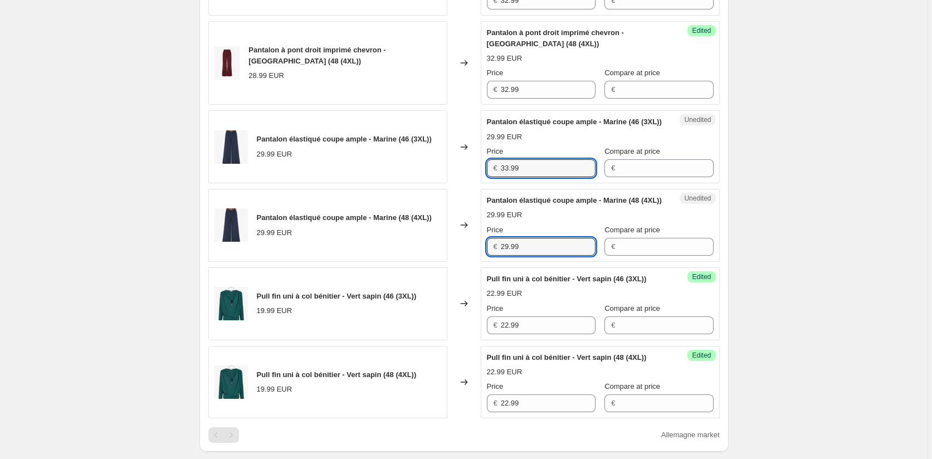
click at [464, 262] on div "Pantalon élastiqué coupe ample - Marine (48 (4XL)) 29.99 EUR Changed to Unedite…" at bounding box center [463, 225] width 511 height 73
paste input "33"
type input "33.99"
click at [796, 290] on div "Create new price change job. This page is ready Create new price change job Dra…" at bounding box center [463, 81] width 927 height 1610
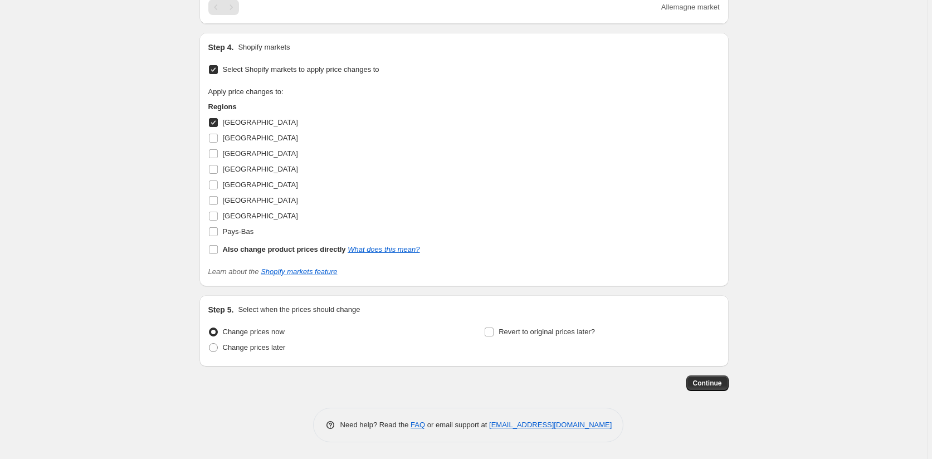
scroll to position [1196, 0]
click at [218, 124] on span at bounding box center [213, 122] width 10 height 10
click at [218, 124] on input "Allemagne" at bounding box center [213, 122] width 9 height 9
checkbox input "false"
click at [215, 135] on input "Autriche" at bounding box center [213, 138] width 9 height 9
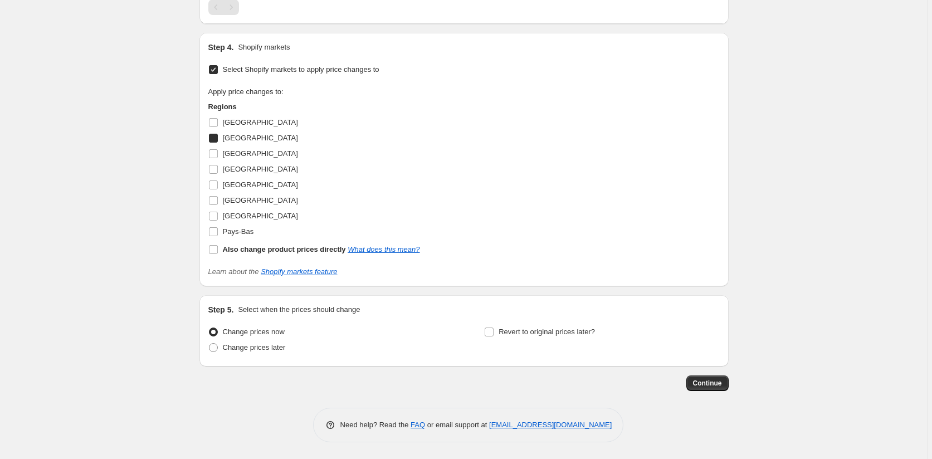
checkbox input "true"
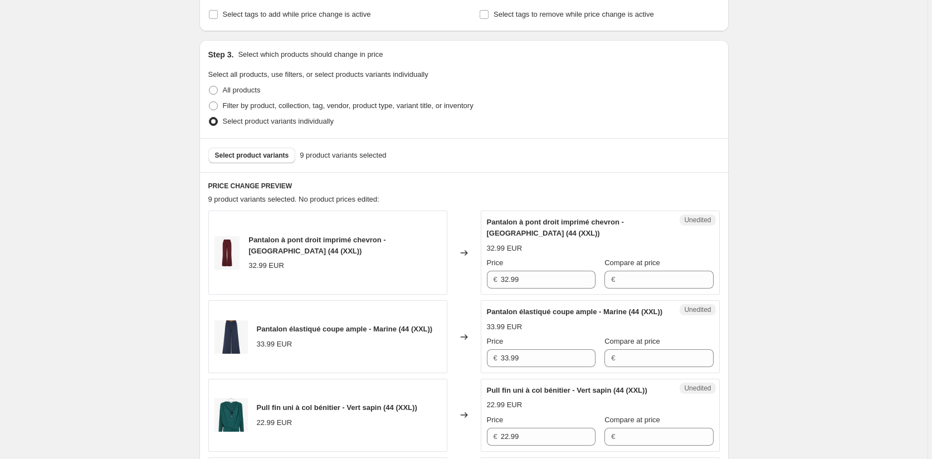
scroll to position [194, 0]
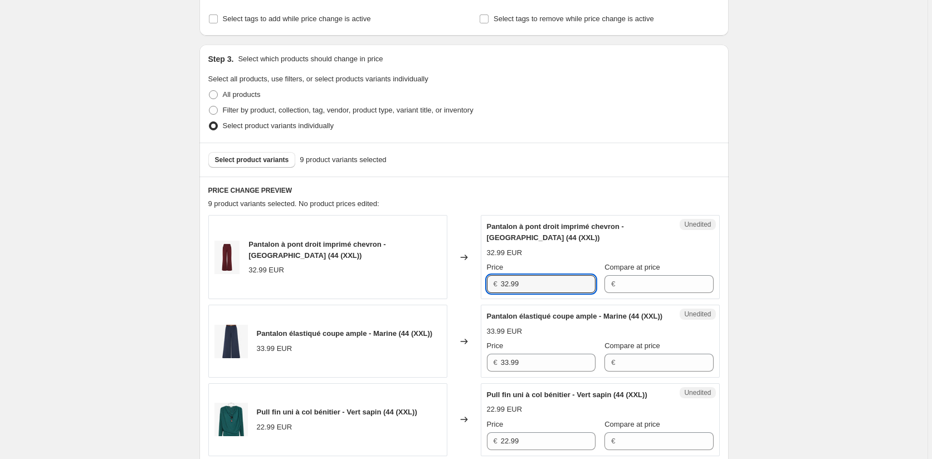
drag, startPoint x: 530, startPoint y: 282, endPoint x: 440, endPoint y: 282, distance: 90.2
click at [440, 282] on div "Pantalon à pont droit imprimé chevron - Bordeaux (44 (XXL)) 32.99 EUR Changed t…" at bounding box center [463, 257] width 511 height 84
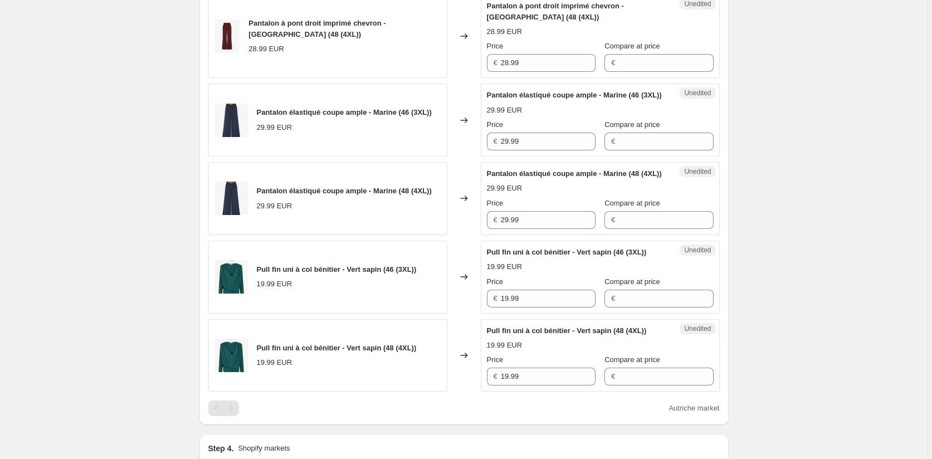
scroll to position [584, 0]
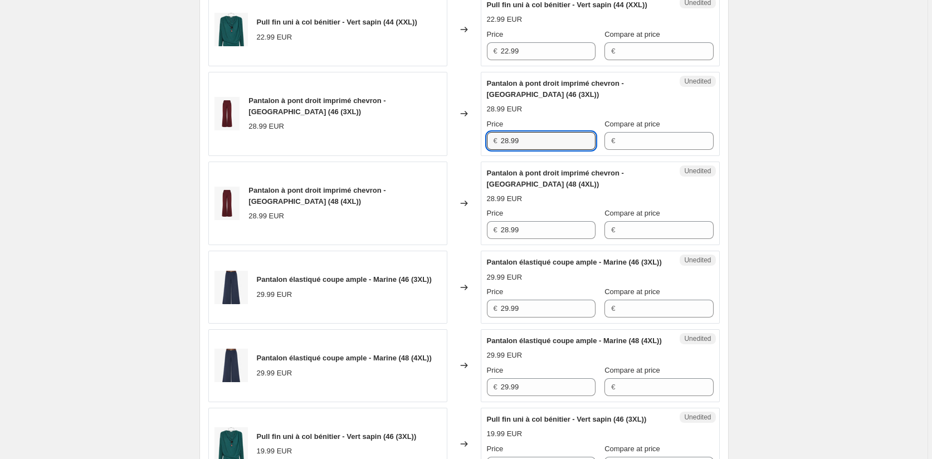
drag, startPoint x: 532, startPoint y: 161, endPoint x: 482, endPoint y: 165, distance: 49.7
click at [482, 156] on div "Unedited Pantalon à pont droit imprimé chevron - Bordeaux (46 (3XL)) 28.99 EUR …" at bounding box center [600, 114] width 239 height 84
paste input "32"
type input "32.99"
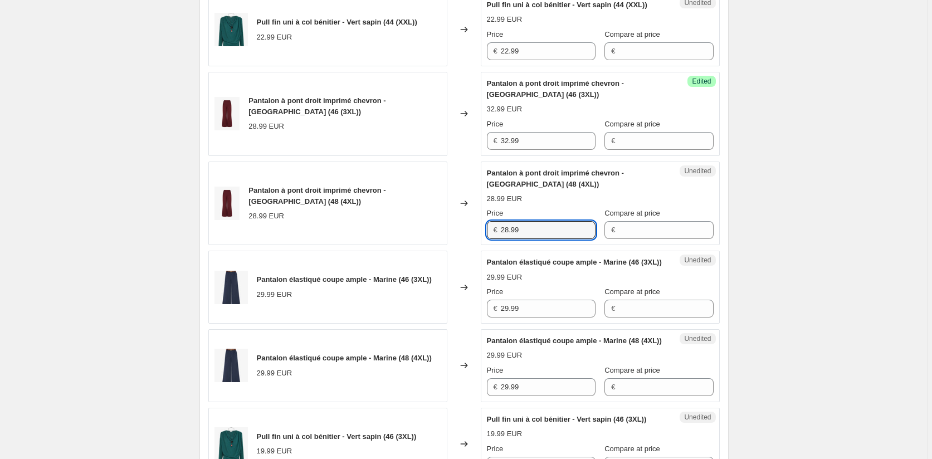
drag, startPoint x: 528, startPoint y: 249, endPoint x: 473, endPoint y: 254, distance: 55.3
click at [473, 246] on div "Pantalon à pont droit imprimé chevron - Bordeaux (48 (4XL)) 28.99 EUR Changed t…" at bounding box center [463, 203] width 511 height 84
paste input "32"
type input "32.99"
drag, startPoint x: 528, startPoint y: 70, endPoint x: 491, endPoint y: 76, distance: 38.3
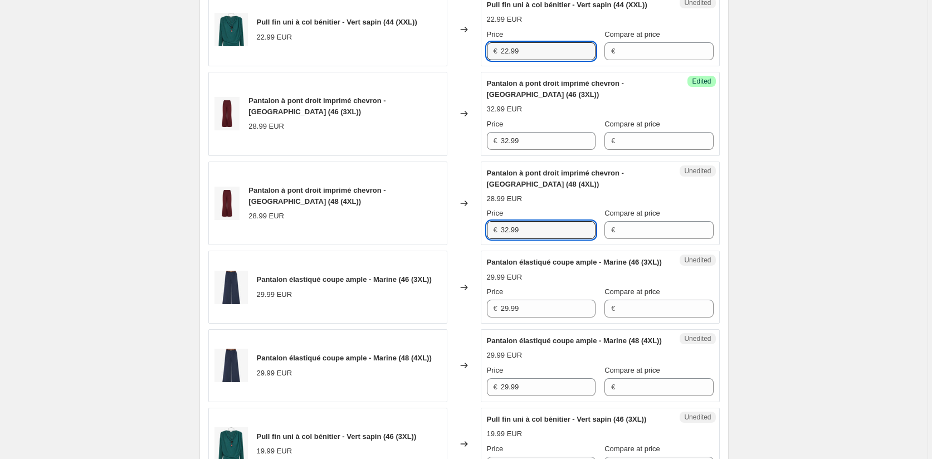
click at [491, 60] on div "€ 22.99" at bounding box center [541, 51] width 109 height 18
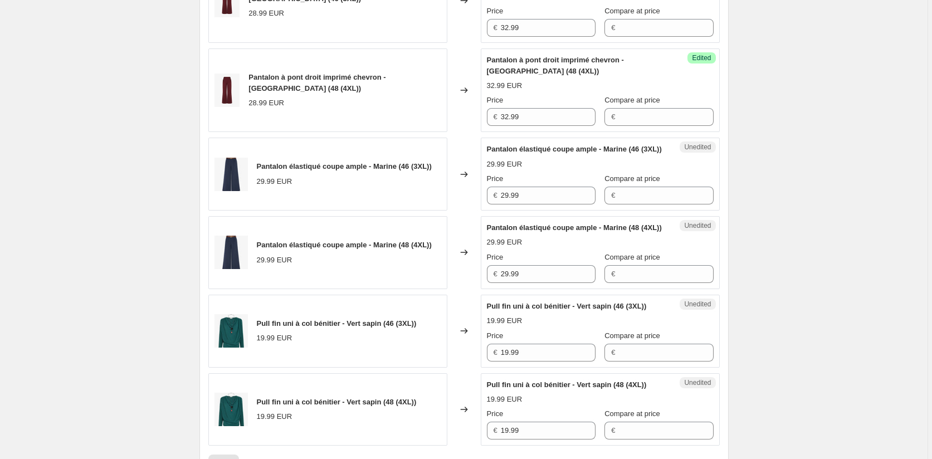
scroll to position [806, 0]
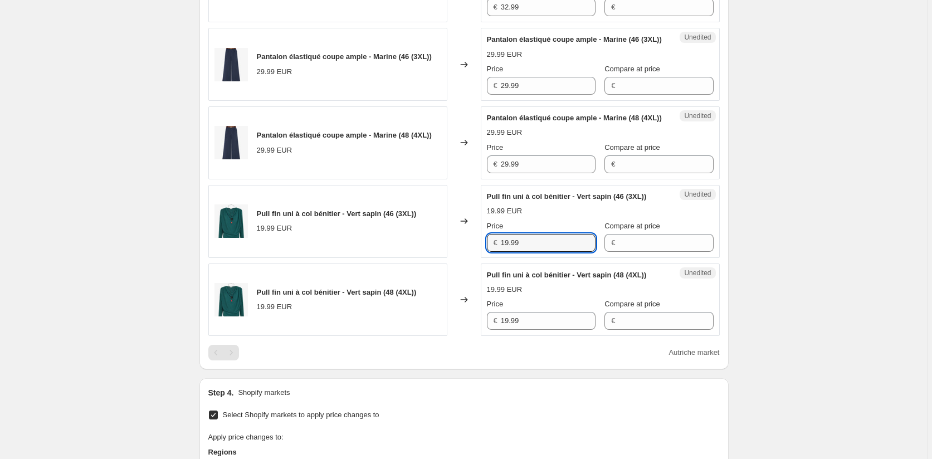
click at [481, 258] on div "Pull fin uni à col bénitier - Vert sapin (46 (3XL)) 19.99 EUR Changed to Unedit…" at bounding box center [463, 221] width 511 height 73
paste input "22"
type input "22.99"
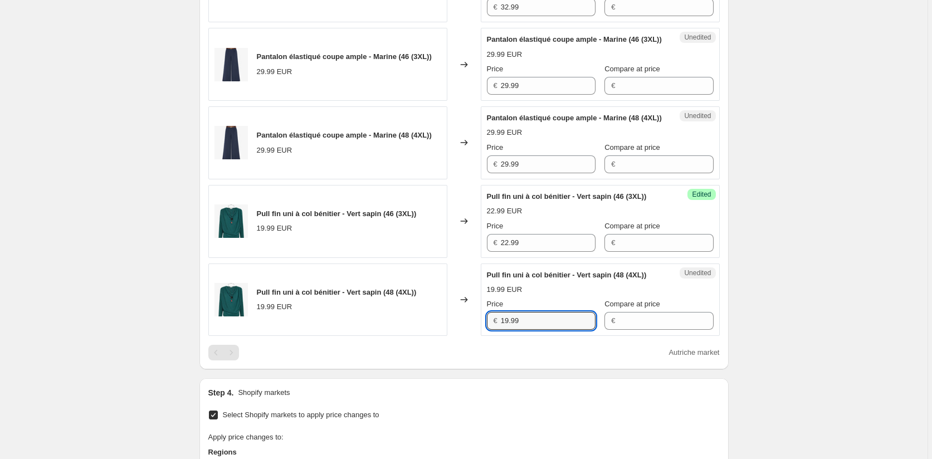
drag, startPoint x: 516, startPoint y: 372, endPoint x: 492, endPoint y: 371, distance: 24.0
click at [497, 330] on div "€ 19.99" at bounding box center [541, 321] width 109 height 18
drag, startPoint x: 492, startPoint y: 371, endPoint x: 478, endPoint y: 370, distance: 14.5
click at [491, 330] on div "€ 19.99" at bounding box center [541, 321] width 109 height 18
click at [542, 330] on input "19.99" at bounding box center [548, 321] width 95 height 18
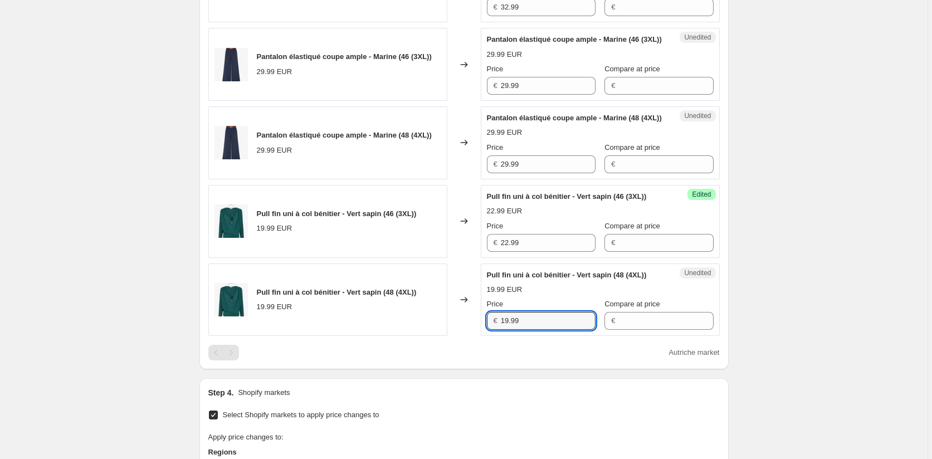
drag, startPoint x: 533, startPoint y: 366, endPoint x: 477, endPoint y: 371, distance: 56.5
click at [463, 336] on div "Pull fin uni à col bénitier - Vert sapin (48 (4XL)) 19.99 EUR Changed to Unedit…" at bounding box center [463, 299] width 511 height 73
paste input "22"
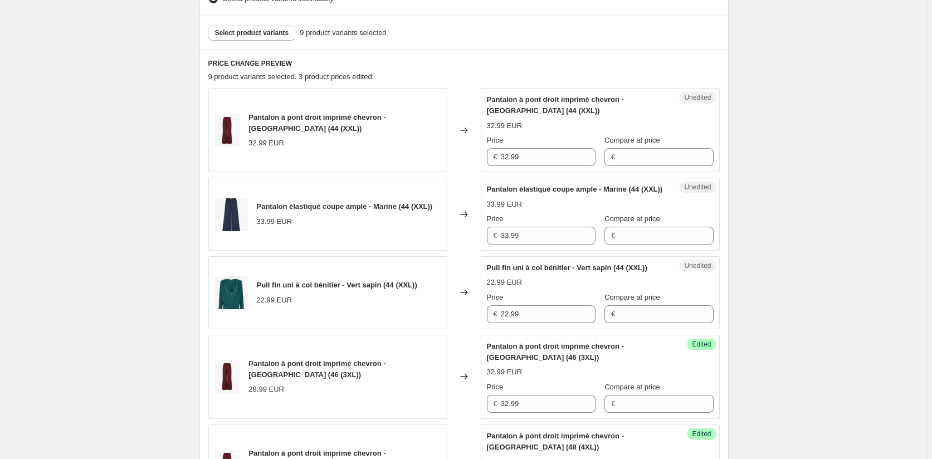
scroll to position [305, 0]
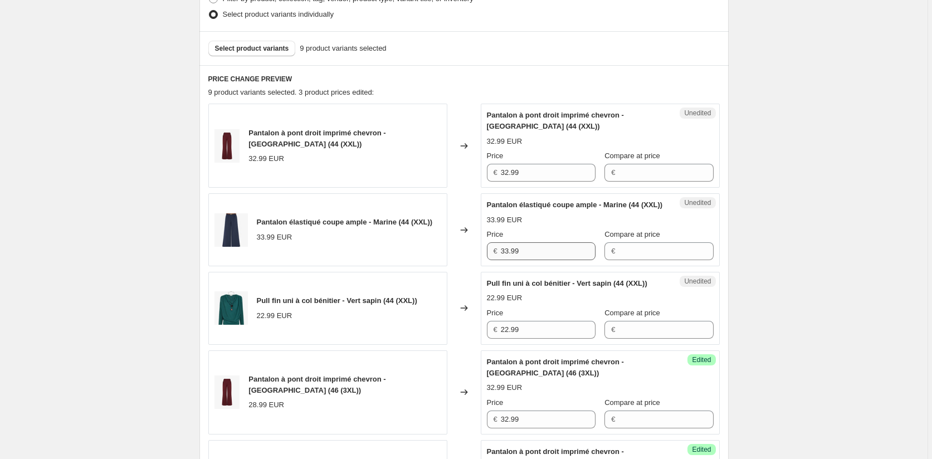
type input "22.99"
drag, startPoint x: 502, startPoint y: 257, endPoint x: 466, endPoint y: 258, distance: 35.6
click at [467, 257] on div "Pantalon élastiqué coupe ample - Marine (44 (XXL)) 33.99 EUR Changed to Unedite…" at bounding box center [463, 229] width 511 height 73
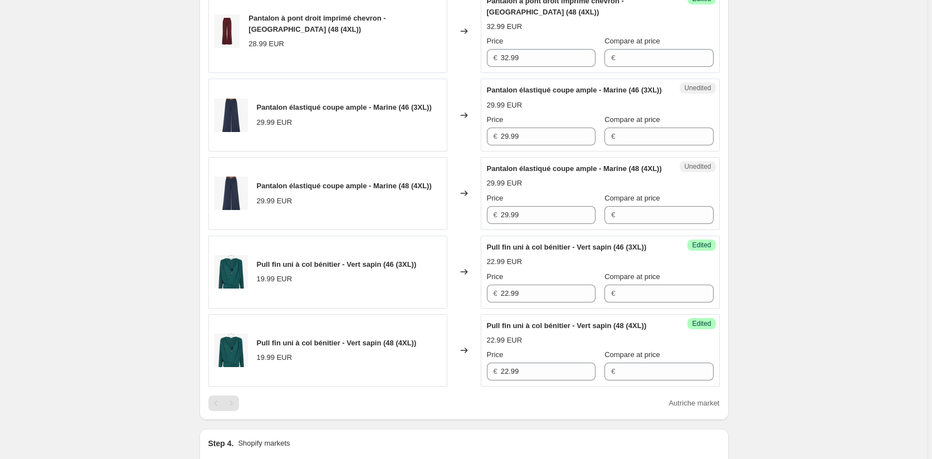
scroll to position [862, 0]
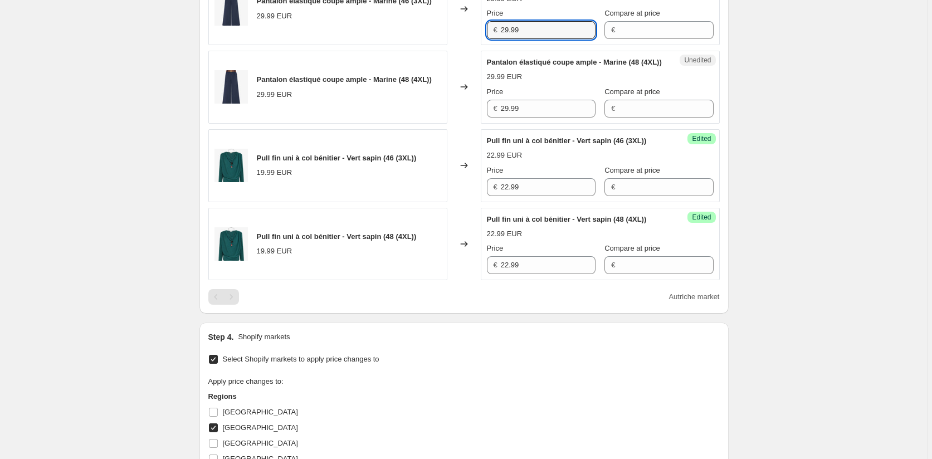
click at [478, 45] on div "Pantalon élastiqué coupe ample - Marine (46 (3XL)) 29.99 EUR Changed to Unedite…" at bounding box center [463, 8] width 511 height 73
paste input "33"
type input "33.99"
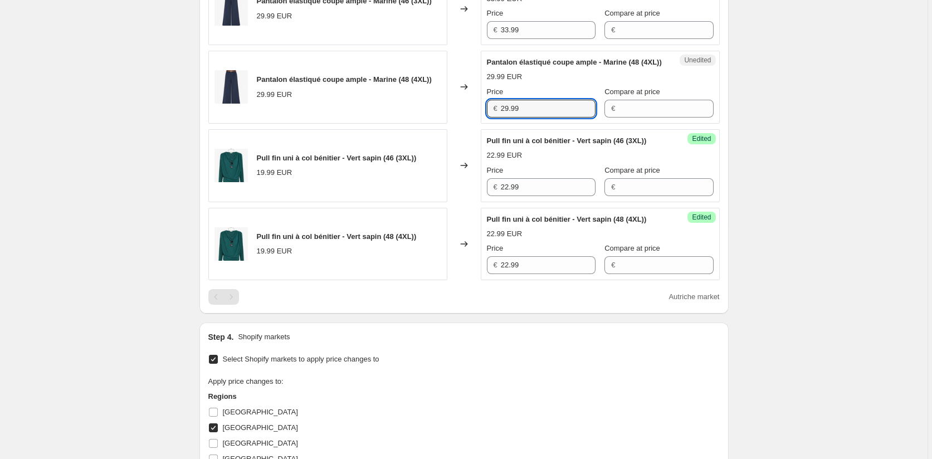
drag, startPoint x: 541, startPoint y: 150, endPoint x: 447, endPoint y: 155, distance: 93.7
click at [447, 124] on div "Pantalon élastiqué coupe ample - Marine (48 (4XL)) 29.99 EUR Changed to Unedite…" at bounding box center [463, 87] width 511 height 73
paste input "33"
type input "33.99"
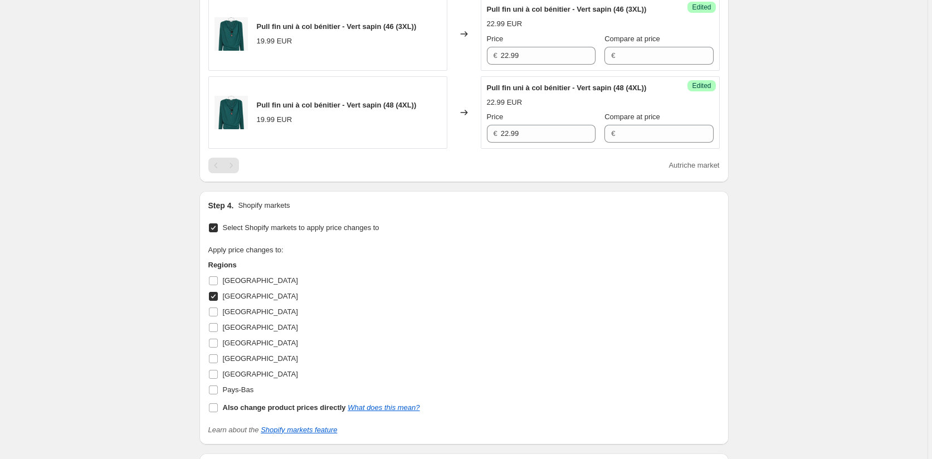
scroll to position [1140, 0]
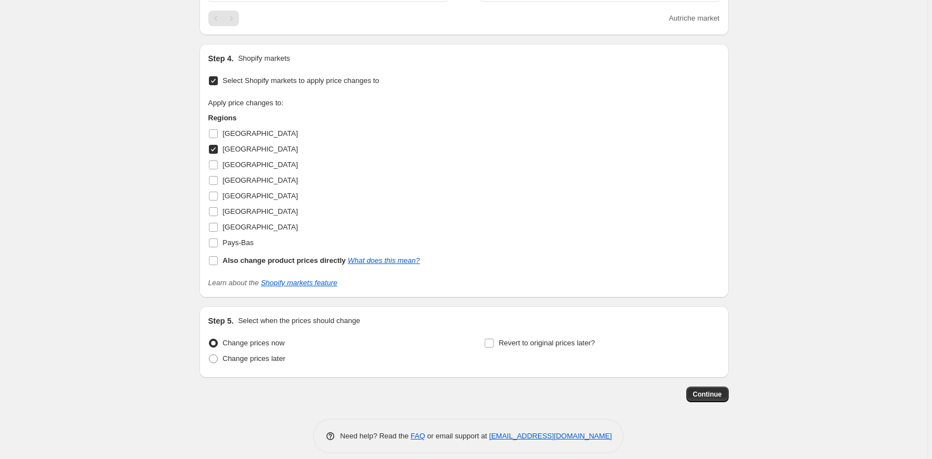
click at [215, 154] on input "Autriche" at bounding box center [213, 149] width 9 height 9
checkbox input "false"
click at [213, 247] on input "Pays-Bas" at bounding box center [213, 242] width 9 height 9
checkbox input "true"
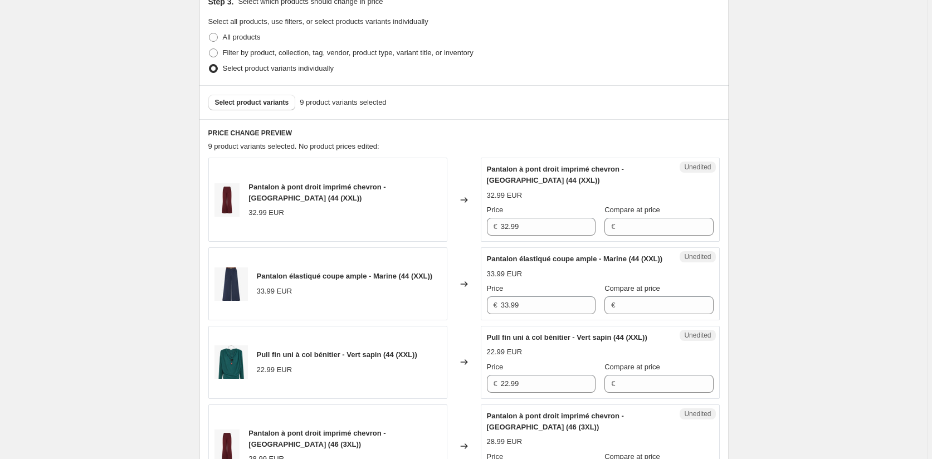
scroll to position [249, 0]
drag, startPoint x: 526, startPoint y: 227, endPoint x: 458, endPoint y: 227, distance: 68.5
click at [458, 227] on div "Pantalon à pont droit imprimé chevron - Bordeaux (44 (XXL)) 32.99 EUR Changed t…" at bounding box center [463, 201] width 511 height 84
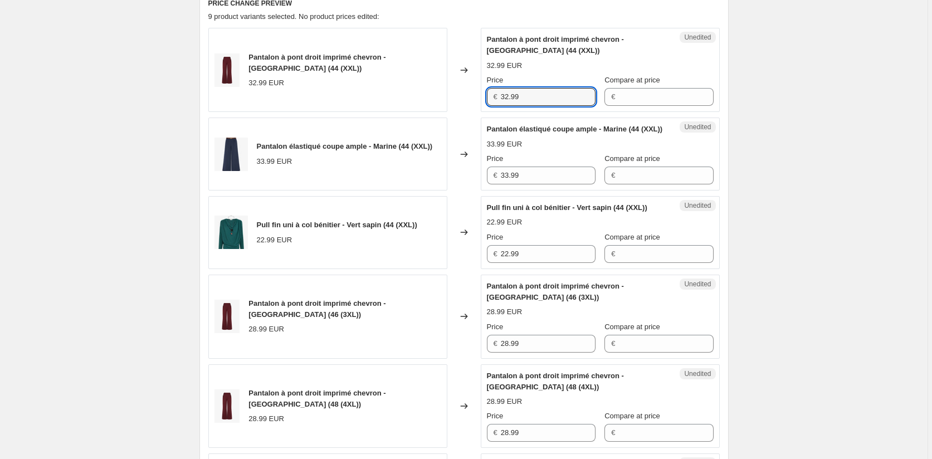
scroll to position [528, 0]
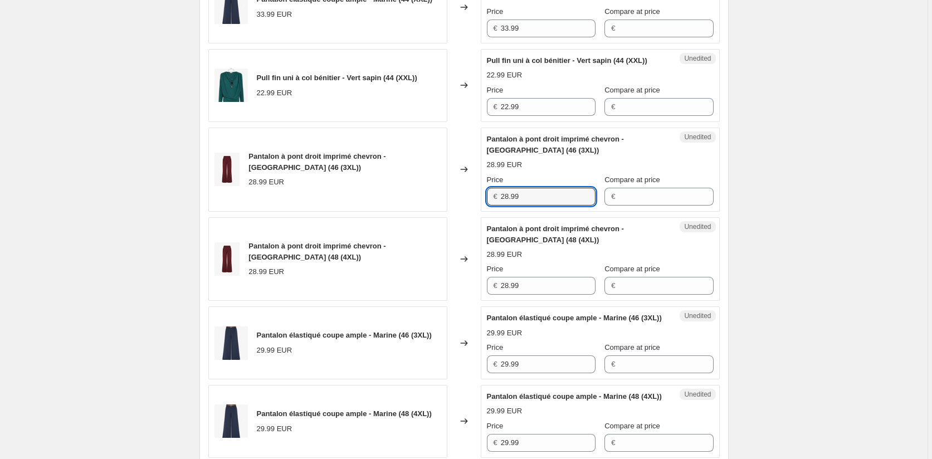
drag, startPoint x: 532, startPoint y: 220, endPoint x: 491, endPoint y: 220, distance: 41.8
click at [491, 205] on div "€ 28.99" at bounding box center [541, 197] width 109 height 18
paste input "32"
type input "32.99"
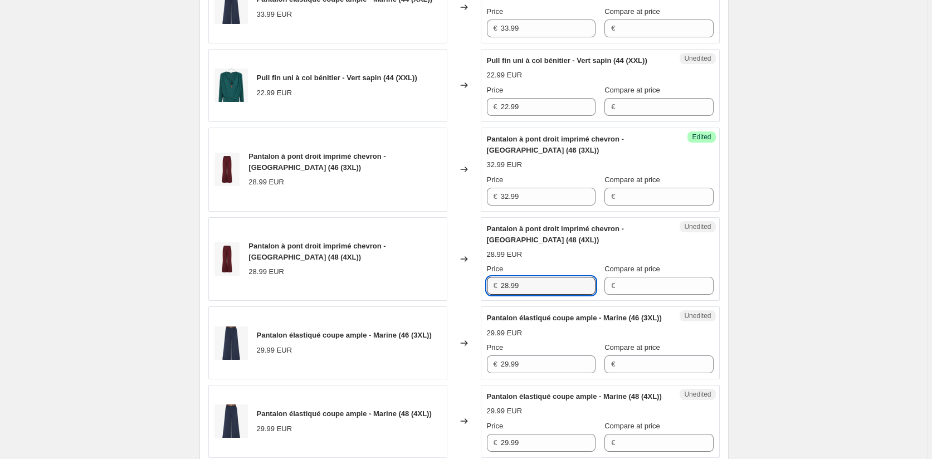
drag, startPoint x: 519, startPoint y: 303, endPoint x: 474, endPoint y: 271, distance: 55.5
click at [476, 301] on div "Pantalon à pont droit imprimé chevron - Bordeaux (48 (4XL)) 28.99 EUR Changed t…" at bounding box center [463, 259] width 511 height 84
paste input "32"
type input "32.99"
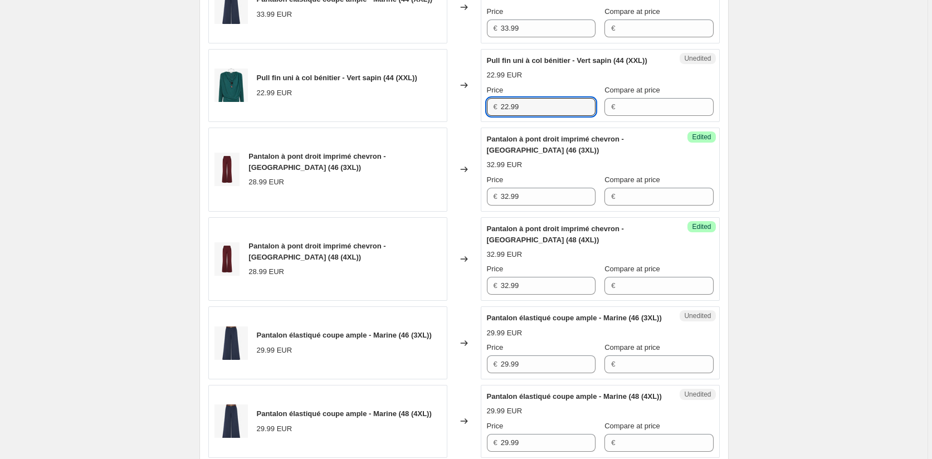
drag, startPoint x: 522, startPoint y: 132, endPoint x: 468, endPoint y: 132, distance: 54.6
click at [468, 122] on div "Pull fin uni à col bénitier - Vert sapin (44 (XXL)) 22.99 EUR Changed to Unedit…" at bounding box center [463, 85] width 511 height 73
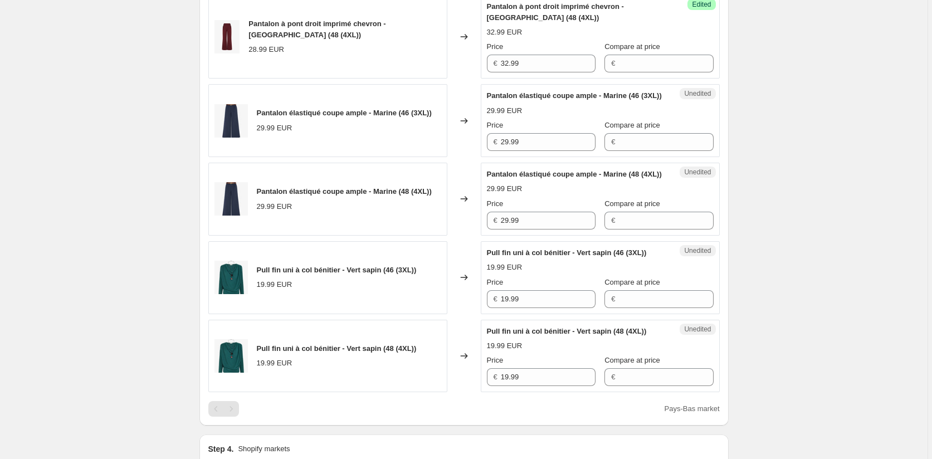
scroll to position [751, 0]
drag, startPoint x: 532, startPoint y: 342, endPoint x: 464, endPoint y: 342, distance: 68.5
click at [465, 313] on div "Pull fin uni à col bénitier - Vert sapin (46 (3XL)) 19.99 EUR Changed to Unedit…" at bounding box center [463, 277] width 511 height 73
paste input "22"
type input "22.99"
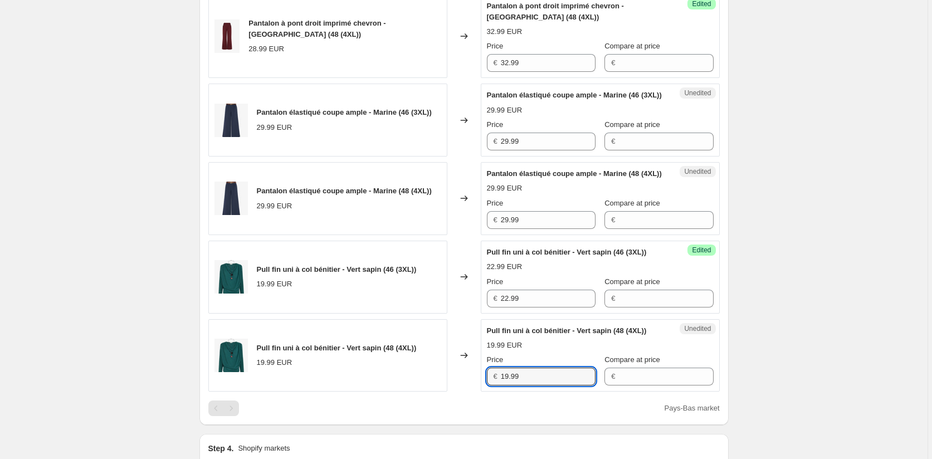
drag, startPoint x: 507, startPoint y: 425, endPoint x: 483, endPoint y: 424, distance: 23.9
click at [485, 392] on div "Unedited Pull fin uni à col bénitier - Vert sapin (48 (4XL)) 19.99 EUR Price € …" at bounding box center [600, 355] width 239 height 73
paste input "22"
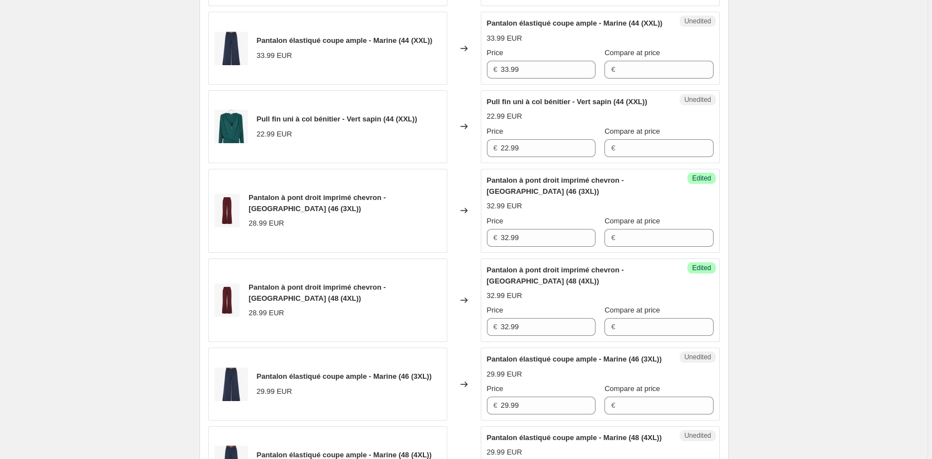
scroll to position [472, 0]
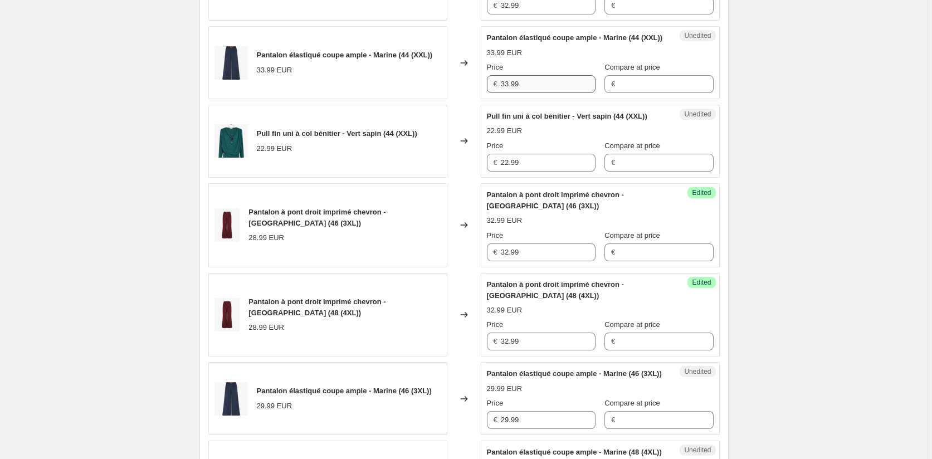
type input "22.99"
drag, startPoint x: 524, startPoint y: 94, endPoint x: 480, endPoint y: 93, distance: 44.0
click at [481, 93] on div "Pantalon élastiqué coupe ample - Marine (44 (XXL)) 33.99 EUR Changed to Unedite…" at bounding box center [463, 62] width 511 height 73
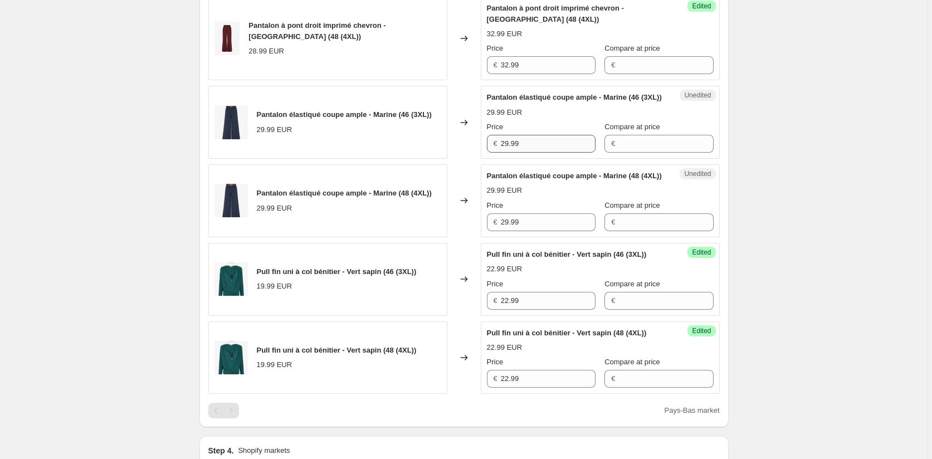
scroll to position [751, 0]
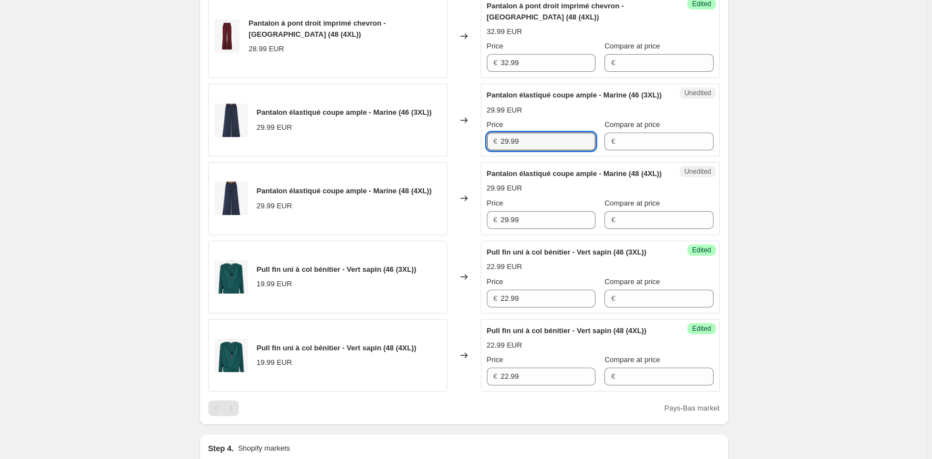
drag, startPoint x: 536, startPoint y: 175, endPoint x: 486, endPoint y: 170, distance: 50.4
click at [486, 156] on div "Unedited Pantalon élastiqué coupe ample - Marine (46 (3XL)) 29.99 EUR Price € 2…" at bounding box center [600, 120] width 239 height 73
paste input "33"
type input "33.99"
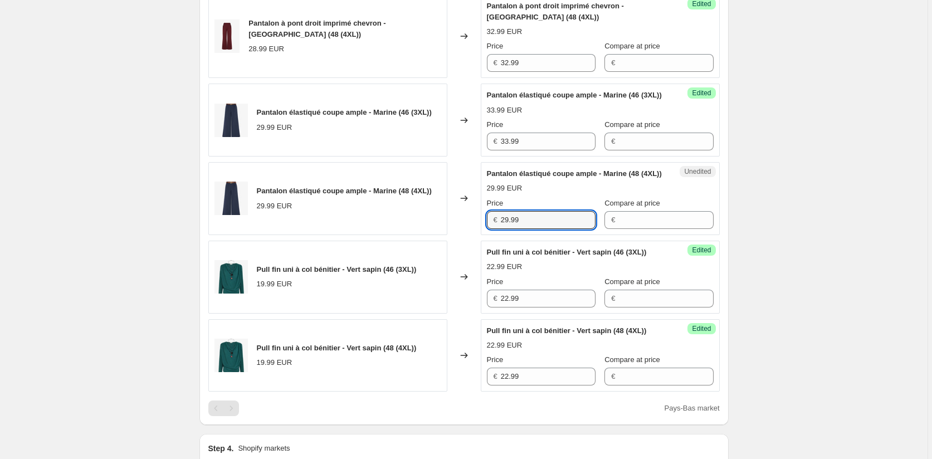
drag, startPoint x: 528, startPoint y: 261, endPoint x: 474, endPoint y: 261, distance: 53.5
click at [474, 235] on div "Pantalon élastiqué coupe ample - Marine (48 (4XL)) 29.99 EUR Changed to Unedite…" at bounding box center [463, 198] width 511 height 73
paste input "33"
type input "33.99"
click at [753, 257] on div "Create new price change job. This page is ready Create new price change job Dra…" at bounding box center [463, 54] width 927 height 1610
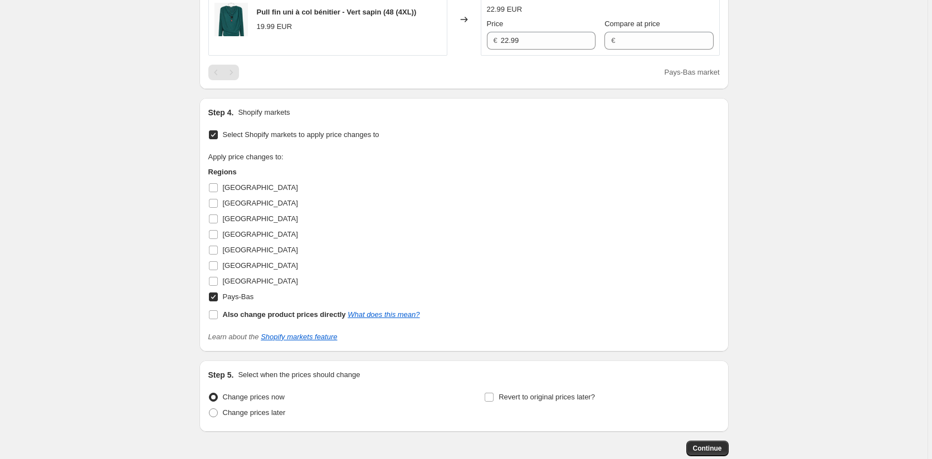
scroll to position [1196, 0]
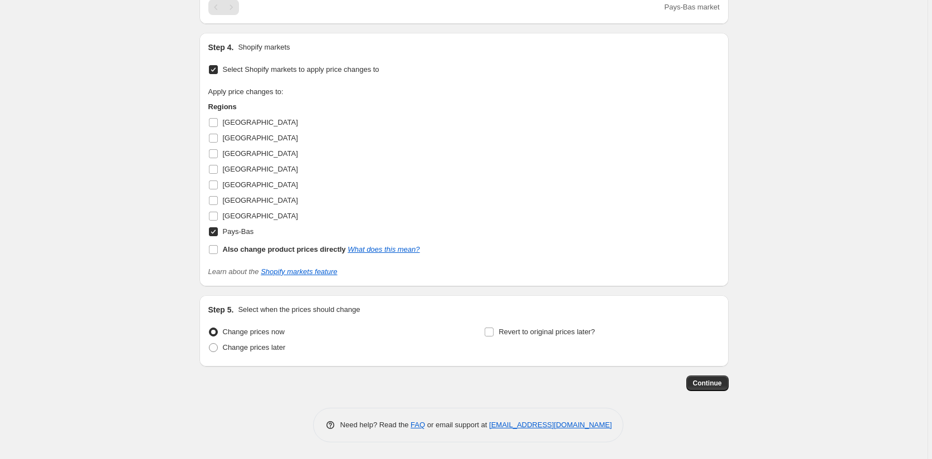
click at [213, 233] on input "Pays-Bas" at bounding box center [213, 231] width 9 height 9
checkbox input "false"
click at [220, 154] on label "Belgique" at bounding box center [253, 154] width 90 height 16
click at [218, 154] on input "Belgique" at bounding box center [213, 153] width 9 height 9
checkbox input "true"
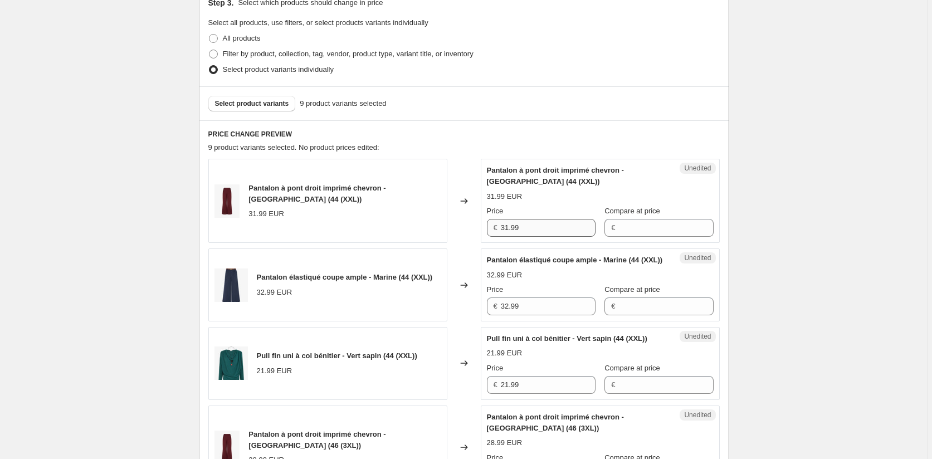
scroll to position [249, 0]
drag, startPoint x: 533, startPoint y: 227, endPoint x: 435, endPoint y: 231, distance: 98.1
click at [435, 231] on div "Pantalon à pont droit imprimé chevron - Bordeaux (44 (XXL)) 31.99 EUR Changed t…" at bounding box center [463, 201] width 511 height 84
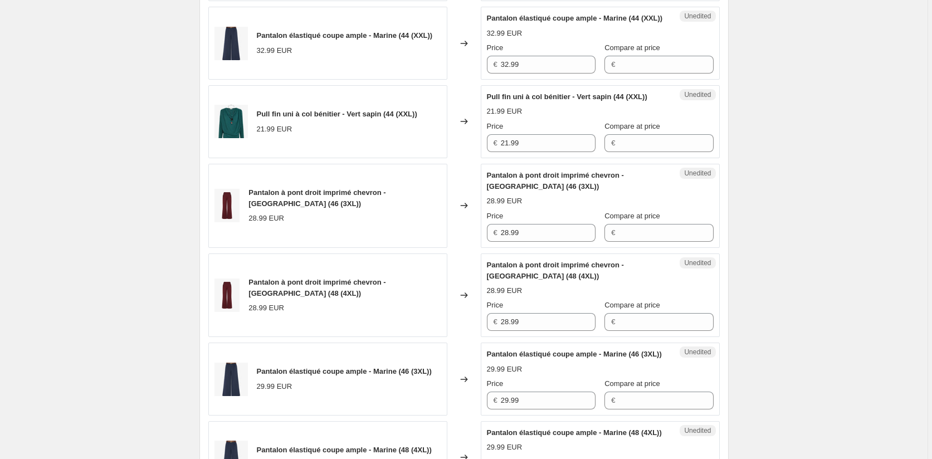
scroll to position [584, 0]
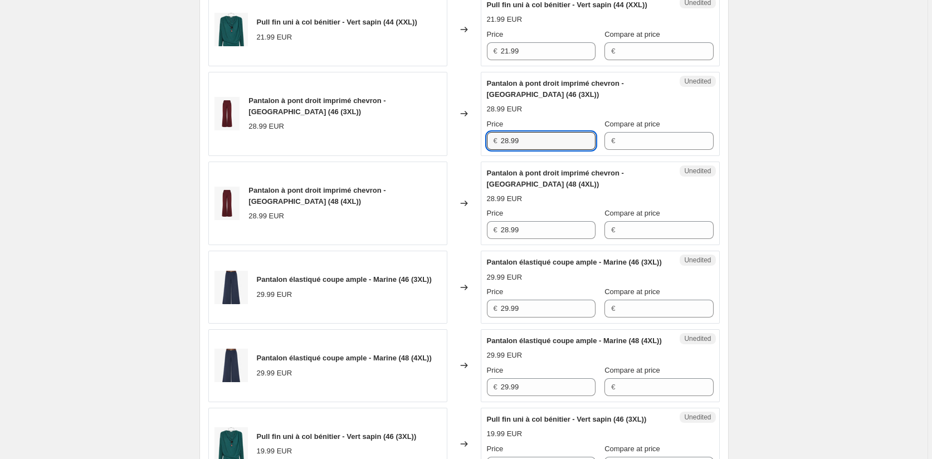
drag, startPoint x: 525, startPoint y: 164, endPoint x: 459, endPoint y: 164, distance: 65.1
click at [469, 156] on div "Pantalon à pont droit imprimé chevron - Bordeaux (46 (3XL)) 28.99 EUR Changed t…" at bounding box center [463, 114] width 511 height 84
paste input "31"
type input "31.99"
drag, startPoint x: 526, startPoint y: 253, endPoint x: 460, endPoint y: 252, distance: 65.7
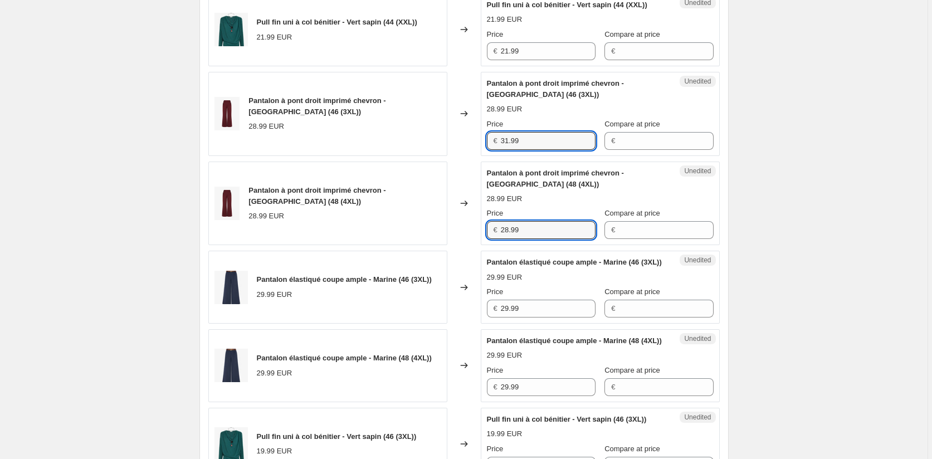
click at [460, 246] on div "Pantalon à pont droit imprimé chevron - Bordeaux (48 (4XL)) 28.99 EUR Changed t…" at bounding box center [463, 203] width 511 height 84
paste input "31"
type input "31.99"
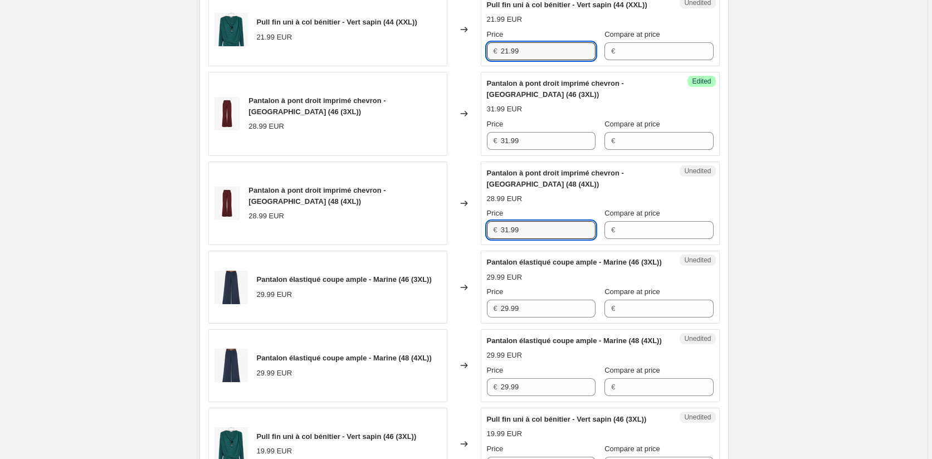
drag, startPoint x: 487, startPoint y: 75, endPoint x: 479, endPoint y: 75, distance: 8.4
click at [479, 66] on div "Pull fin uni à col bénitier - Vert sapin (44 (XXL)) 21.99 EUR Changed to Unedit…" at bounding box center [463, 29] width 511 height 73
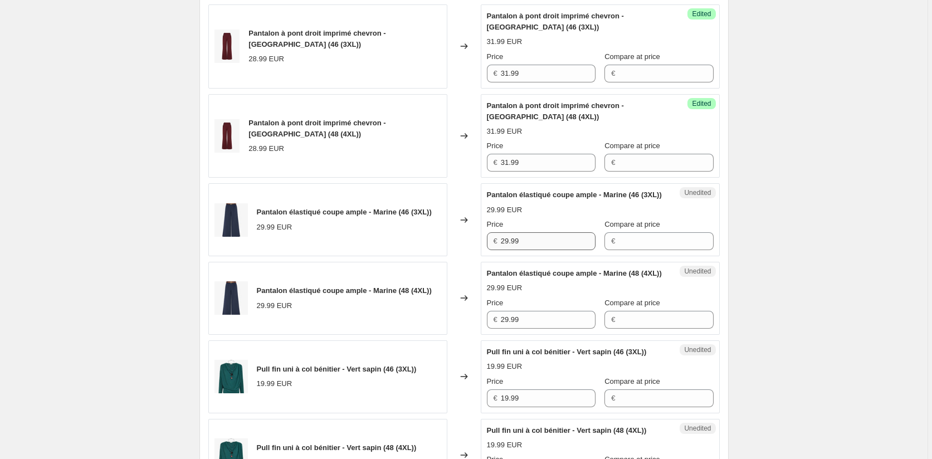
scroll to position [806, 0]
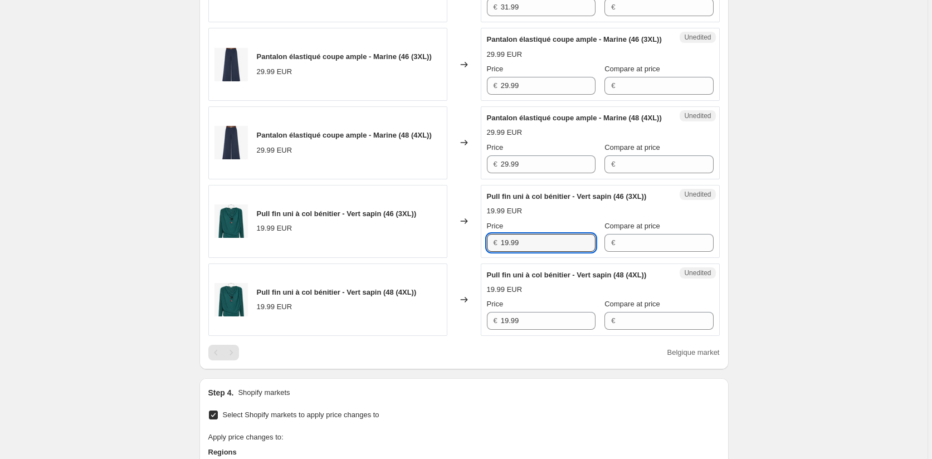
click at [464, 258] on div "Pull fin uni à col bénitier - Vert sapin (46 (3XL)) 19.99 EUR Changed to Unedit…" at bounding box center [463, 221] width 511 height 73
paste input "21"
type input "21.99"
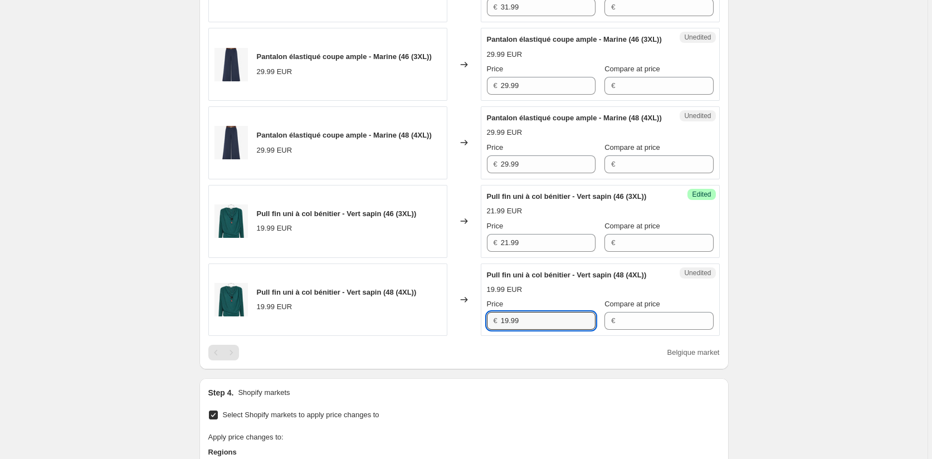
click at [478, 336] on div "Pull fin uni à col bénitier - Vert sapin (48 (4XL)) 19.99 EUR Changed to Unedit…" at bounding box center [463, 299] width 511 height 73
paste input "21"
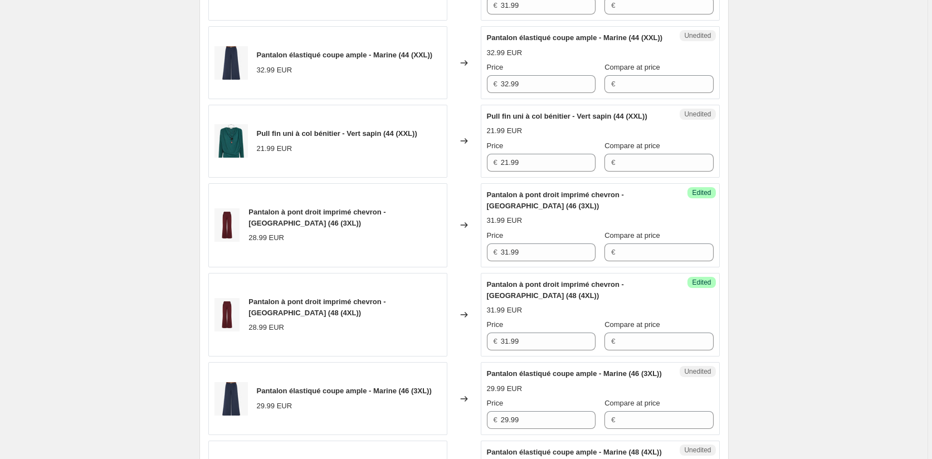
scroll to position [416, 0]
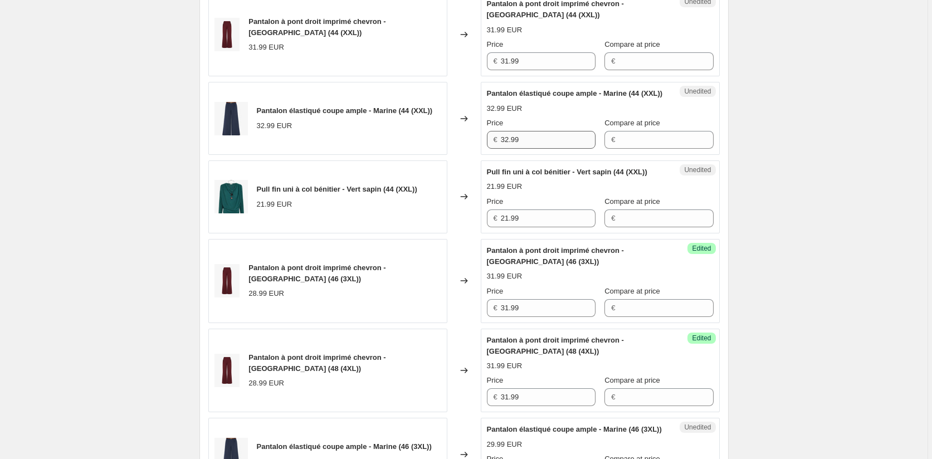
type input "21.99"
click at [474, 149] on div "Pantalon élastiqué coupe ample - Marine (44 (XXL)) 32.99 EUR Changed to Unedite…" at bounding box center [463, 118] width 511 height 73
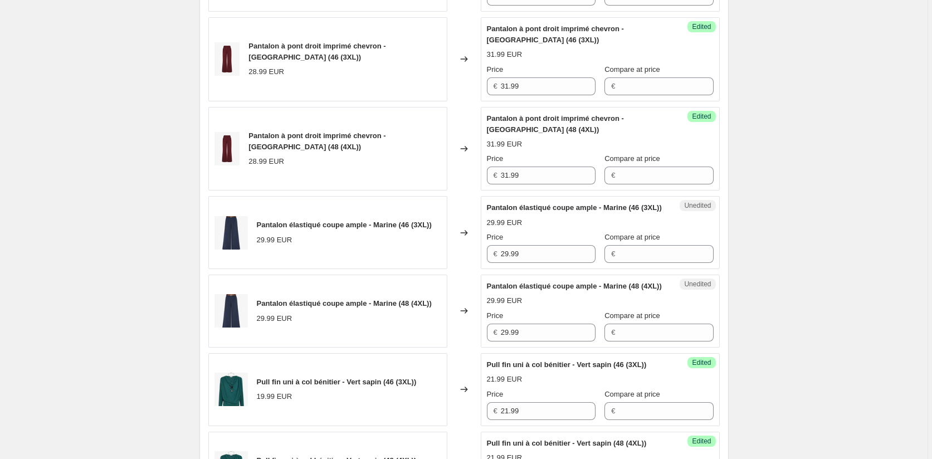
scroll to position [751, 0]
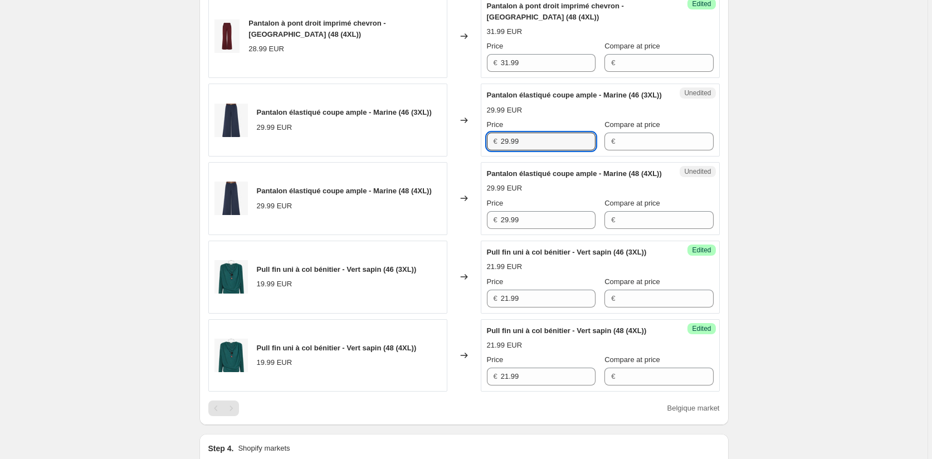
click at [469, 156] on div "Pantalon élastiqué coupe ample - Marine (46 (3XL)) 29.99 EUR Changed to Unedite…" at bounding box center [463, 120] width 511 height 73
paste input "32"
type input "32.99"
click at [496, 229] on div "€ 29.99" at bounding box center [541, 220] width 109 height 18
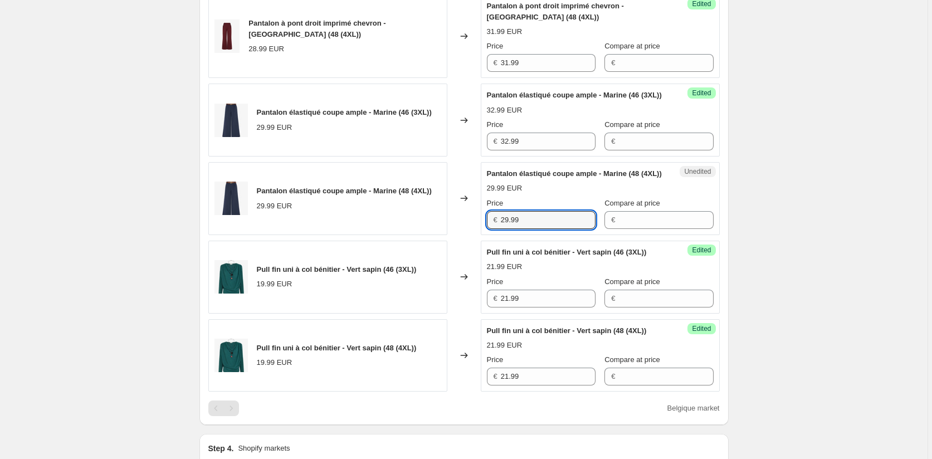
paste input "32"
type input "32.99"
click at [790, 260] on div "Create new price change job. This page is ready Create new price change job Dra…" at bounding box center [463, 54] width 927 height 1610
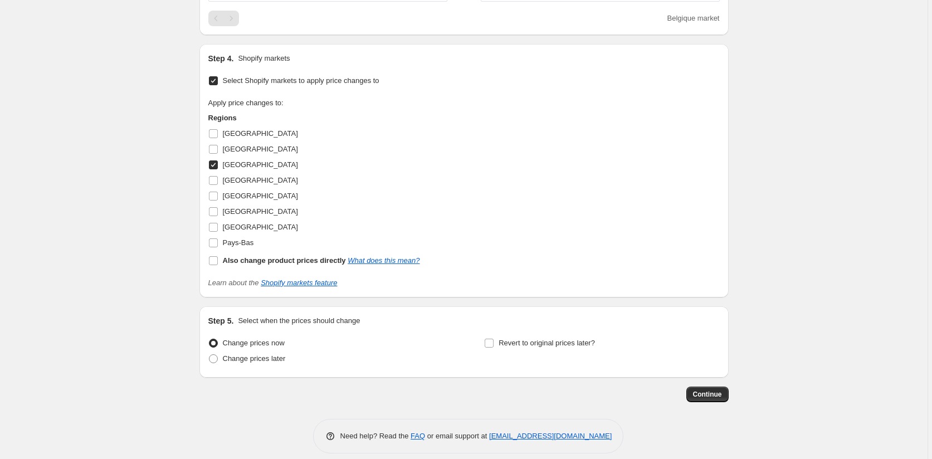
click at [217, 169] on input "Belgique" at bounding box center [213, 164] width 9 height 9
checkbox input "false"
click at [215, 216] on input "Italie" at bounding box center [213, 211] width 9 height 9
checkbox input "true"
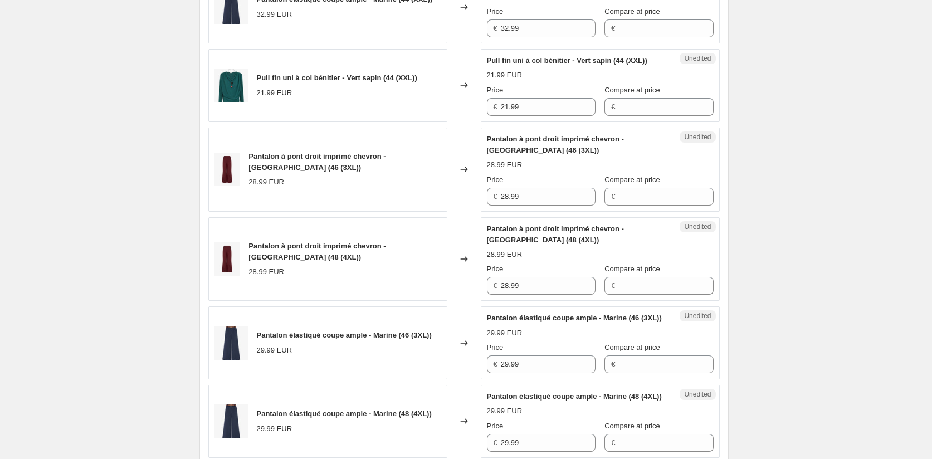
scroll to position [249, 0]
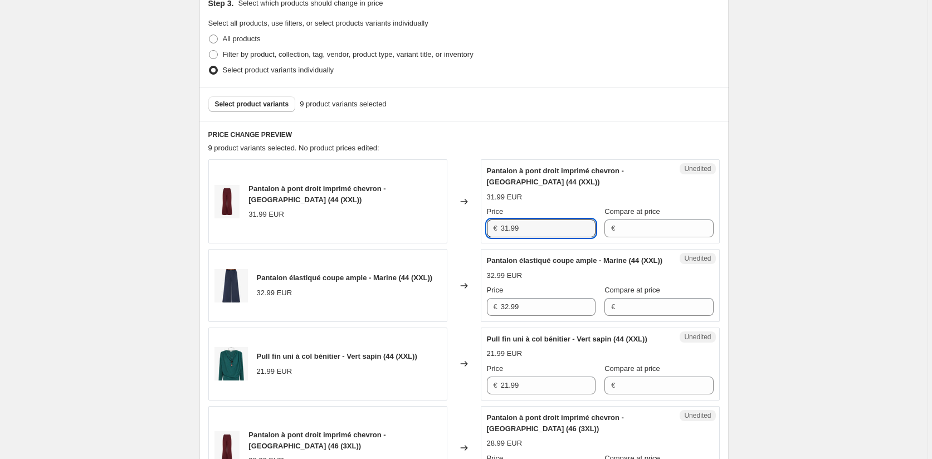
click at [467, 226] on div "Pantalon à pont droit imprimé chevron - Bordeaux (44 (XXL)) 31.99 EUR Changed t…" at bounding box center [463, 201] width 511 height 84
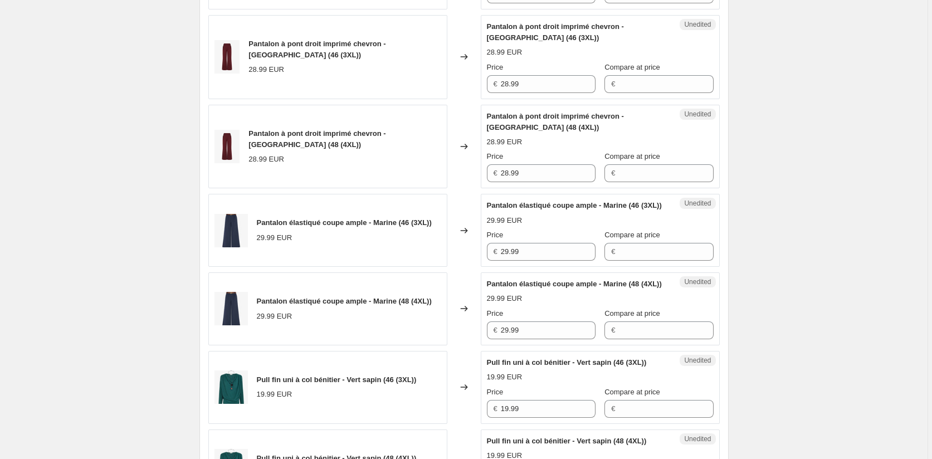
scroll to position [584, 0]
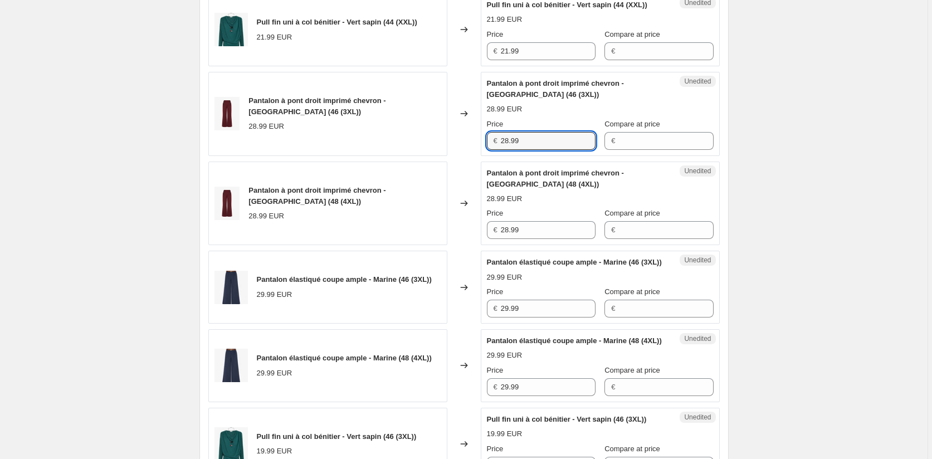
drag, startPoint x: 521, startPoint y: 163, endPoint x: 487, endPoint y: 160, distance: 34.6
click at [487, 156] on div "Unedited Pantalon à pont droit imprimé chevron - Bordeaux (46 (3XL)) 28.99 EUR …" at bounding box center [600, 114] width 239 height 84
paste input "31"
type input "31.99"
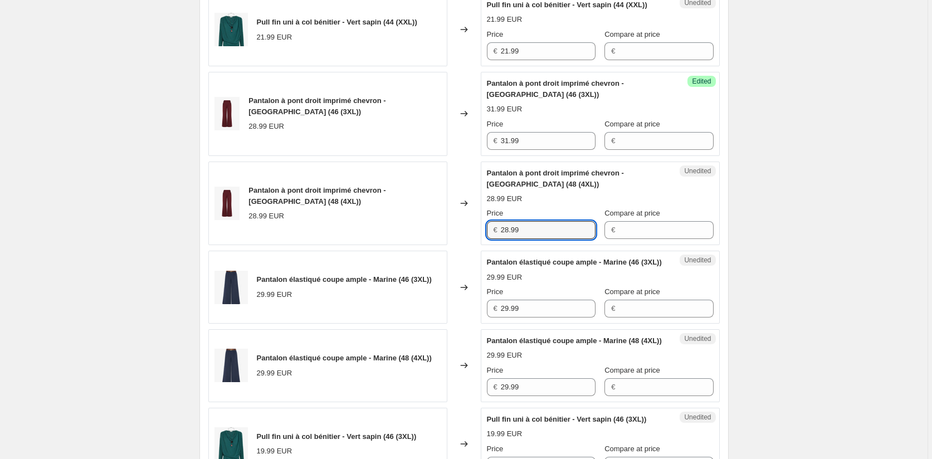
drag, startPoint x: 514, startPoint y: 251, endPoint x: 456, endPoint y: 250, distance: 58.5
click at [457, 246] on div "Pantalon à pont droit imprimé chevron - Bordeaux (48 (4XL)) 28.99 EUR Changed t…" at bounding box center [463, 203] width 511 height 84
paste input "31"
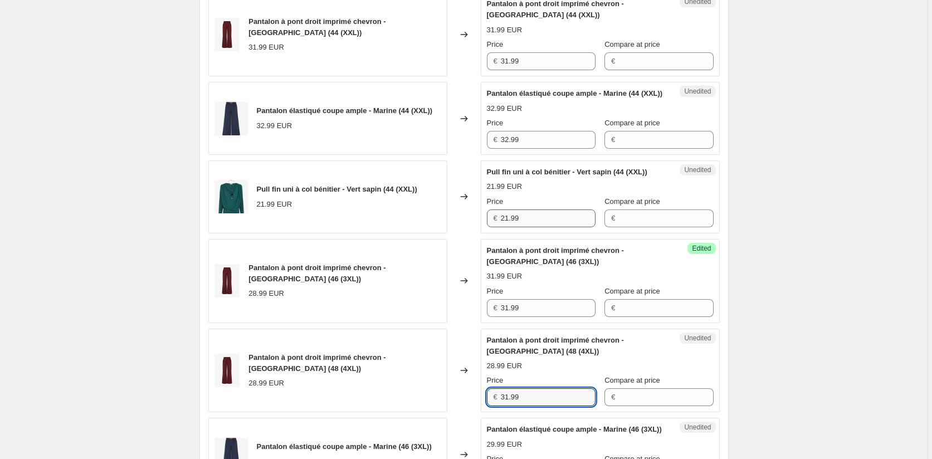
type input "31.99"
drag, startPoint x: 464, startPoint y: 241, endPoint x: 458, endPoint y: 240, distance: 6.2
click at [458, 233] on div "Pull fin uni à col bénitier - Vert sapin (44 (XXL)) 21.99 EUR Changed to Unedit…" at bounding box center [463, 196] width 511 height 73
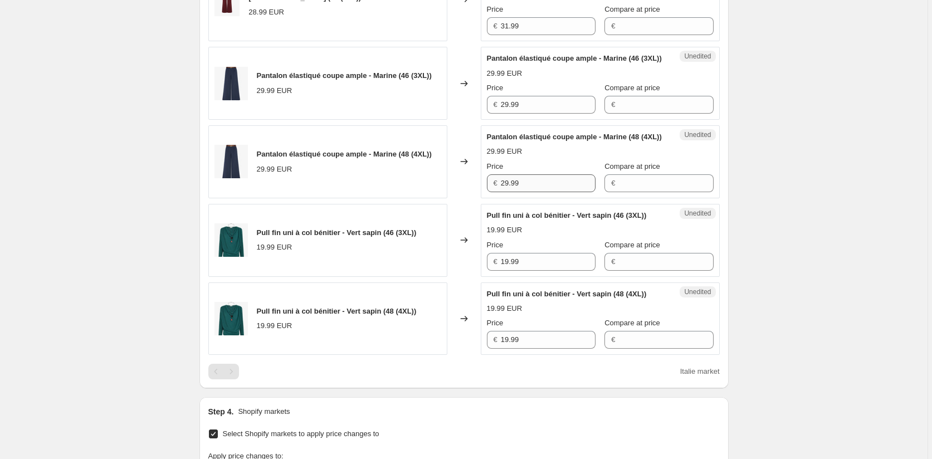
scroll to position [862, 0]
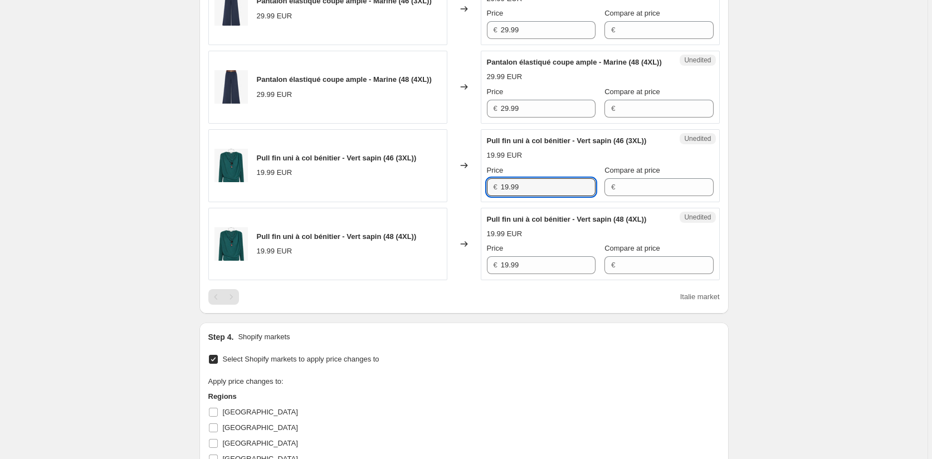
click at [485, 202] on div "Unedited Pull fin uni à col bénitier - Vert sapin (46 (3XL)) 19.99 EUR Price € …" at bounding box center [600, 165] width 239 height 73
paste input "21"
type input "21.99"
click at [481, 281] on div "Pull fin uni à col bénitier - Vert sapin (48 (4XL)) 19.99 EUR Changed to Unedit…" at bounding box center [463, 244] width 511 height 73
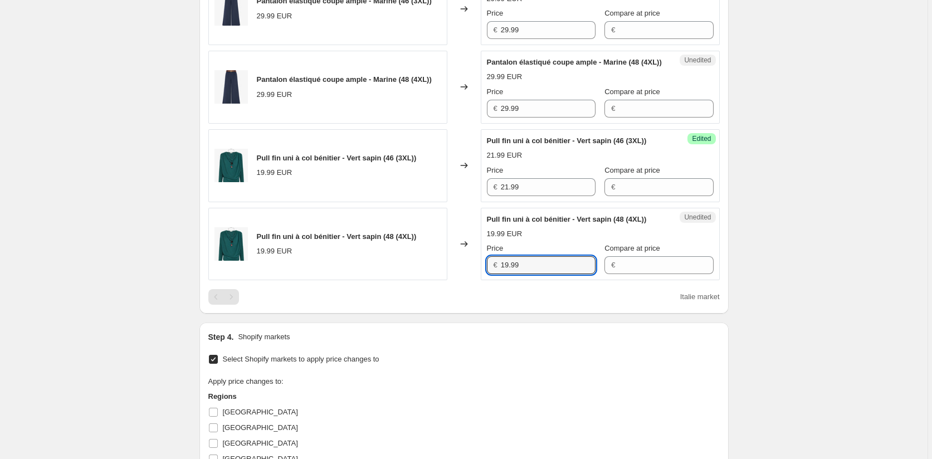
paste input "21"
type input "21.99"
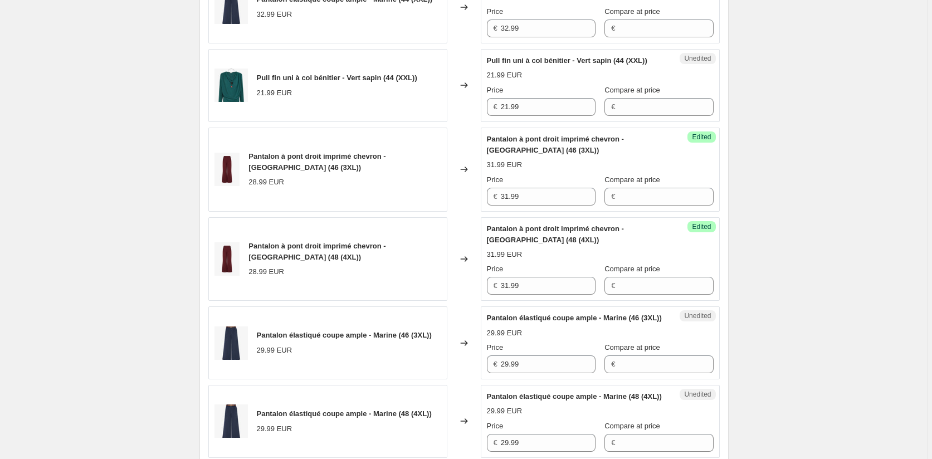
scroll to position [472, 0]
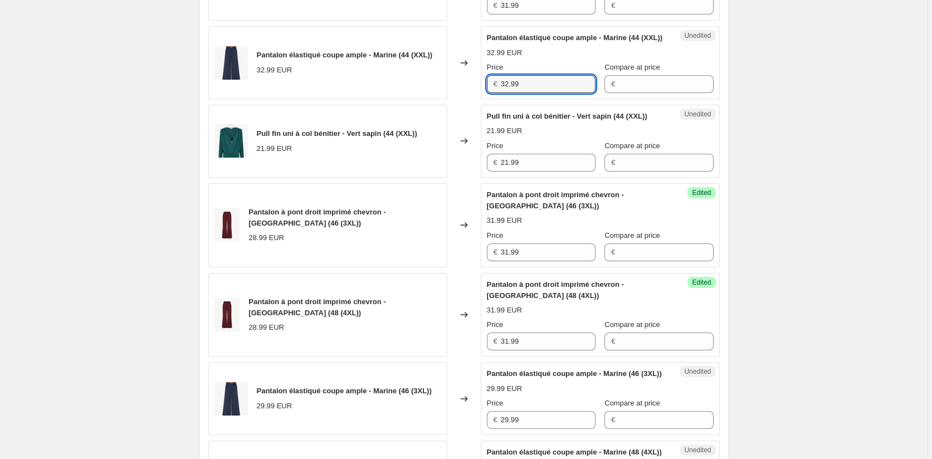
click at [454, 98] on div "Pantalon élastiqué coupe ample - Marine (44 (XXL)) 32.99 EUR Changed to Unedite…" at bounding box center [463, 62] width 511 height 73
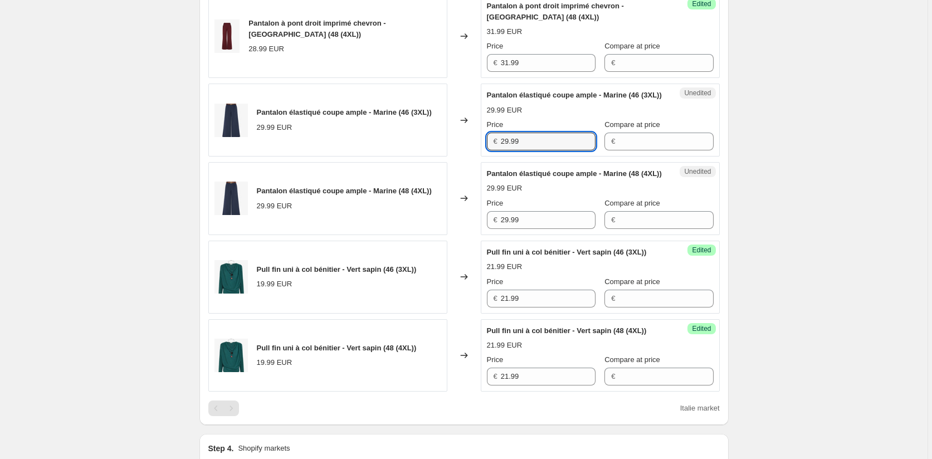
click at [455, 156] on div "Pantalon élastiqué coupe ample - Marine (46 (3XL)) 29.99 EUR Changed to Unedite…" at bounding box center [463, 120] width 511 height 73
paste input "32"
type input "32.99"
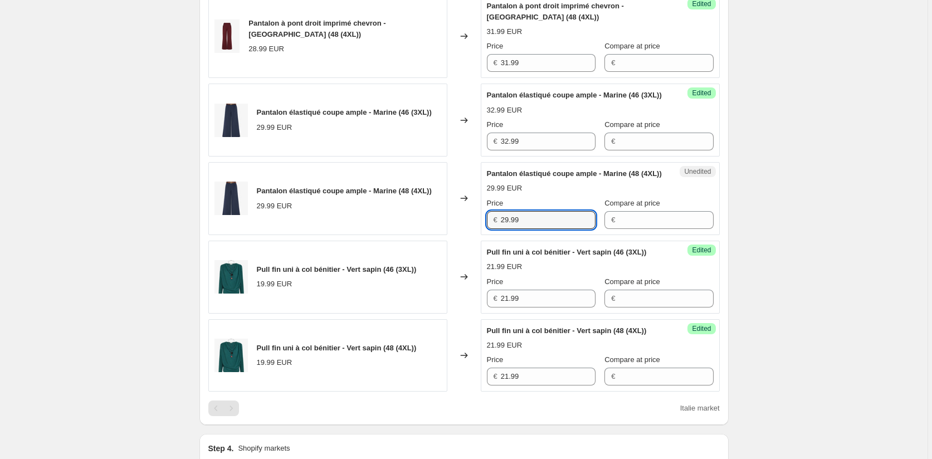
click at [481, 235] on div "Pantalon élastiqué coupe ample - Marine (48 (4XL)) 29.99 EUR Changed to Unedite…" at bounding box center [463, 198] width 511 height 73
paste input "32"
type input "32.99"
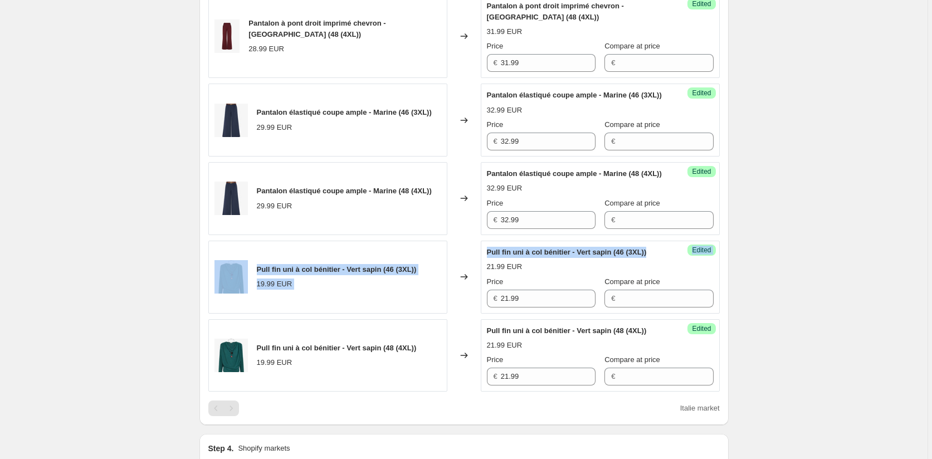
click at [750, 279] on div "Create new price change job. This page is ready Create new price change job Dra…" at bounding box center [463, 54] width 927 height 1610
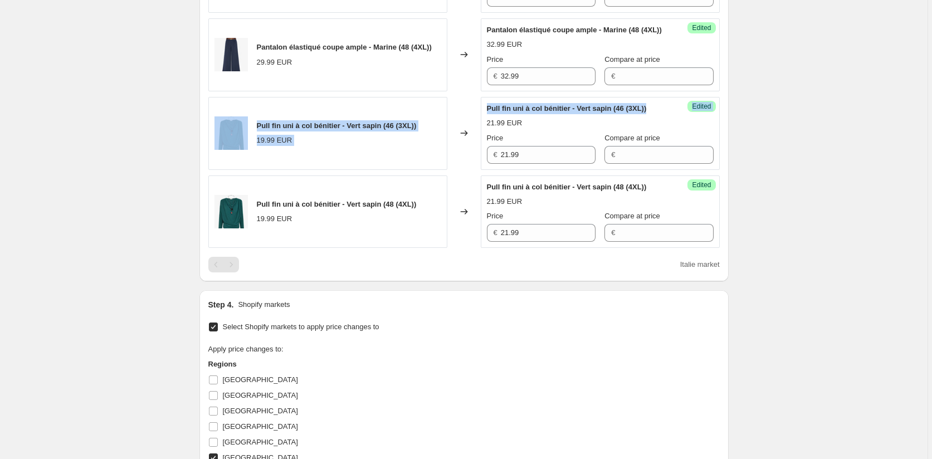
scroll to position [1085, 0]
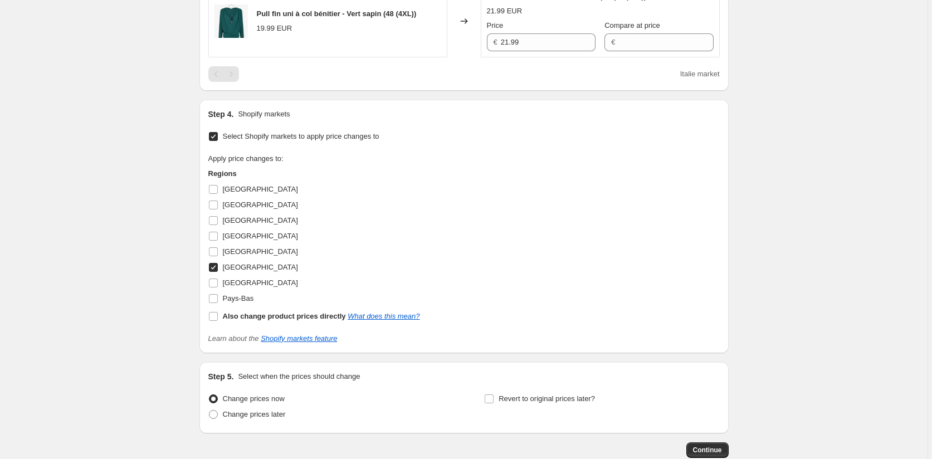
click at [213, 272] on input "Italie" at bounding box center [213, 267] width 9 height 9
checkbox input "false"
click at [215, 287] on input "Luxembourg" at bounding box center [213, 282] width 9 height 9
checkbox input "true"
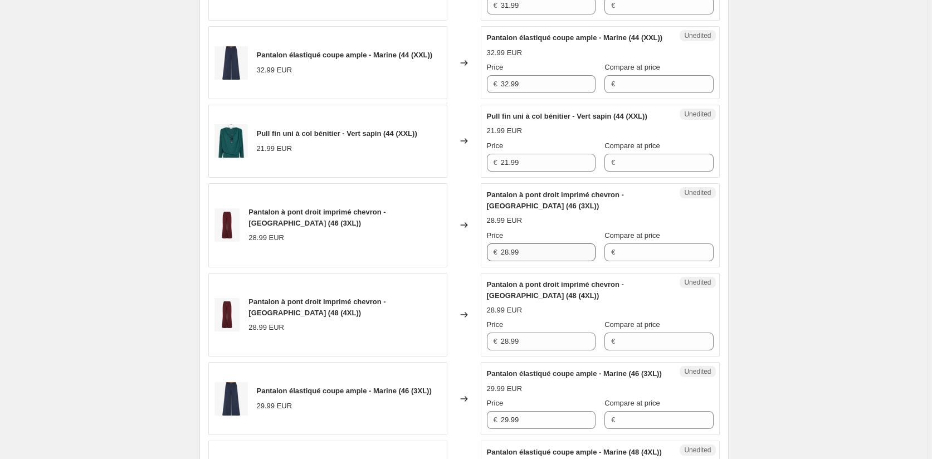
scroll to position [249, 0]
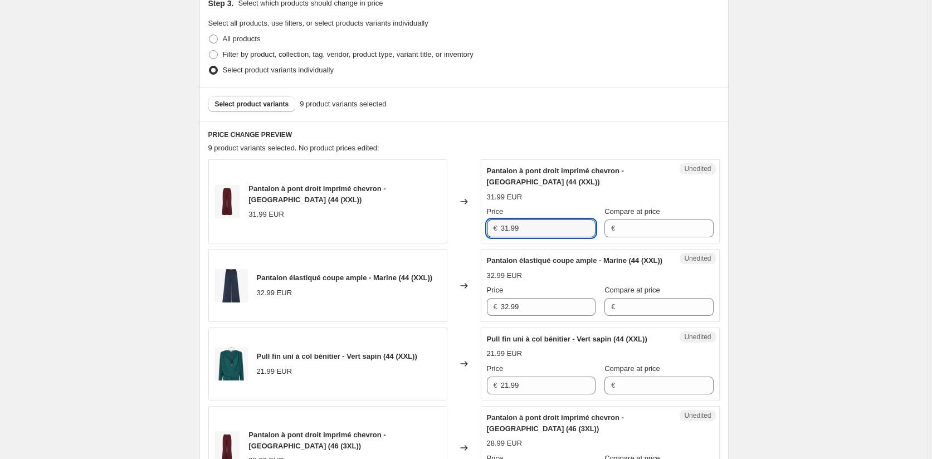
drag, startPoint x: 512, startPoint y: 226, endPoint x: 474, endPoint y: 224, distance: 38.5
click at [473, 225] on div "Pantalon à pont droit imprimé chevron - Bordeaux (44 (XXL)) 31.99 EUR Changed t…" at bounding box center [463, 201] width 511 height 84
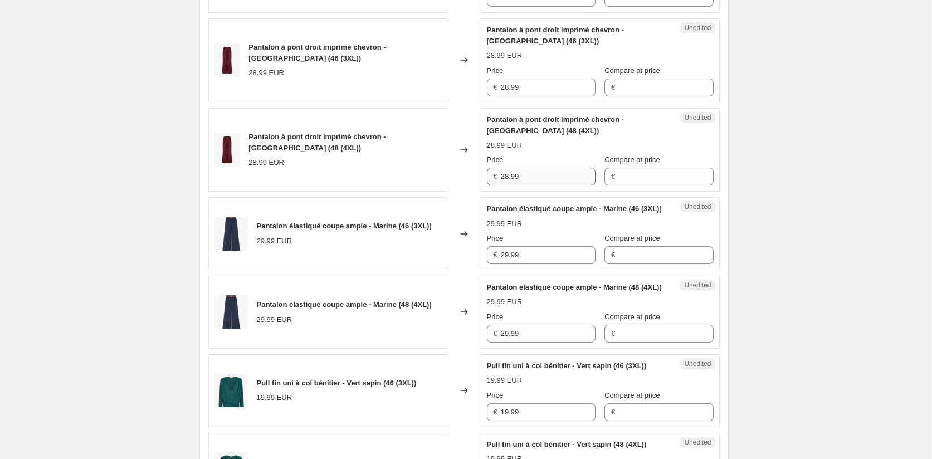
scroll to position [639, 0]
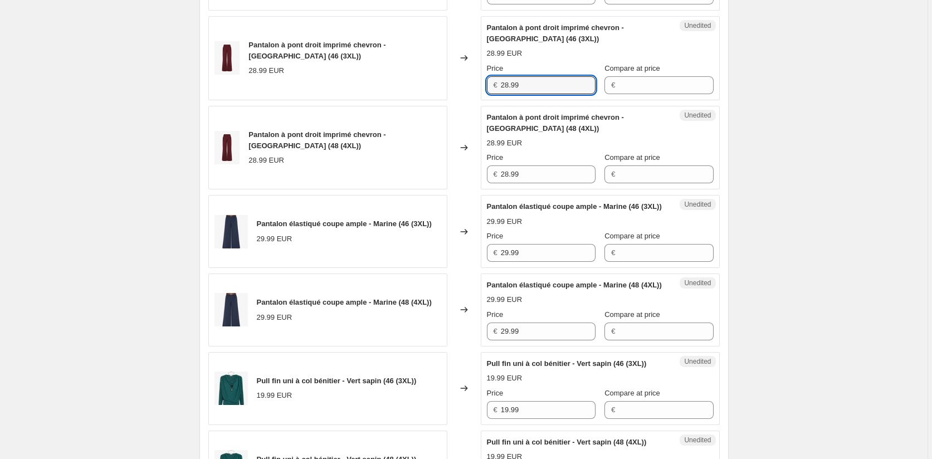
click at [468, 100] on div "Pantalon à pont droit imprimé chevron - Bordeaux (46 (3XL)) 28.99 EUR Changed t…" at bounding box center [463, 58] width 511 height 84
paste input "31"
type input "31.99"
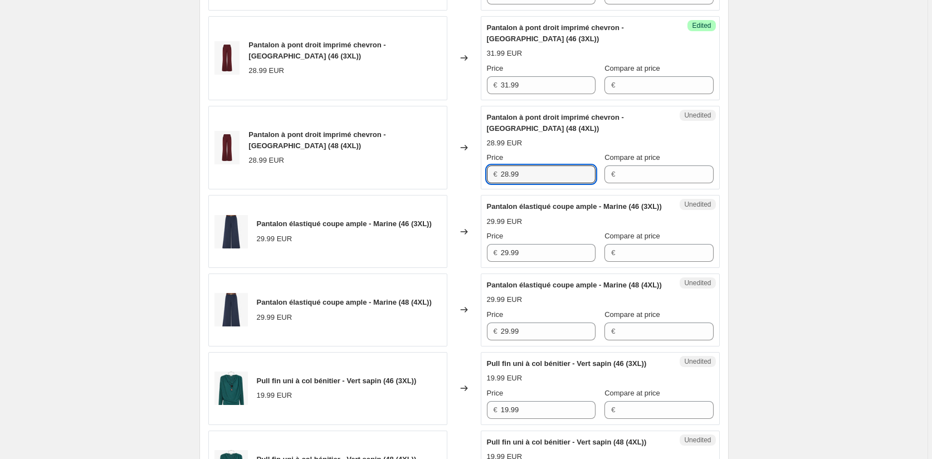
drag, startPoint x: 523, startPoint y: 195, endPoint x: 468, endPoint y: 189, distance: 54.9
click at [468, 189] on div "Pantalon à pont droit imprimé chevron - Bordeaux (48 (4XL)) 28.99 EUR Changed t…" at bounding box center [463, 148] width 511 height 84
paste input "31"
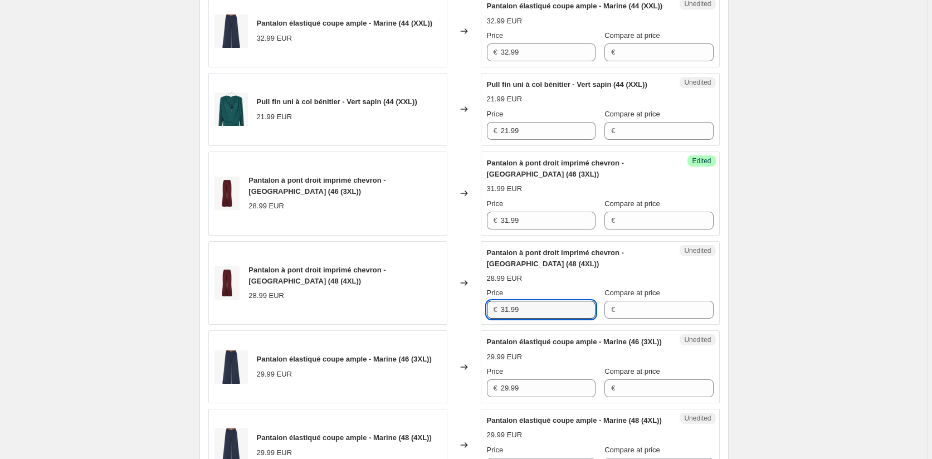
scroll to position [416, 0]
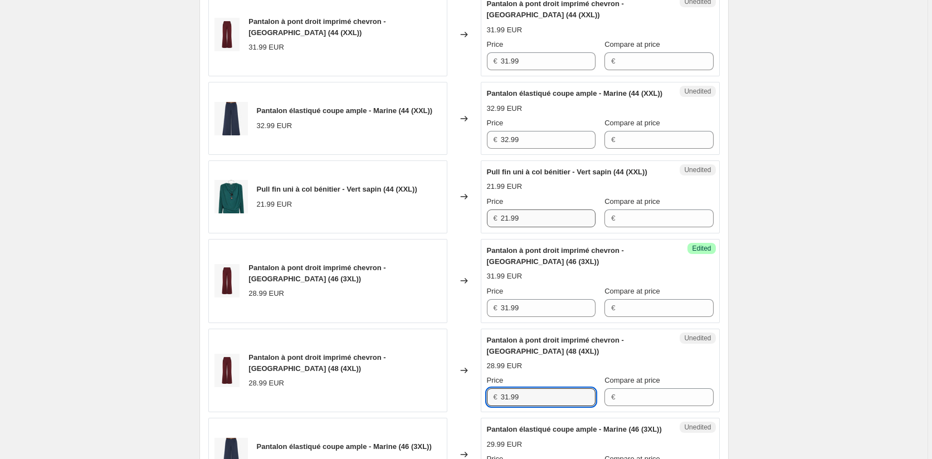
type input "31.99"
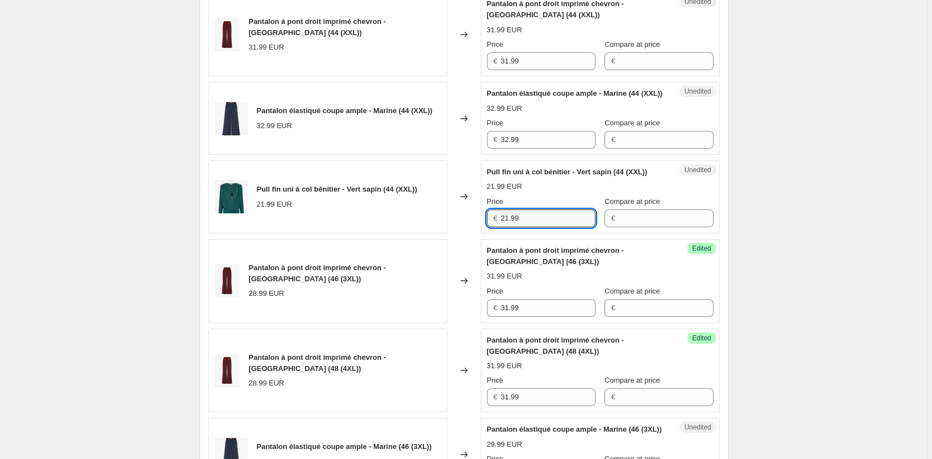
drag, startPoint x: 534, startPoint y: 234, endPoint x: 473, endPoint y: 238, distance: 60.8
click at [473, 233] on div "Pull fin uni à col bénitier - Vert sapin (44 (XXL)) 21.99 EUR Changed to Unedit…" at bounding box center [463, 196] width 511 height 73
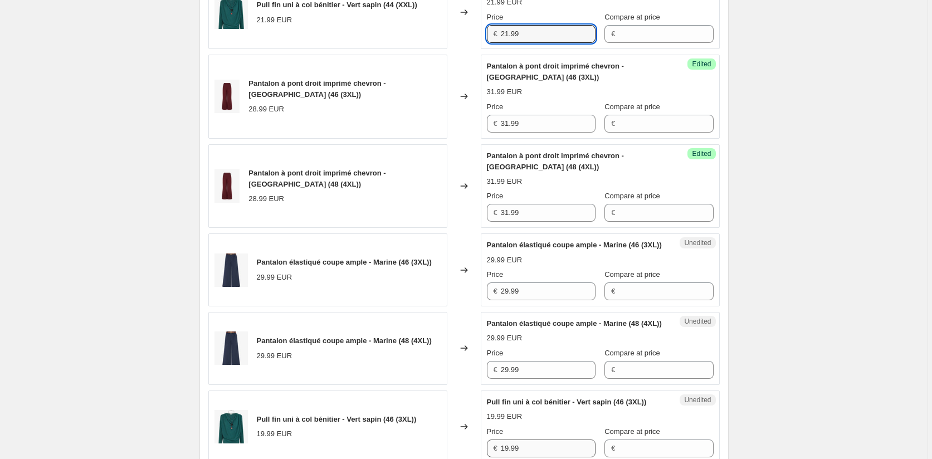
scroll to position [806, 0]
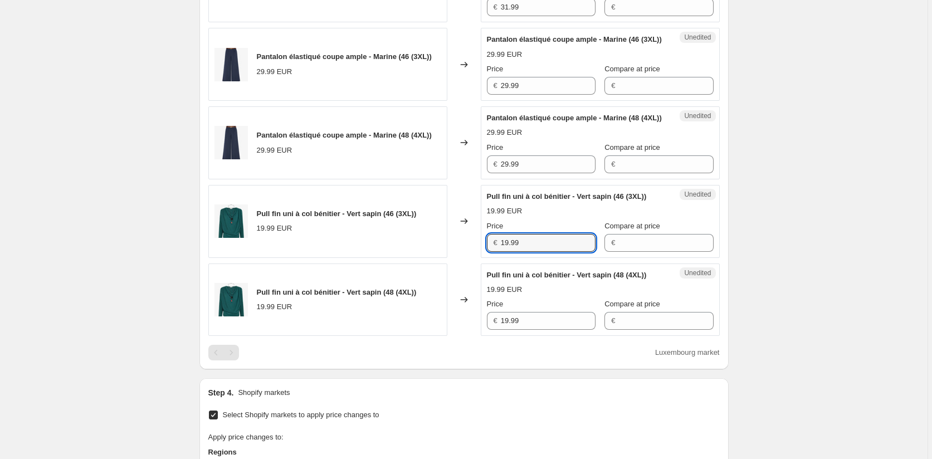
click at [496, 252] on div "€ 19.99" at bounding box center [541, 243] width 109 height 18
paste input "21"
type input "21.99"
click at [470, 336] on div "Pull fin uni à col bénitier - Vert sapin (48 (4XL)) 19.99 EUR Changed to Unedit…" at bounding box center [463, 299] width 511 height 73
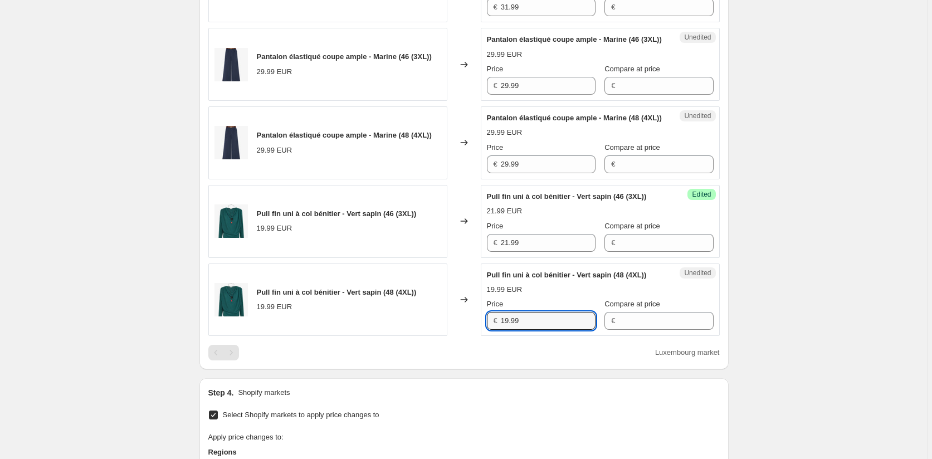
paste input "21"
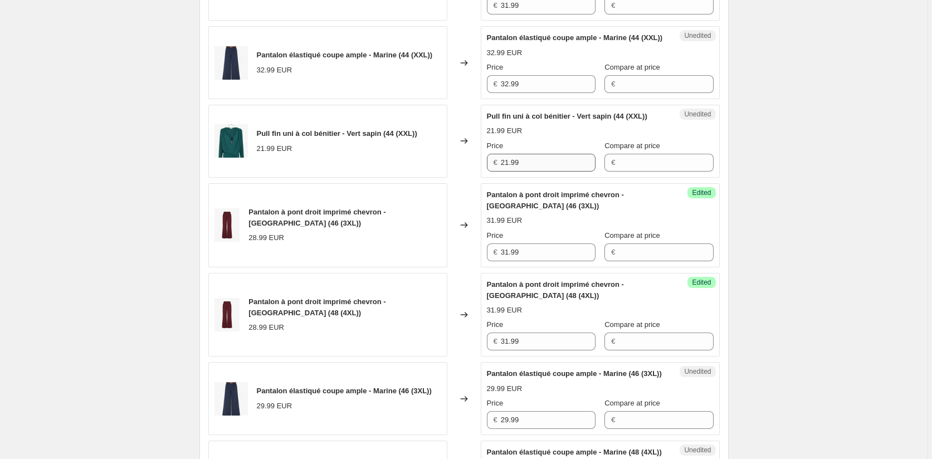
scroll to position [416, 0]
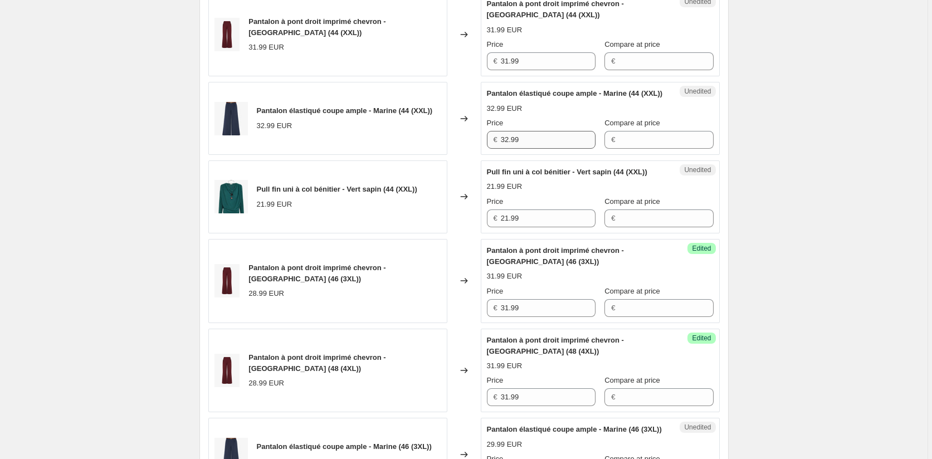
type input "21.99"
drag, startPoint x: 541, startPoint y: 156, endPoint x: 482, endPoint y: 151, distance: 59.3
click at [482, 151] on div "Pantalon élastiqué coupe ample - Marine (44 (XXL)) 32.99 EUR Changed to Unedite…" at bounding box center [463, 118] width 511 height 73
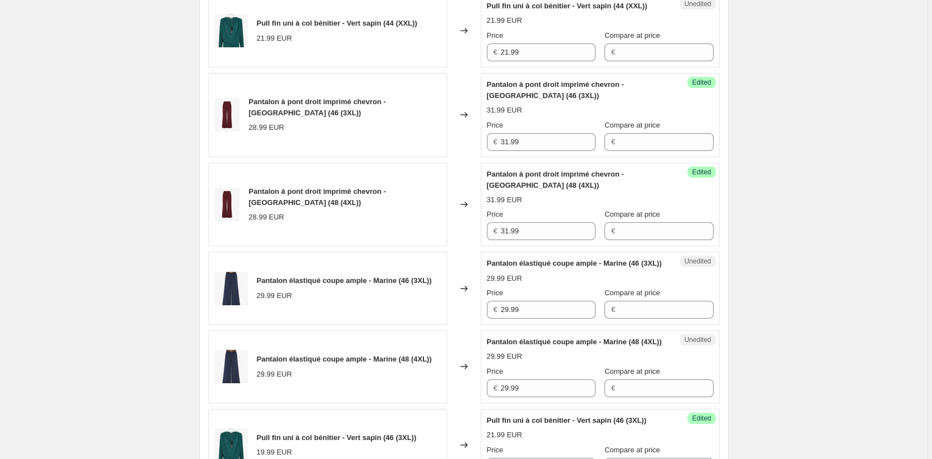
scroll to position [695, 0]
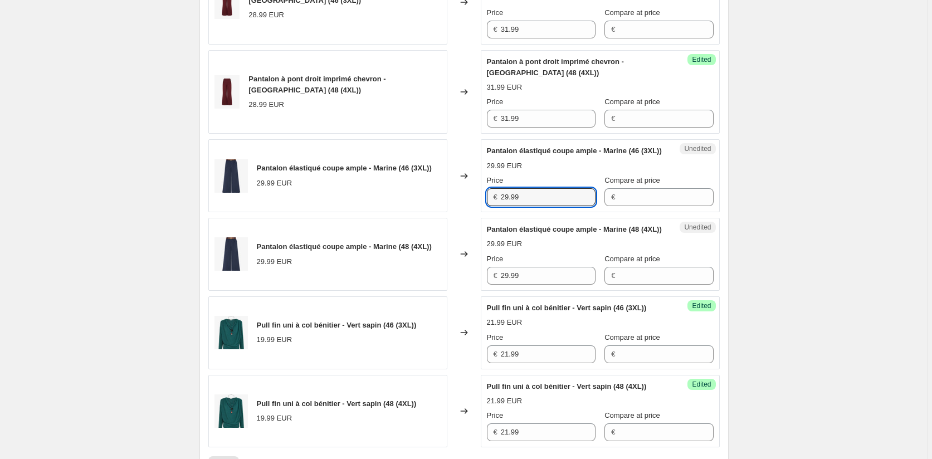
click at [476, 212] on div "Pantalon élastiqué coupe ample - Marine (46 (3XL)) 29.99 EUR Changed to Unedite…" at bounding box center [463, 175] width 511 height 73
paste input "32"
type input "32.99"
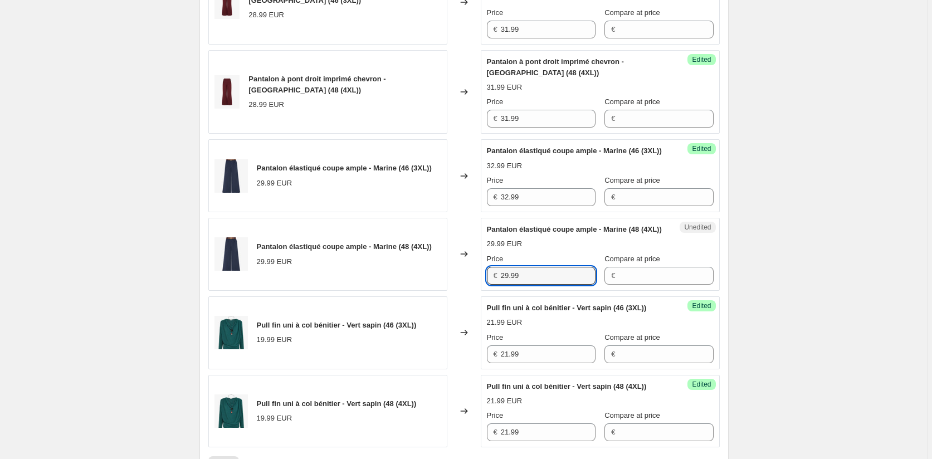
drag, startPoint x: 547, startPoint y: 316, endPoint x: 462, endPoint y: 322, distance: 84.9
click at [462, 291] on div "Pantalon élastiqué coupe ample - Marine (48 (4XL)) 29.99 EUR Changed to Unedite…" at bounding box center [463, 254] width 511 height 73
paste input "32"
type input "32.99"
click at [806, 321] on div "Create new price change job. This page is ready Create new price change job Dra…" at bounding box center [463, 110] width 927 height 1610
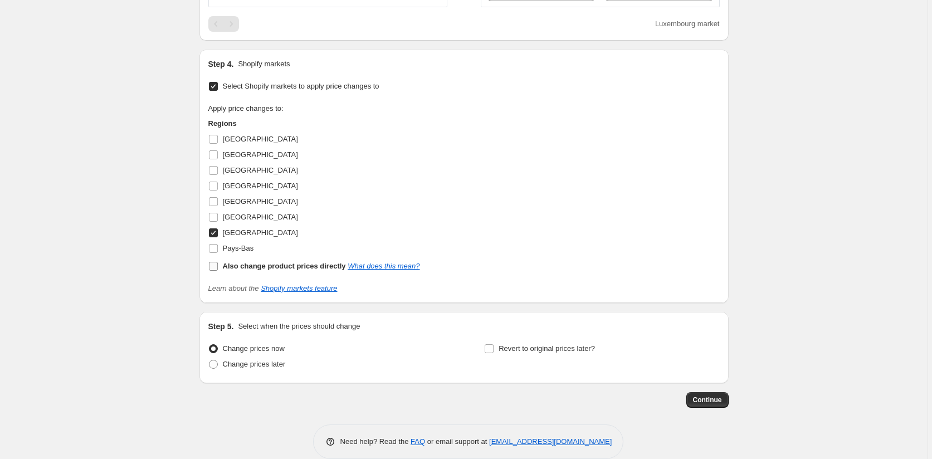
scroll to position [1140, 0]
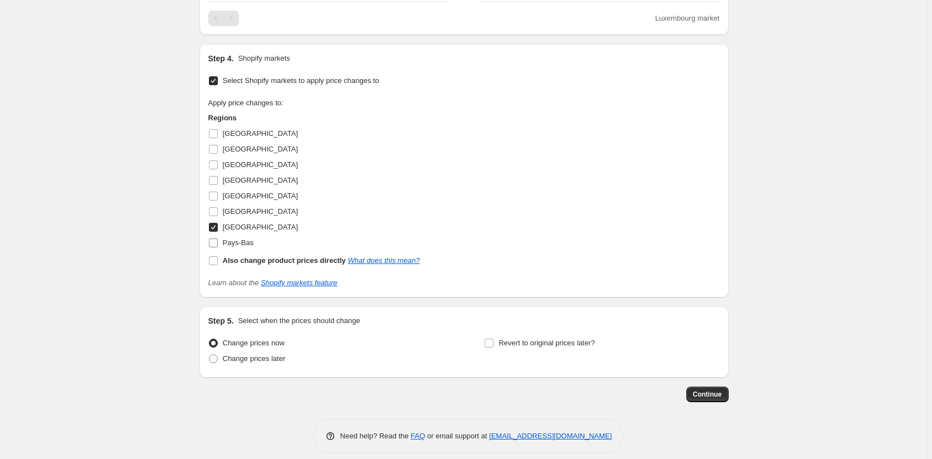
click at [215, 247] on input "Pays-Bas" at bounding box center [213, 242] width 9 height 9
checkbox input "true"
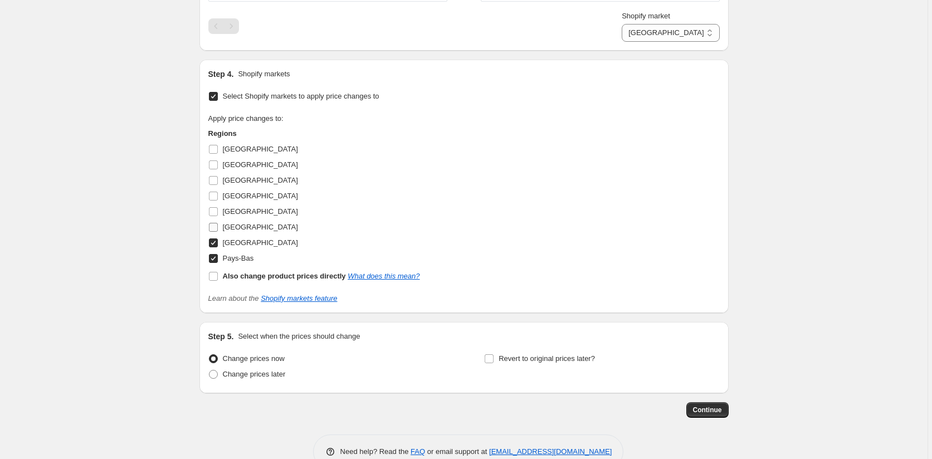
click at [214, 232] on input "Italie" at bounding box center [213, 227] width 9 height 9
checkbox input "true"
select select "91485470995"
click at [216, 185] on input "Belgique" at bounding box center [213, 180] width 9 height 9
checkbox input "true"
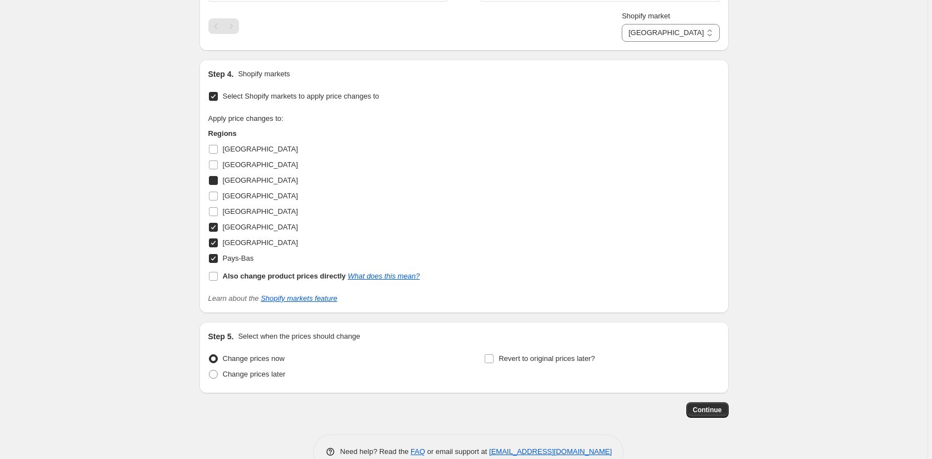
select select "91485372691"
click at [215, 169] on input "Autriche" at bounding box center [213, 164] width 9 height 9
checkbox input "true"
select select "91485569299"
click at [216, 154] on input "Allemagne" at bounding box center [213, 149] width 9 height 9
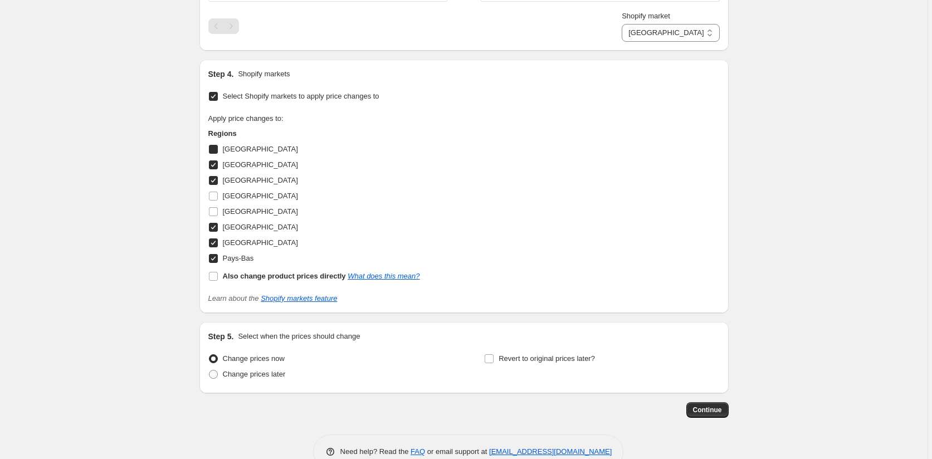
checkbox input "true"
select select "91485405459"
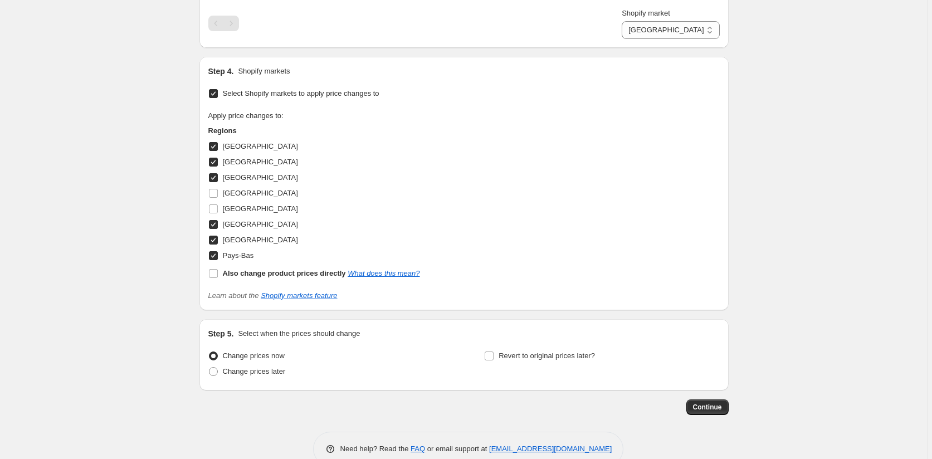
scroll to position [1212, 0]
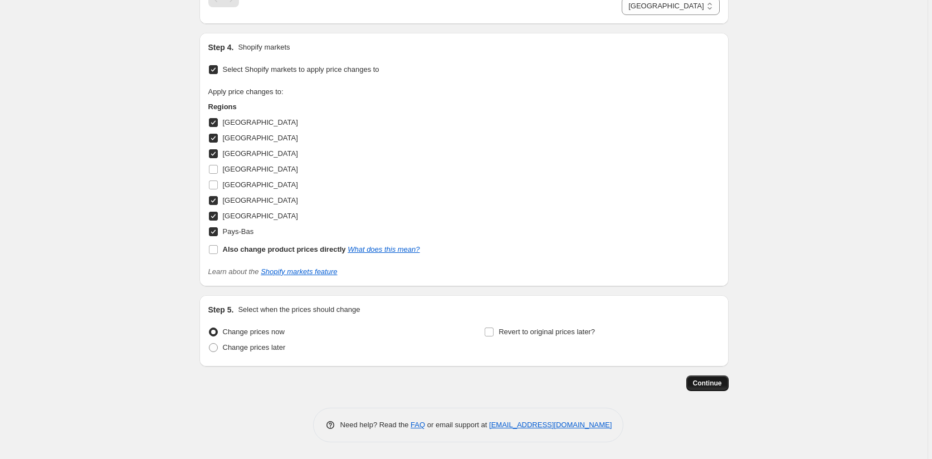
click at [720, 378] on button "Continue" at bounding box center [707, 383] width 42 height 16
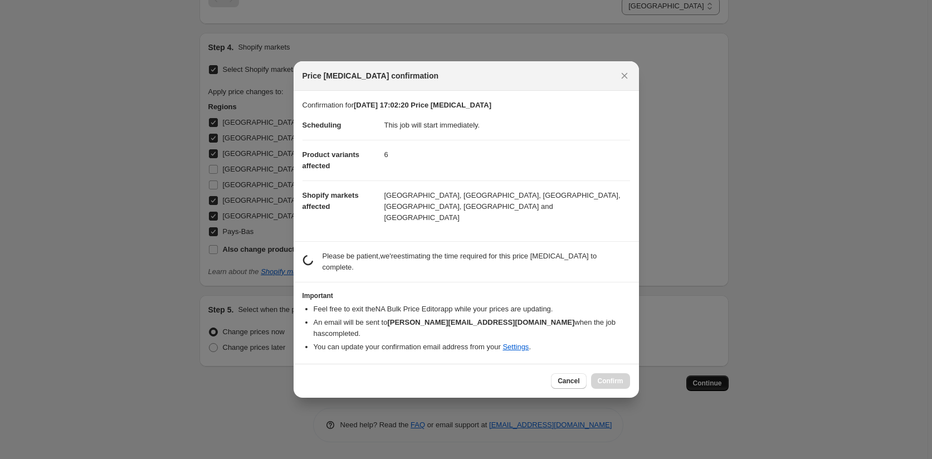
scroll to position [0, 0]
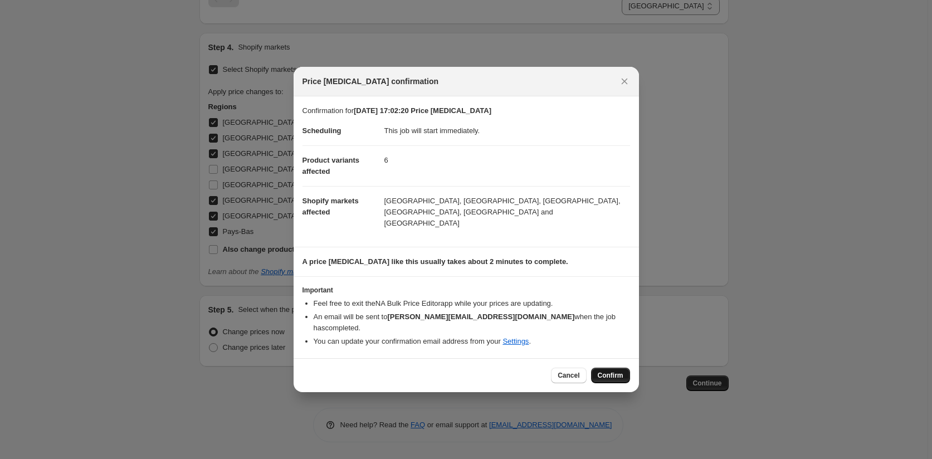
click at [623, 367] on button "Confirm" at bounding box center [610, 375] width 39 height 16
